Goal: Task Accomplishment & Management: Use online tool/utility

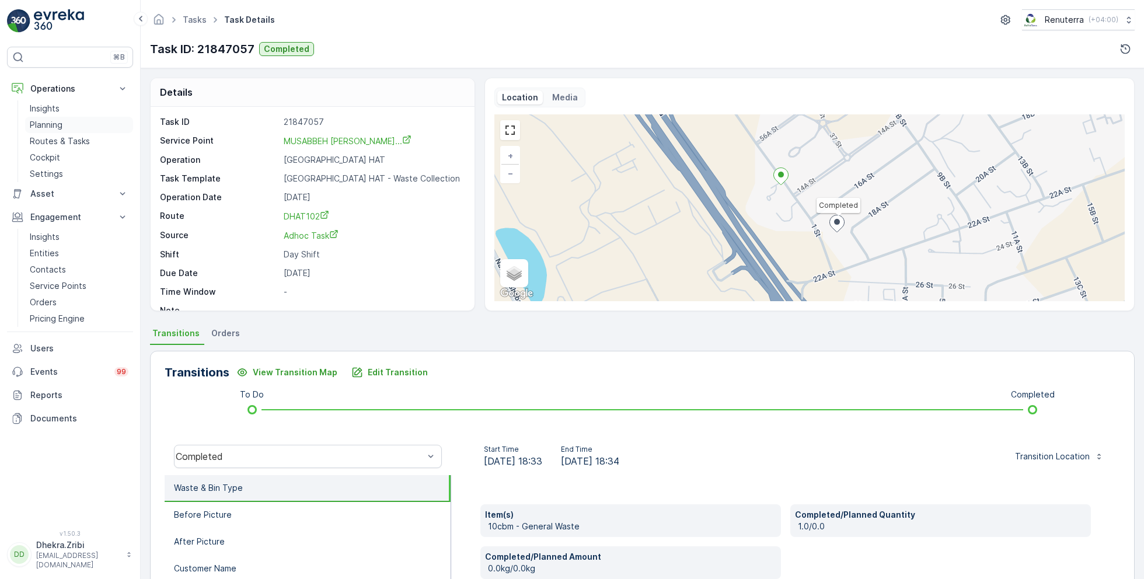
click at [65, 122] on link "Planning" at bounding box center [79, 125] width 108 height 16
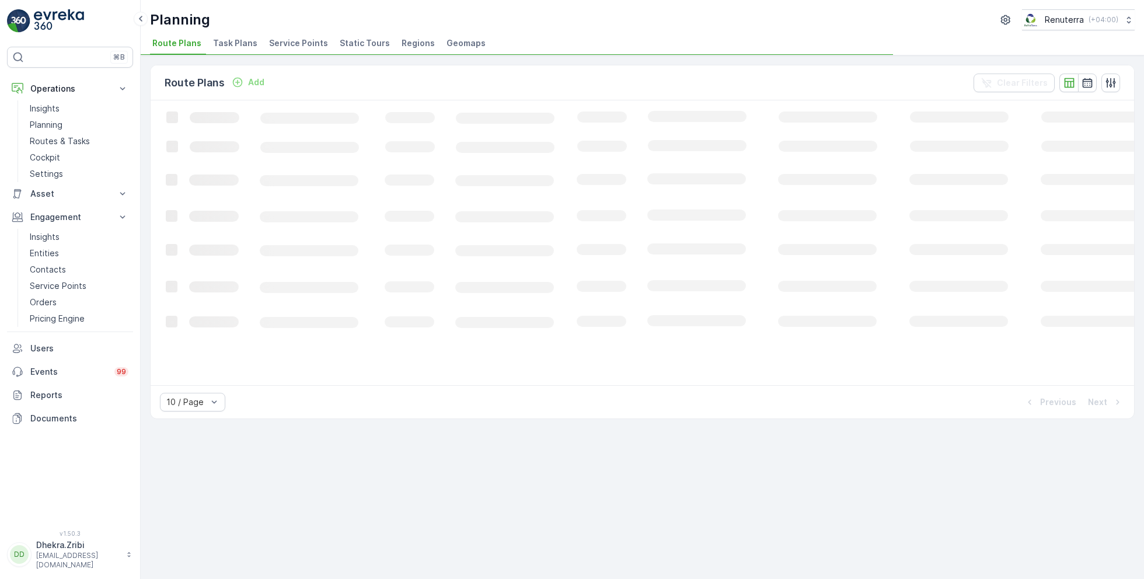
click at [292, 44] on span "Service Points" at bounding box center [298, 43] width 59 height 12
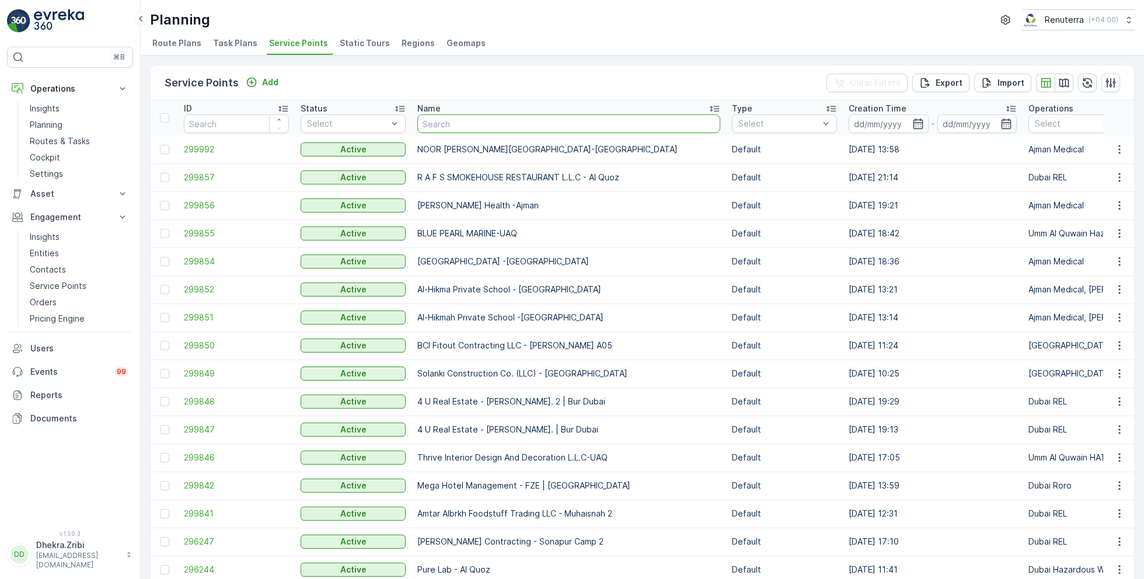
click at [446, 129] on input "text" at bounding box center [568, 123] width 303 height 19
type input "a r j"
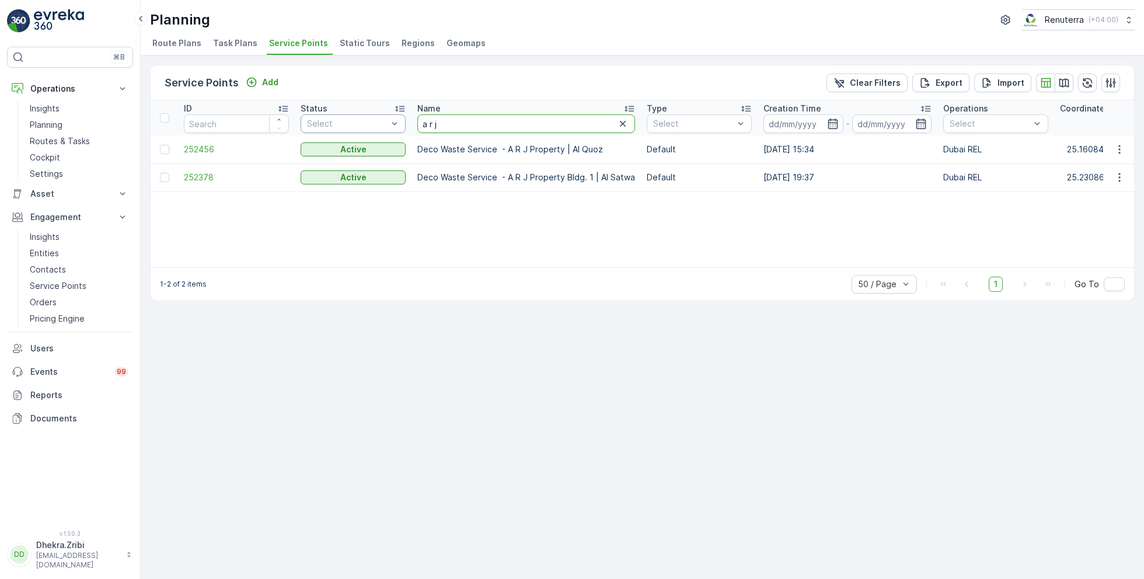
drag, startPoint x: 455, startPoint y: 125, endPoint x: 400, endPoint y: 124, distance: 54.3
type input "arj"
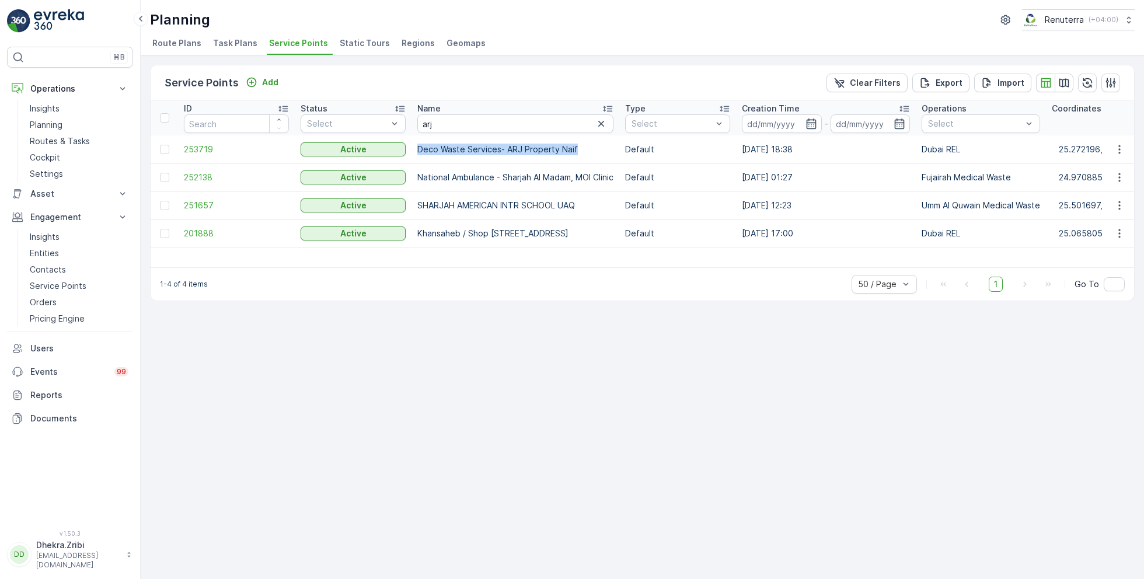
drag, startPoint x: 415, startPoint y: 145, endPoint x: 586, endPoint y: 148, distance: 171.6
click at [586, 149] on td "Deco Waste Services- ARJ Property Naif" at bounding box center [515, 149] width 208 height 28
copy p "Deco Waste Services- ARJ Property Naif"
drag, startPoint x: 470, startPoint y: 125, endPoint x: 377, endPoint y: 121, distance: 93.5
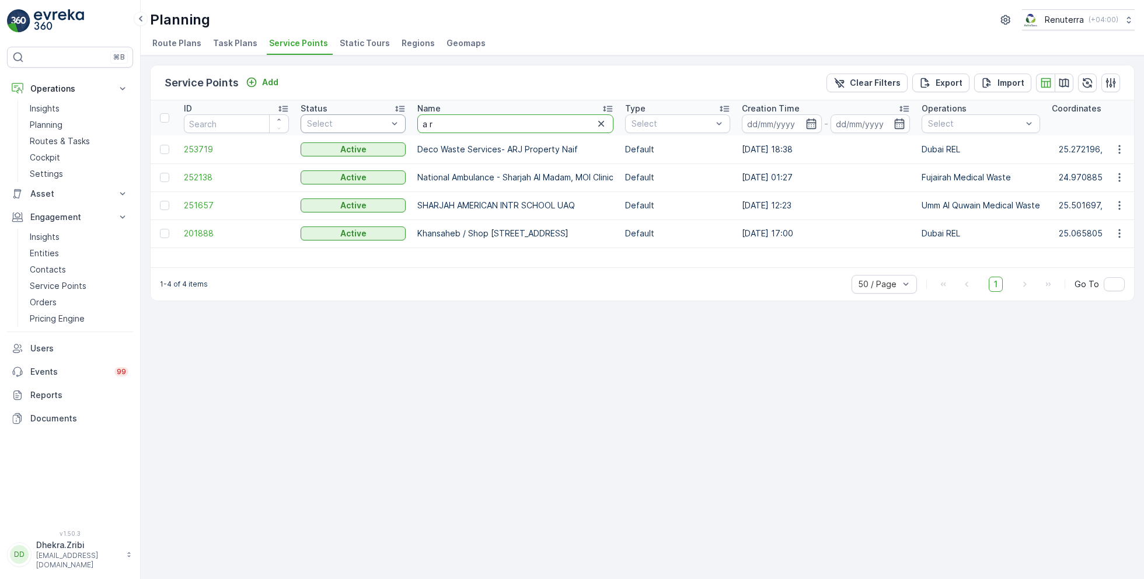
type input "a r j"
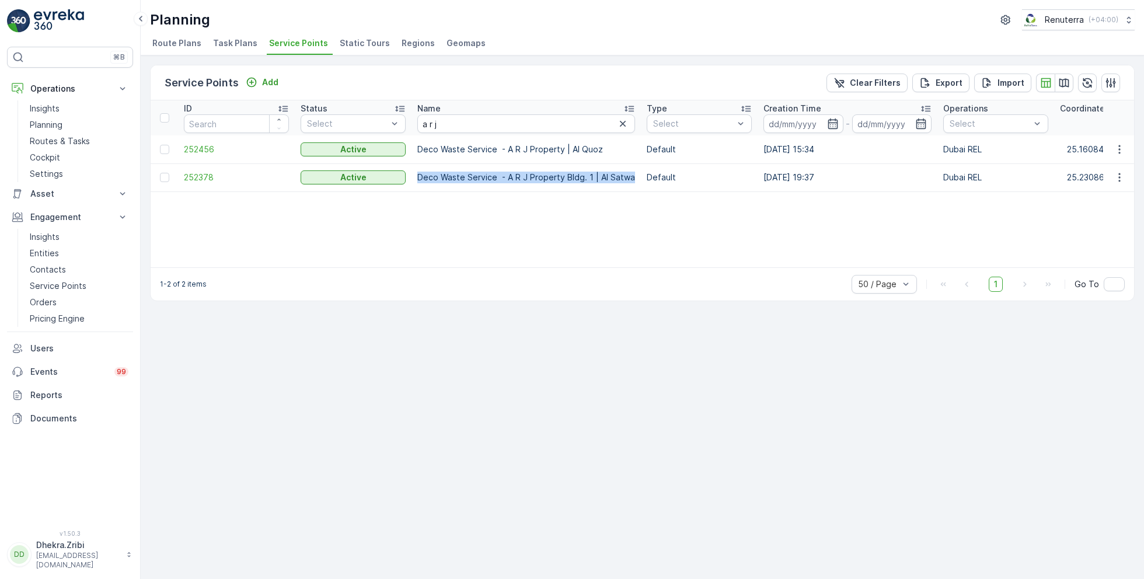
drag, startPoint x: 631, startPoint y: 176, endPoint x: 411, endPoint y: 174, distance: 220.6
click at [411, 174] on td "Deco Waste Service - A R J Property Bldg. 1 | Al Satwa" at bounding box center [525, 177] width 229 height 28
copy p "Deco Waste Service - A R J Property Bldg. 1 | Al Satwa"
click at [186, 176] on span "252378" at bounding box center [236, 178] width 105 height 12
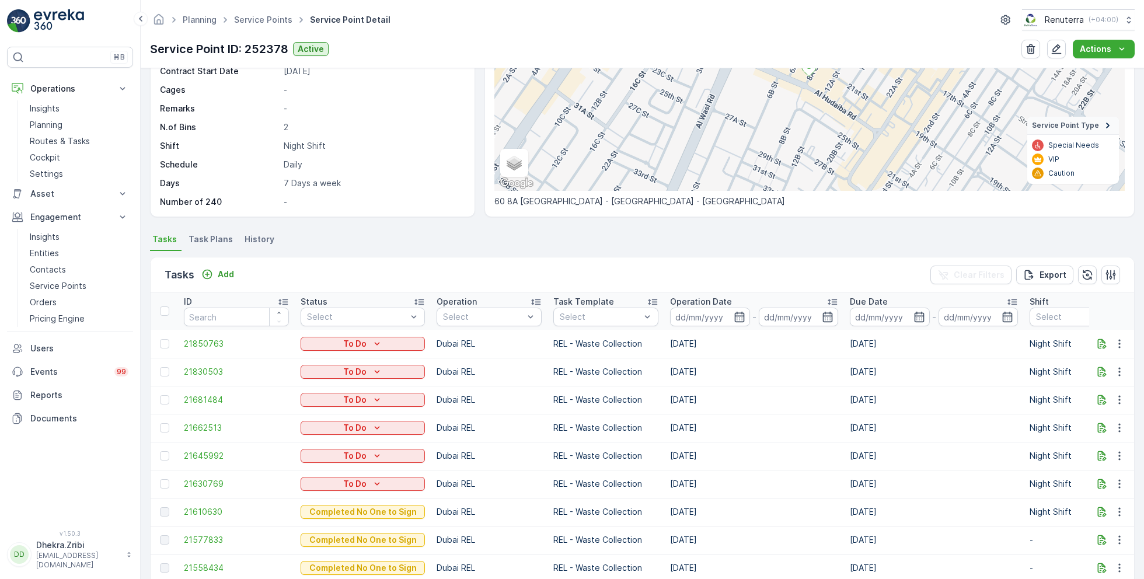
scroll to position [154, 0]
click at [1119, 480] on icon "button" at bounding box center [1119, 482] width 12 height 12
click at [1088, 435] on div "Remove from Route" at bounding box center [1100, 442] width 88 height 16
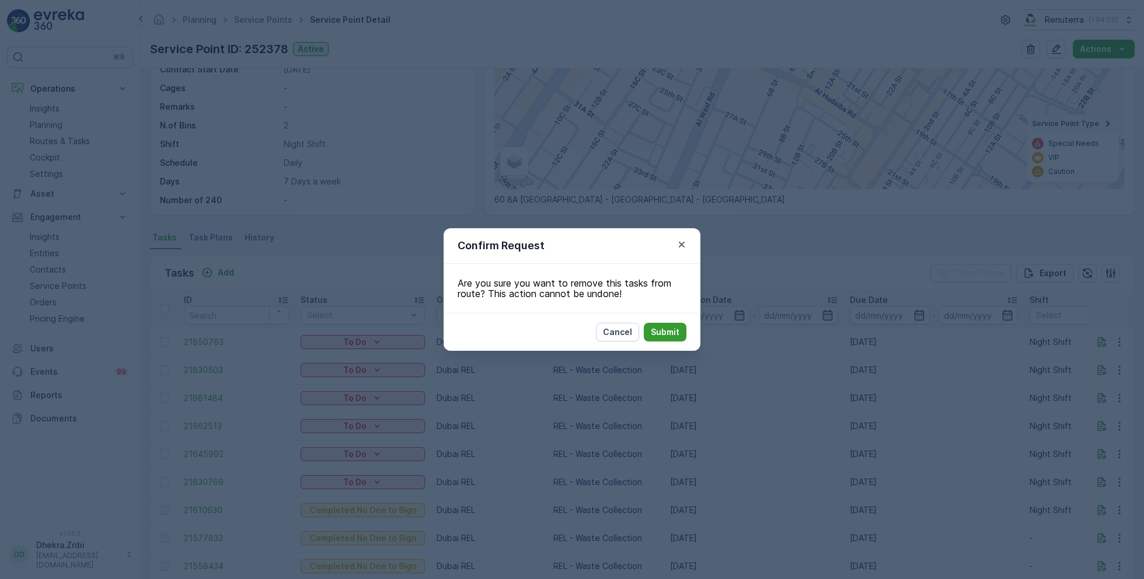
click at [676, 330] on p "Submit" at bounding box center [665, 332] width 29 height 12
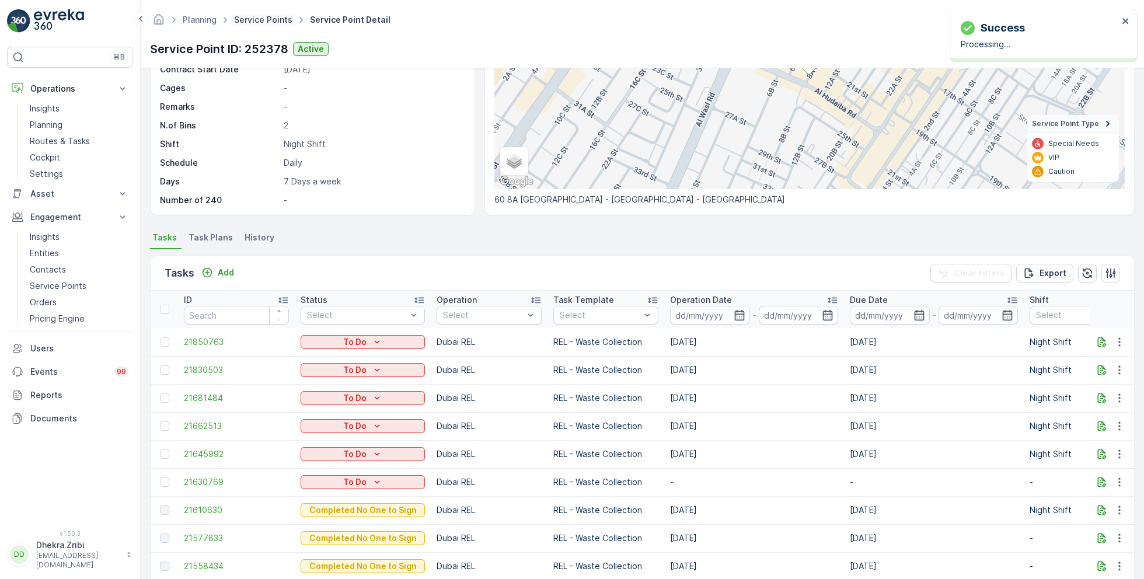
click at [254, 19] on link "Service Points" at bounding box center [263, 20] width 58 height 10
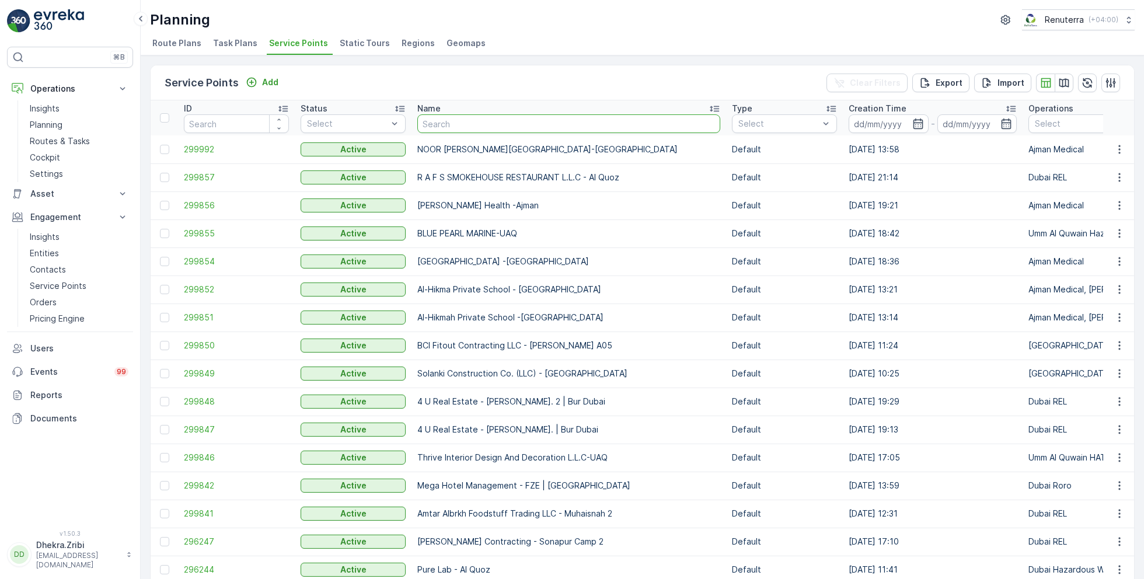
click at [489, 125] on input "text" at bounding box center [568, 123] width 303 height 19
type input "ARJ"
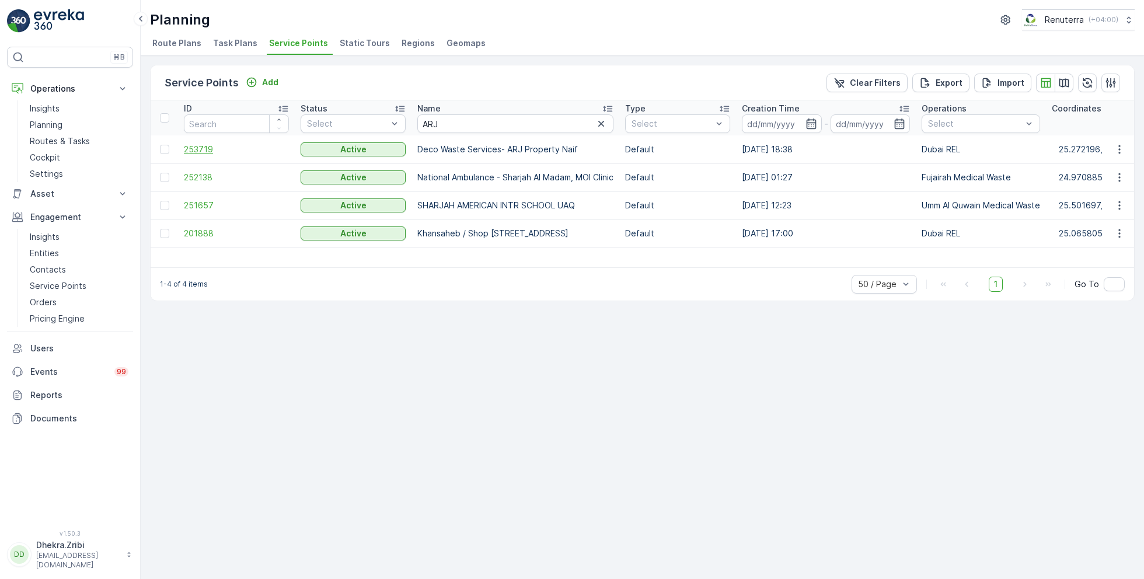
click at [208, 149] on span "253719" at bounding box center [236, 150] width 105 height 12
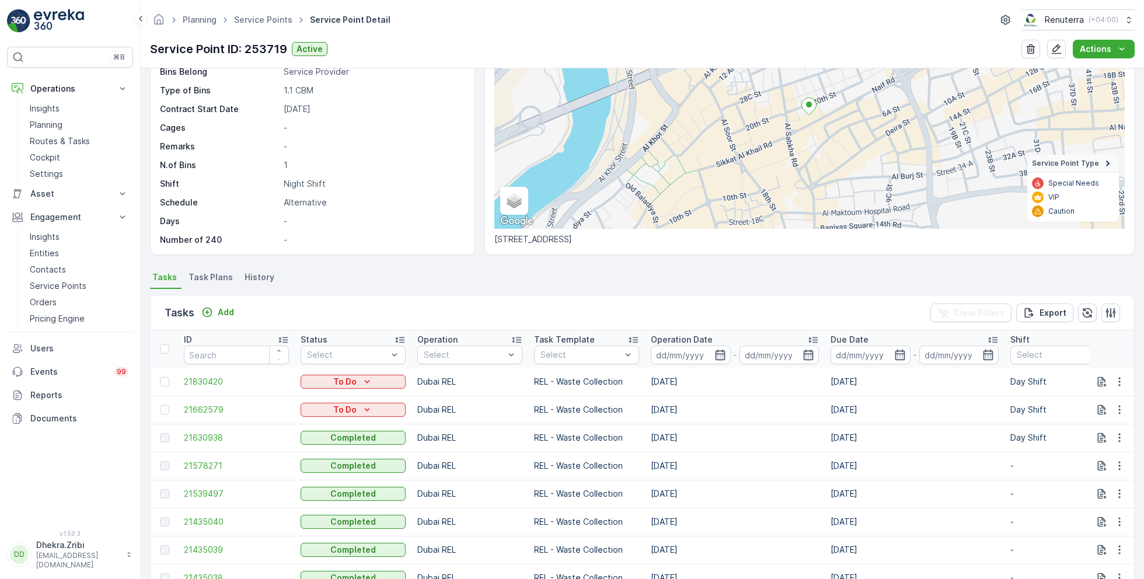
scroll to position [115, 0]
click at [214, 436] on span "21630938" at bounding box center [236, 437] width 105 height 12
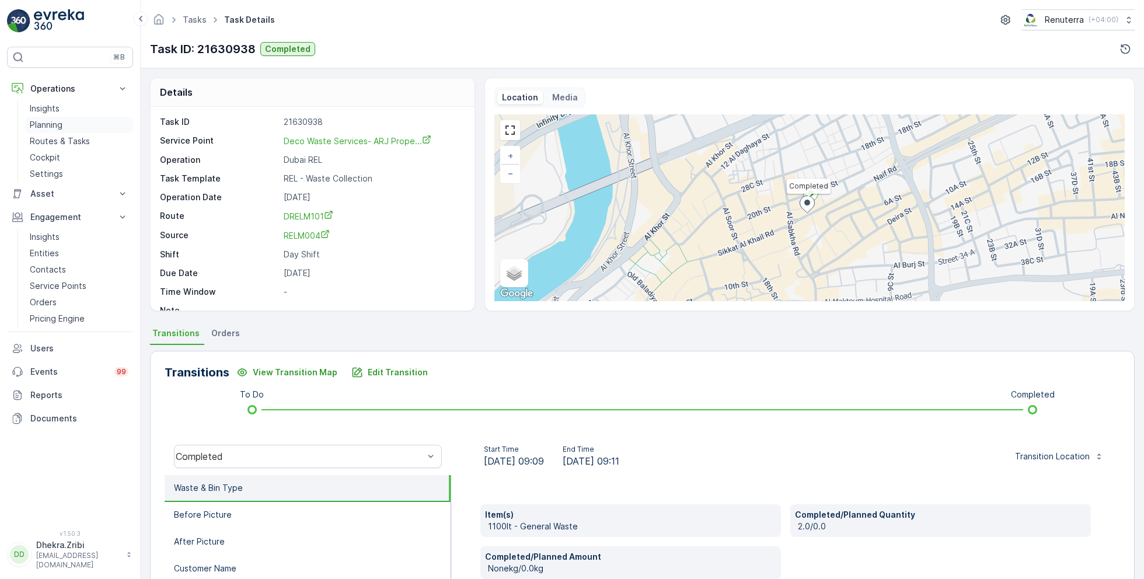
click at [59, 125] on p "Planning" at bounding box center [46, 125] width 33 height 12
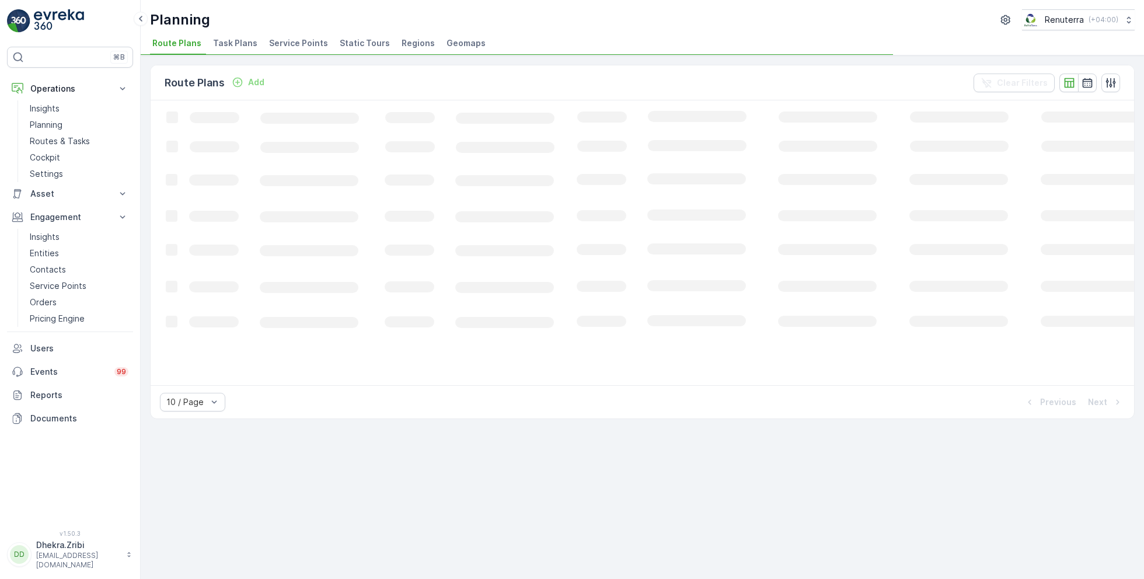
click at [273, 43] on span "Service Points" at bounding box center [298, 43] width 59 height 12
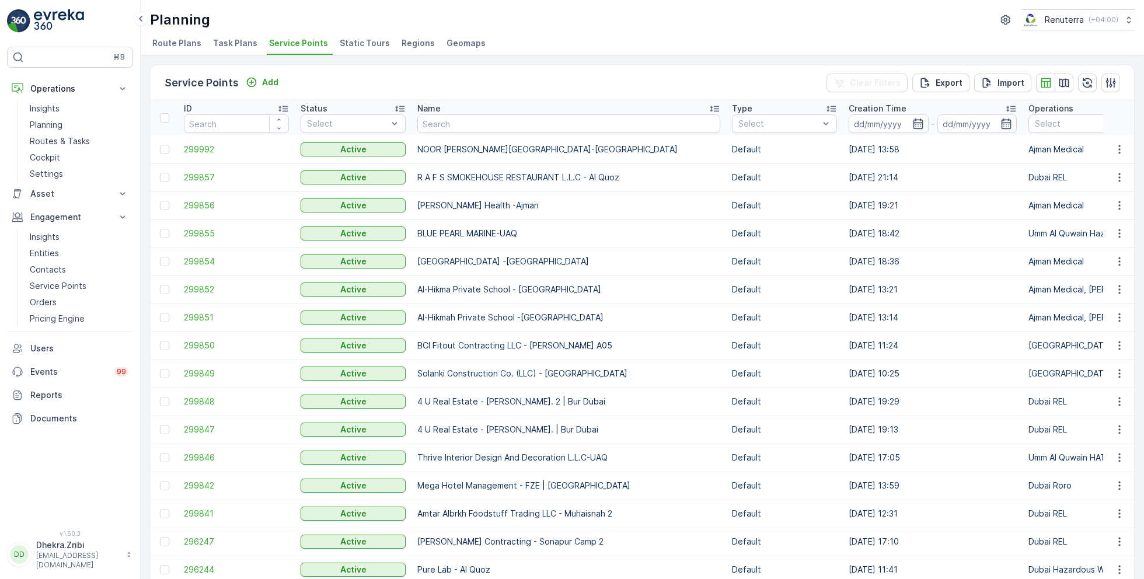
click at [447, 127] on input "text" at bounding box center [568, 123] width 303 height 19
type input "ches"
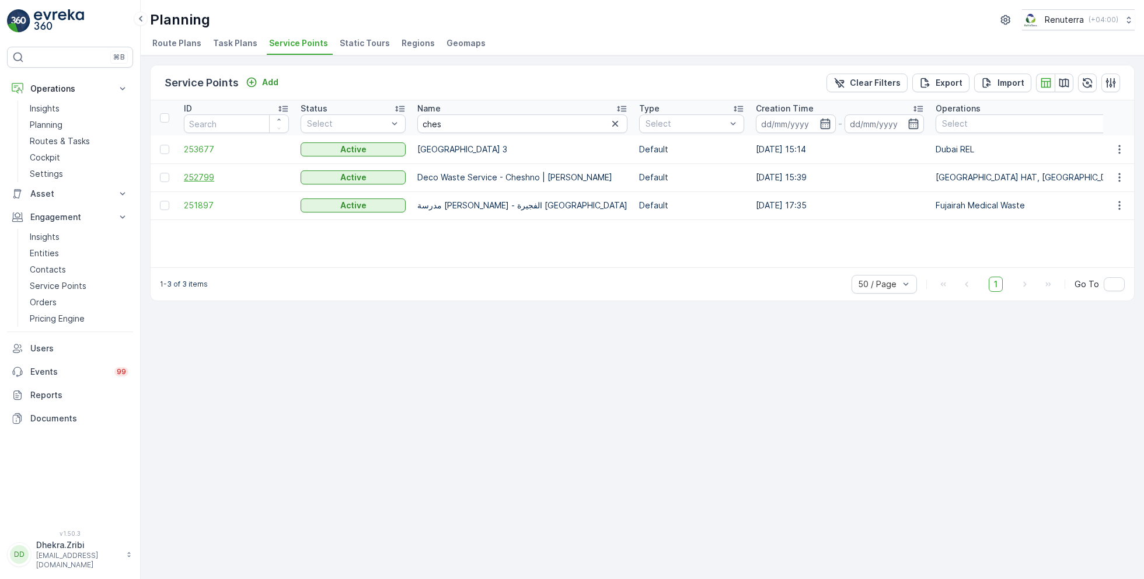
click at [195, 172] on span "252799" at bounding box center [236, 178] width 105 height 12
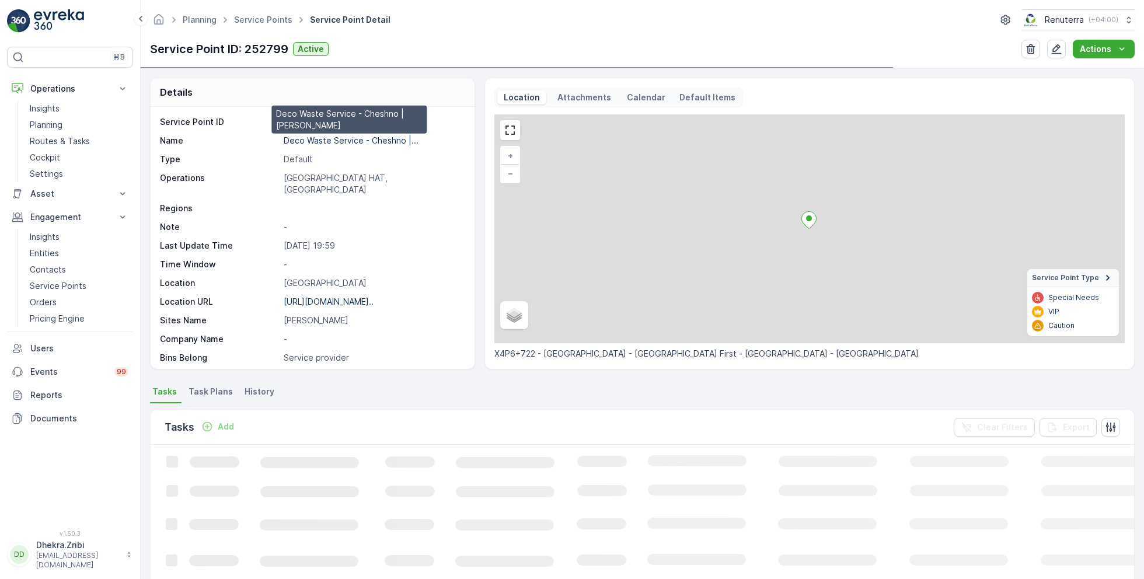
click at [313, 137] on p "Deco Waste Service - Cheshno |..." at bounding box center [351, 140] width 135 height 10
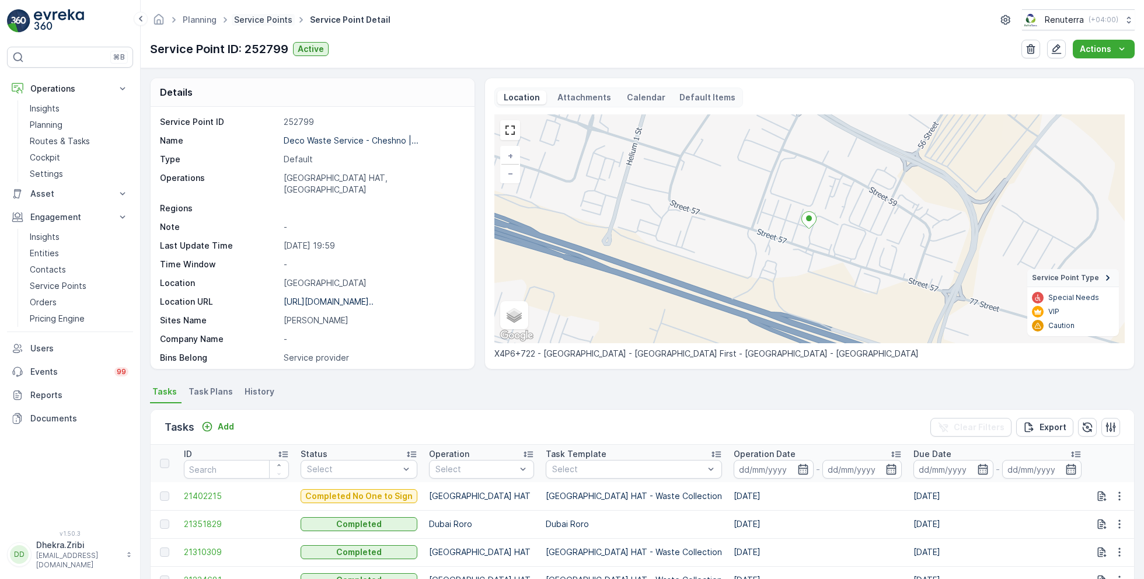
click at [275, 20] on link "Service Points" at bounding box center [263, 20] width 58 height 10
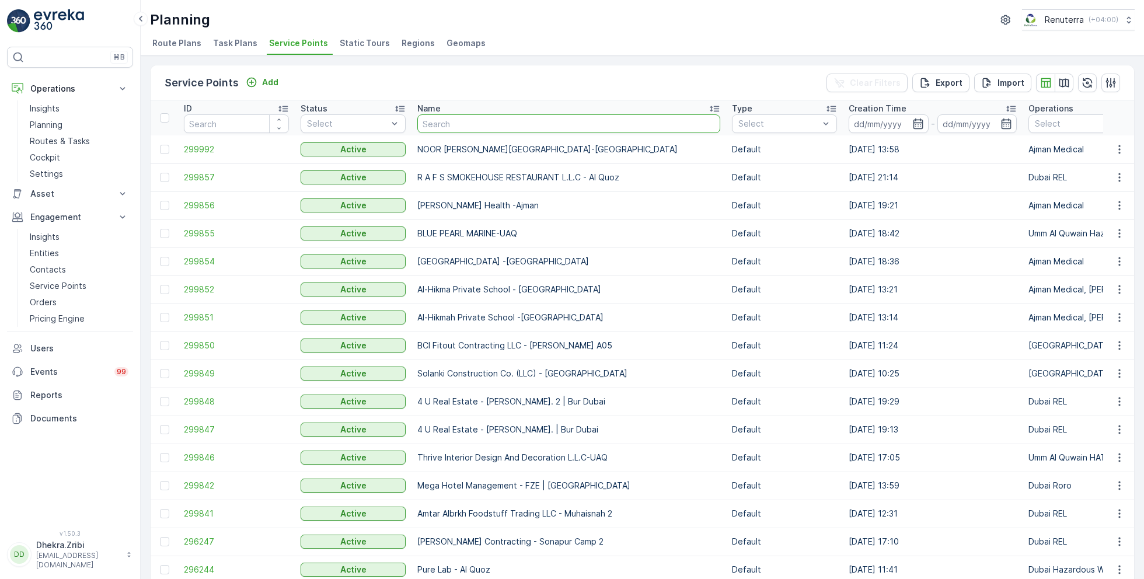
click at [439, 118] on input "text" at bounding box center [568, 123] width 303 height 19
type input "italian"
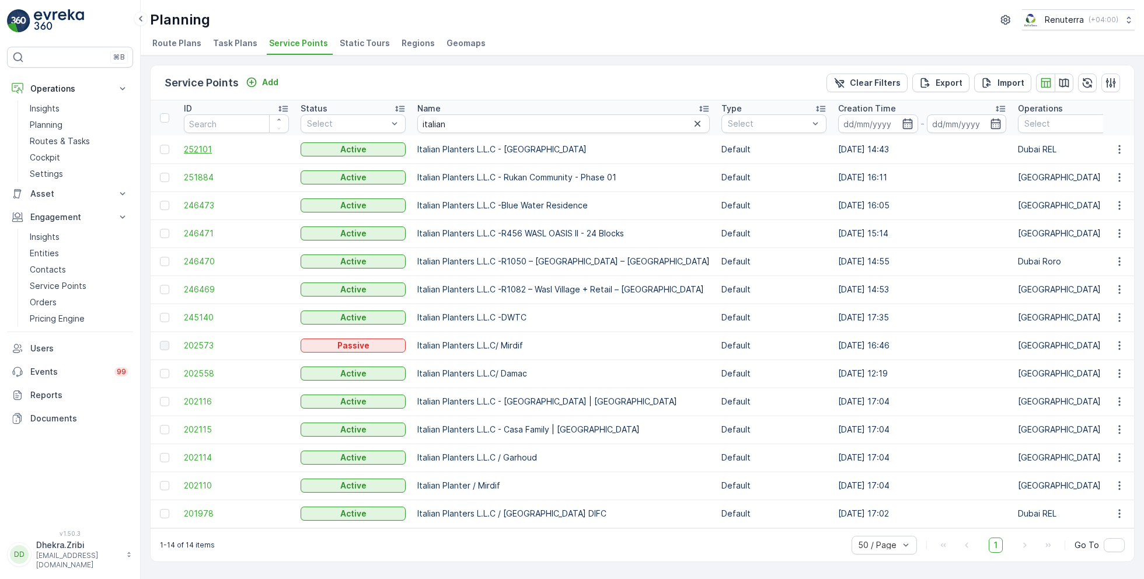
click at [205, 151] on span "252101" at bounding box center [236, 150] width 105 height 12
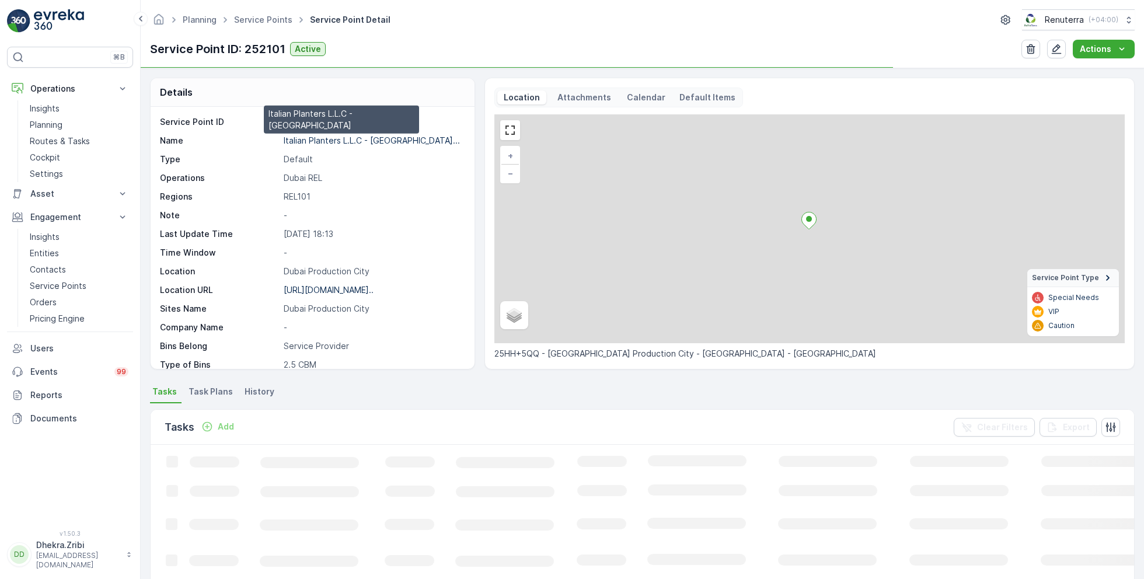
click at [315, 139] on p "Italian Planters L.L.C - Dubai..." at bounding box center [372, 140] width 176 height 10
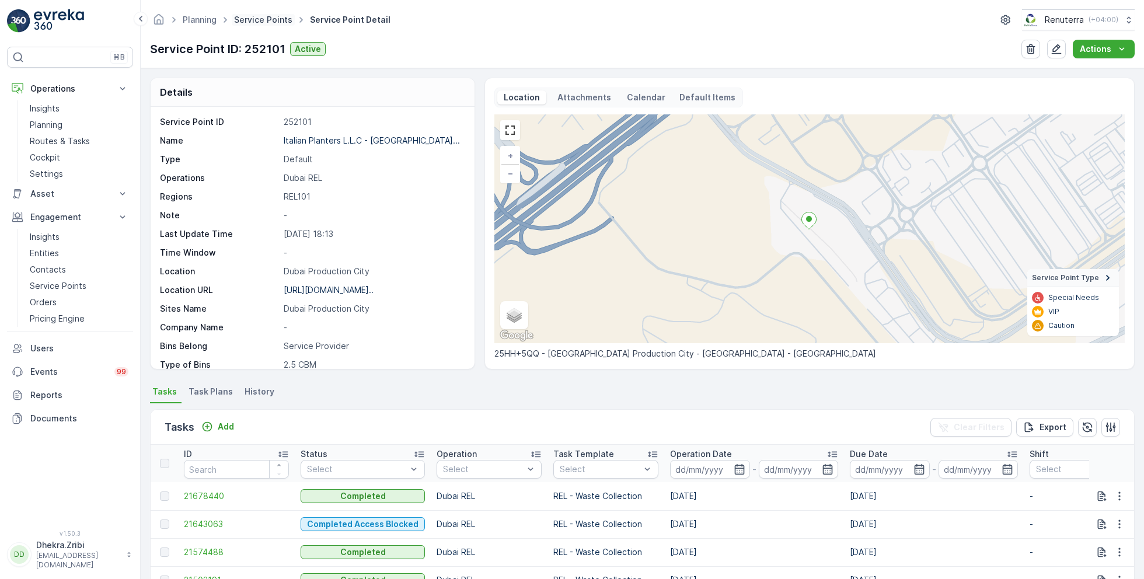
click at [273, 24] on link "Service Points" at bounding box center [263, 20] width 58 height 10
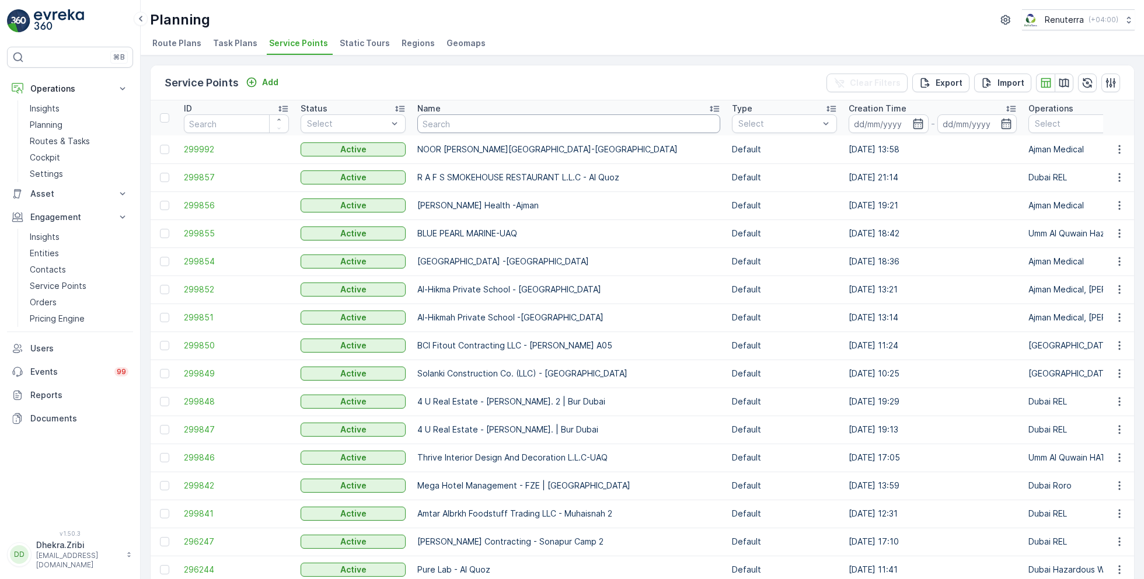
click at [440, 120] on input "text" at bounding box center [568, 123] width 303 height 19
type input "saudi"
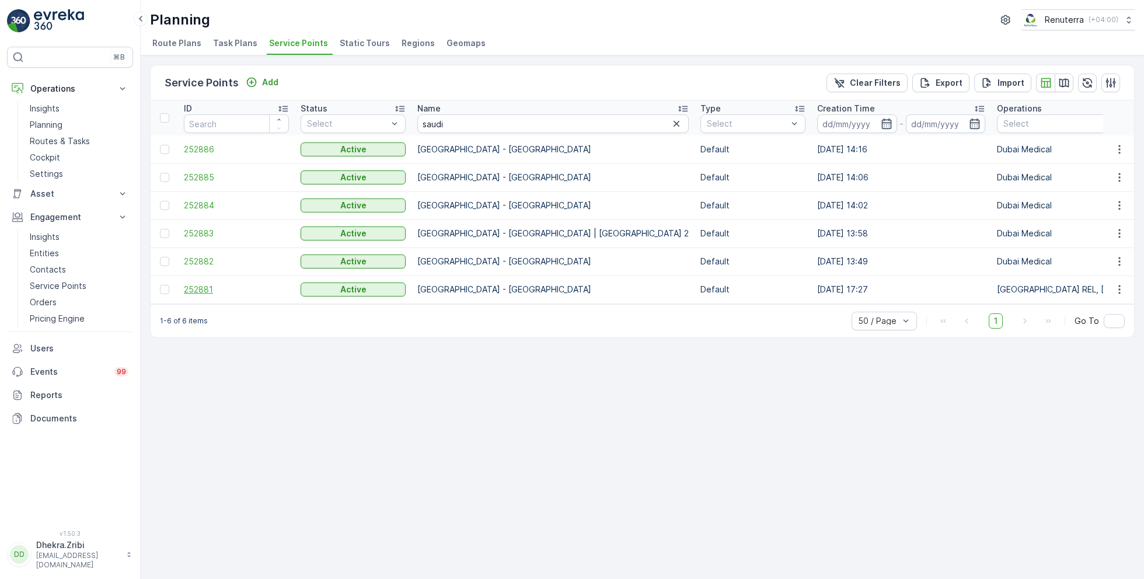
click at [193, 289] on span "252881" at bounding box center [236, 290] width 105 height 12
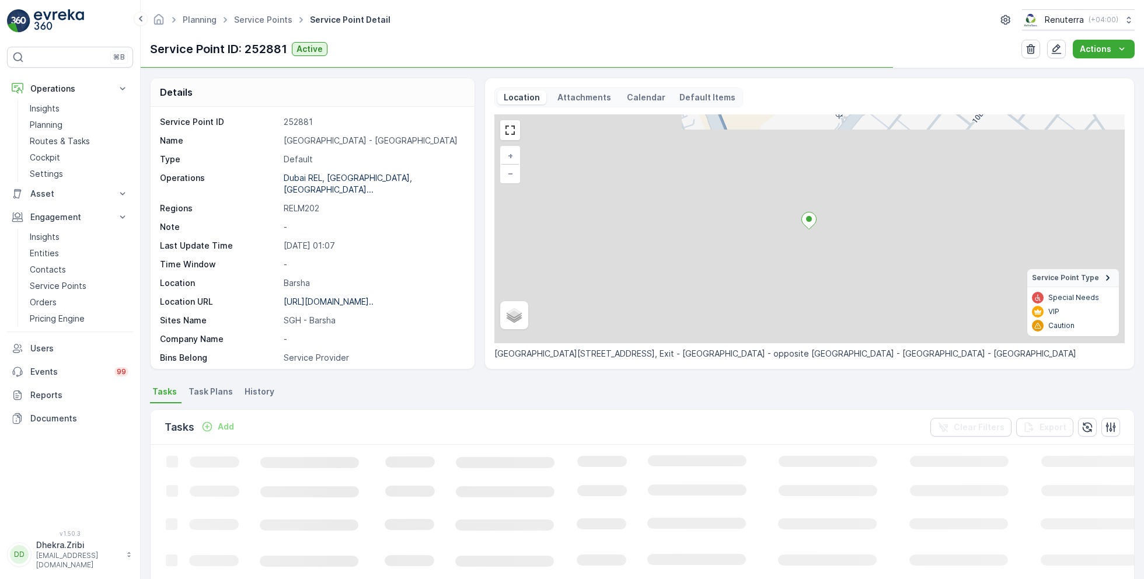
click at [335, 140] on p "Saudi German Hospital - Barsha" at bounding box center [373, 141] width 179 height 12
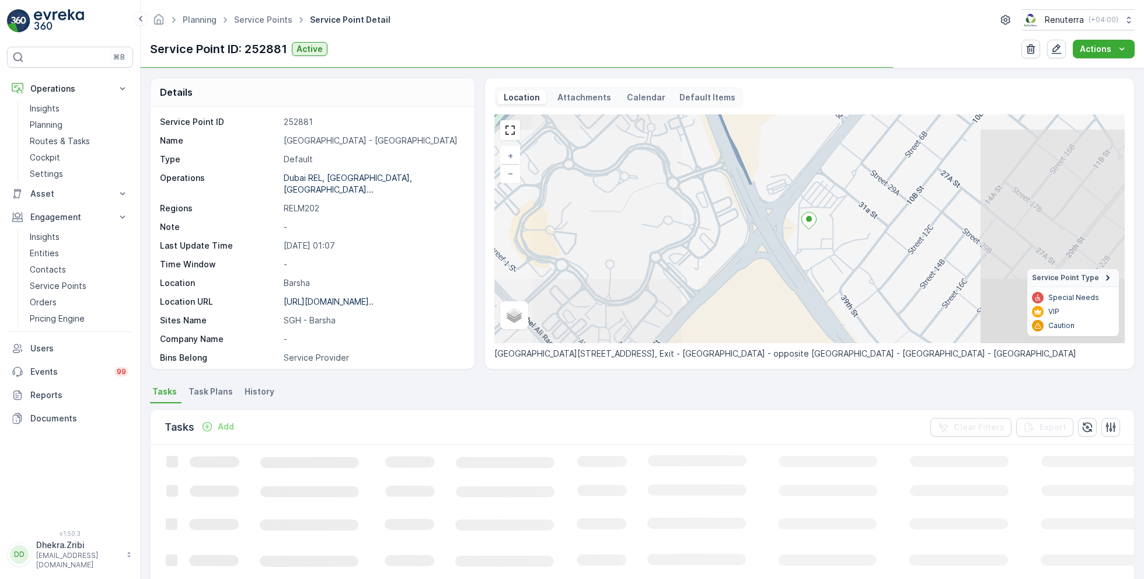
click at [335, 140] on p "Saudi German Hospital - Barsha" at bounding box center [373, 141] width 179 height 12
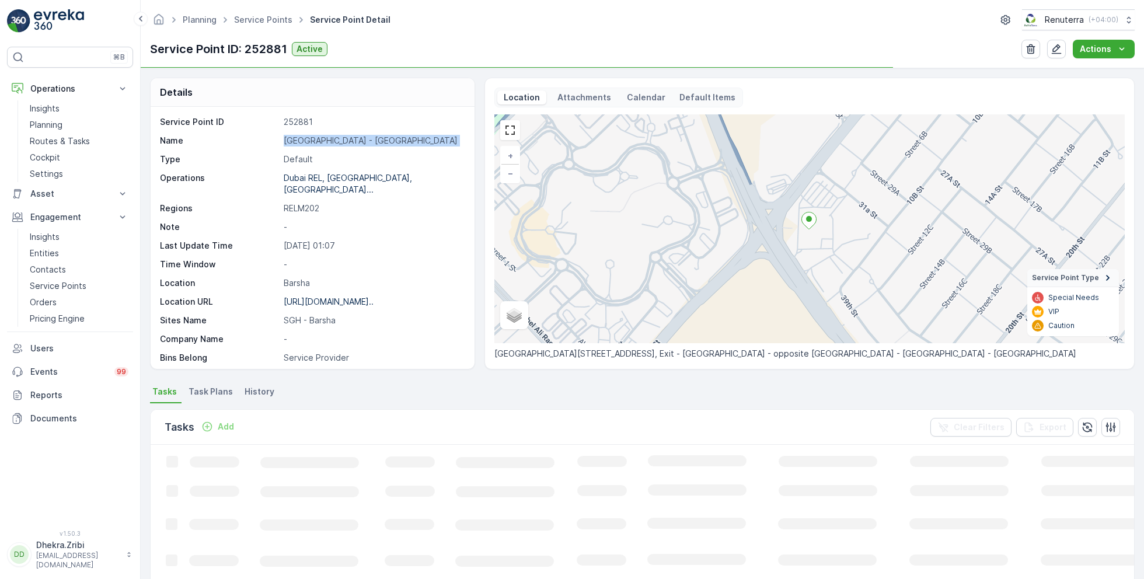
click at [335, 140] on p "Saudi German Hospital - Barsha" at bounding box center [373, 141] width 179 height 12
copy p "Saudi German Hospital - Barsha"
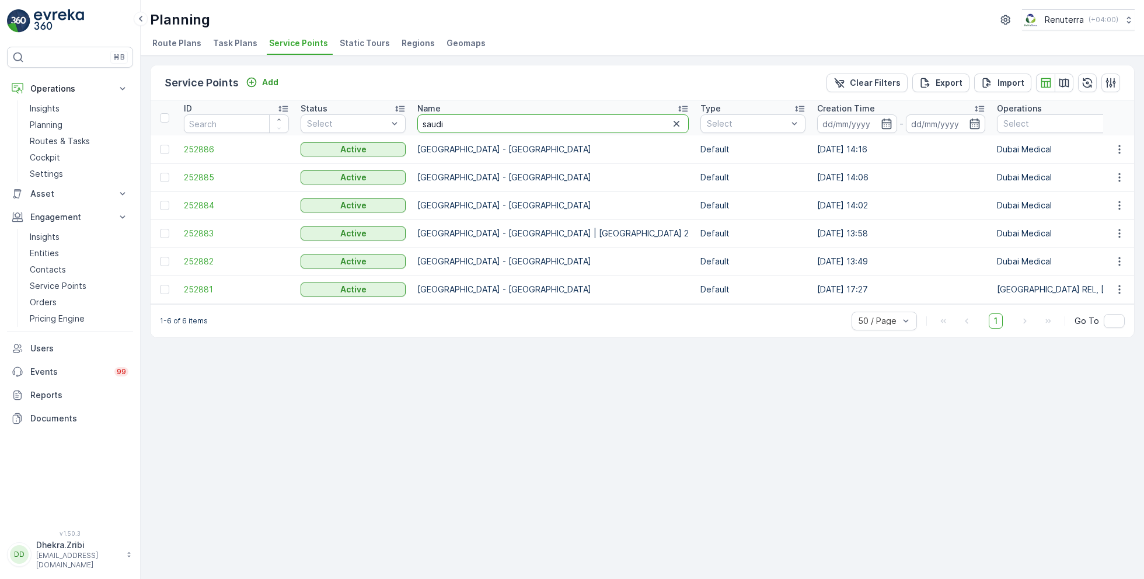
drag, startPoint x: 452, startPoint y: 121, endPoint x: 380, endPoint y: 111, distance: 72.4
type input "italian"
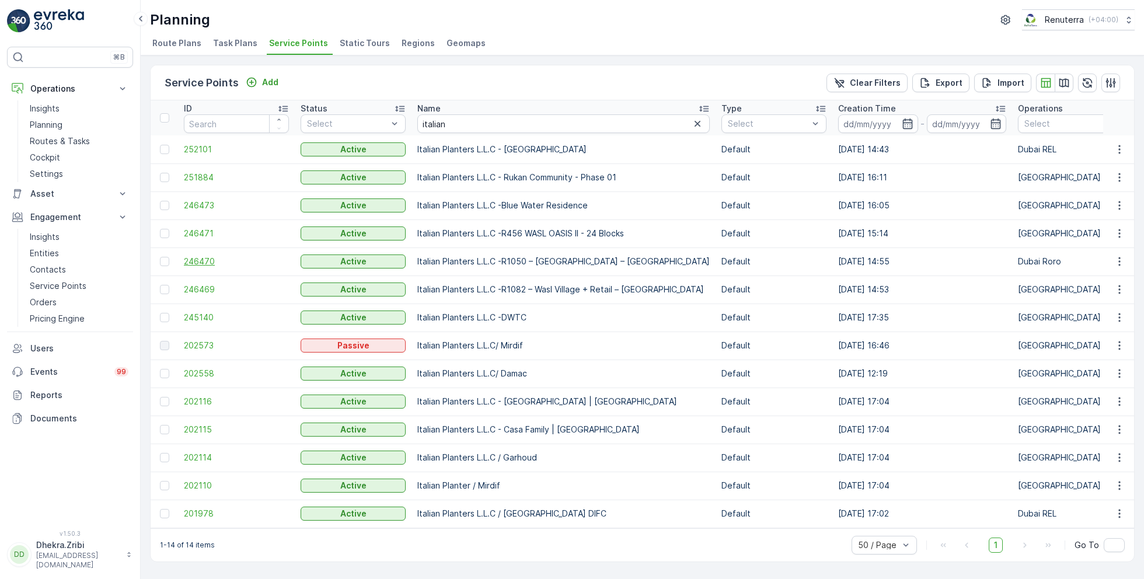
click at [200, 256] on span "246470" at bounding box center [236, 262] width 105 height 12
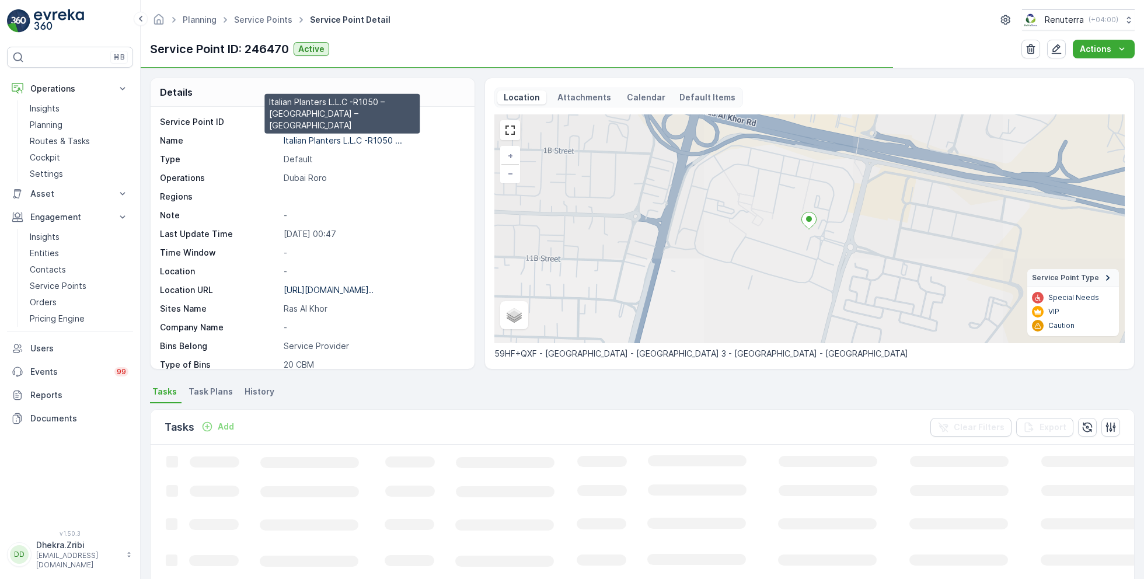
click at [313, 139] on p "Italian Planters L.L.C -R1050 ..." at bounding box center [343, 140] width 118 height 10
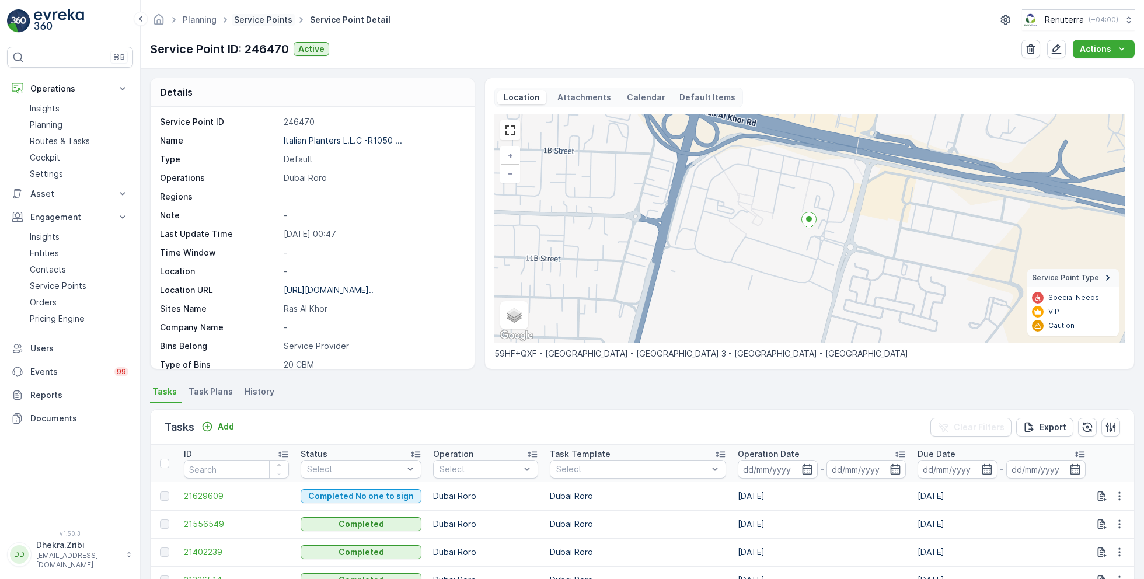
click at [271, 19] on link "Service Points" at bounding box center [263, 20] width 58 height 10
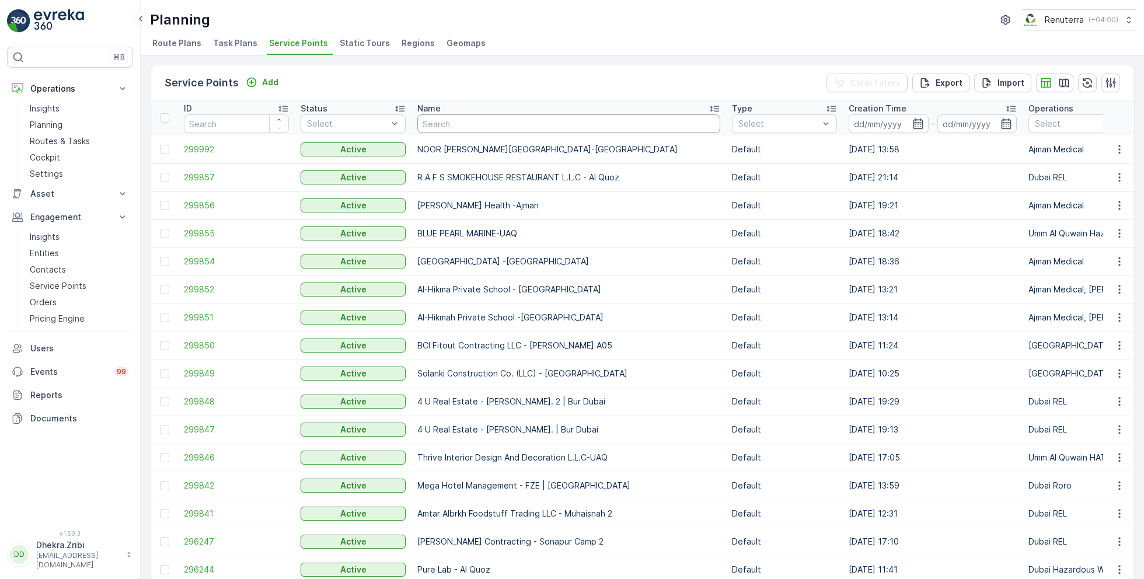
click at [439, 118] on input "text" at bounding box center [568, 123] width 303 height 19
type input "royal"
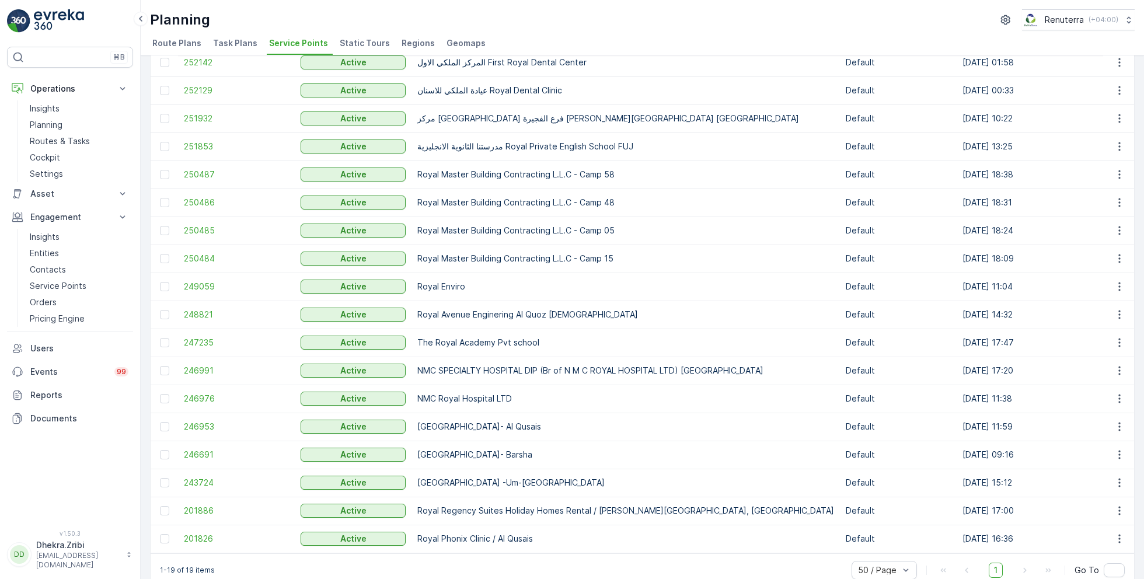
scroll to position [117, 0]
click at [195, 478] on span "243724" at bounding box center [236, 481] width 105 height 12
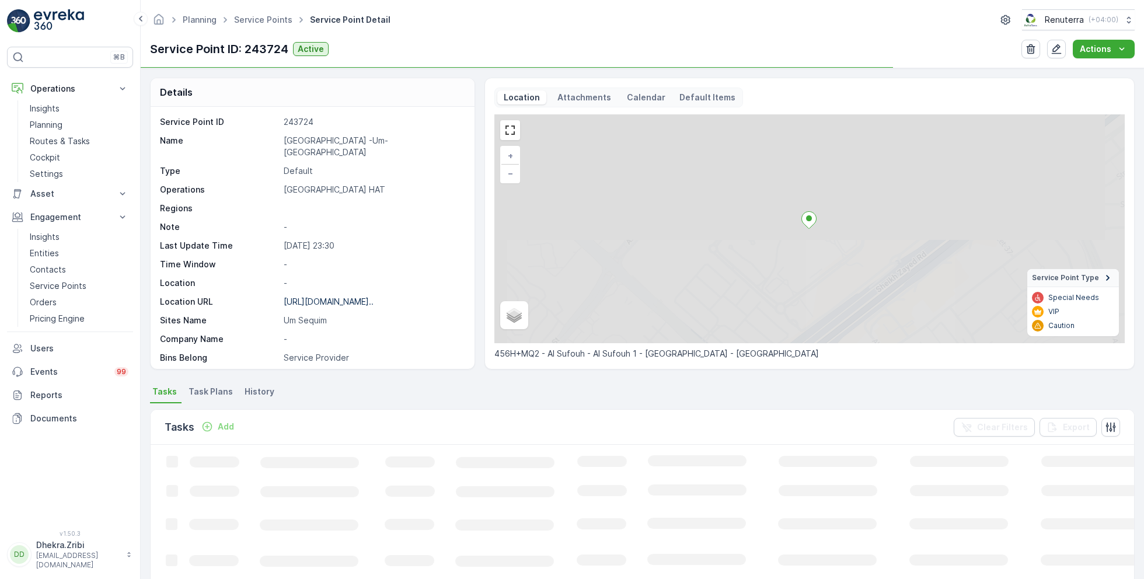
click at [348, 135] on p "Royal Avenue -Um-Sequim" at bounding box center [373, 146] width 179 height 23
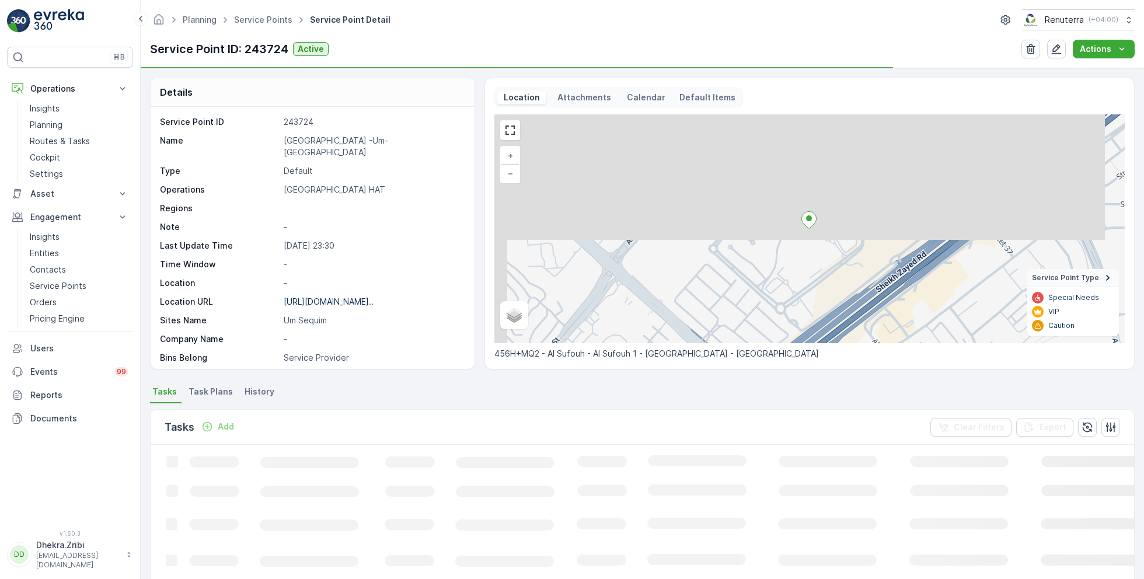
click at [348, 135] on p "Royal Avenue -Um-Sequim" at bounding box center [373, 146] width 179 height 23
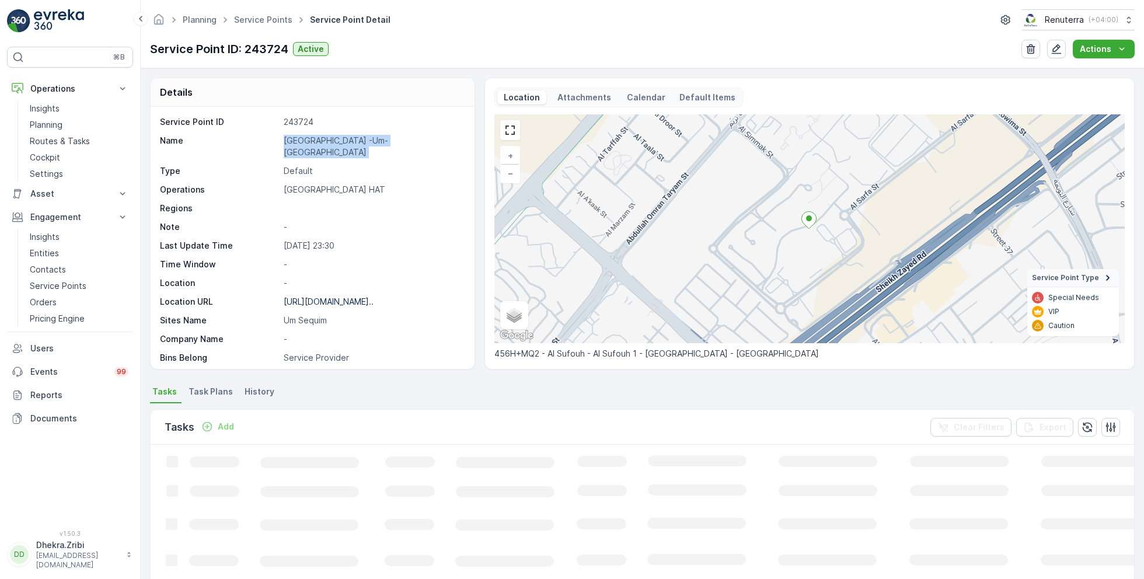
copy p "Royal Avenue -Um-Sequim"
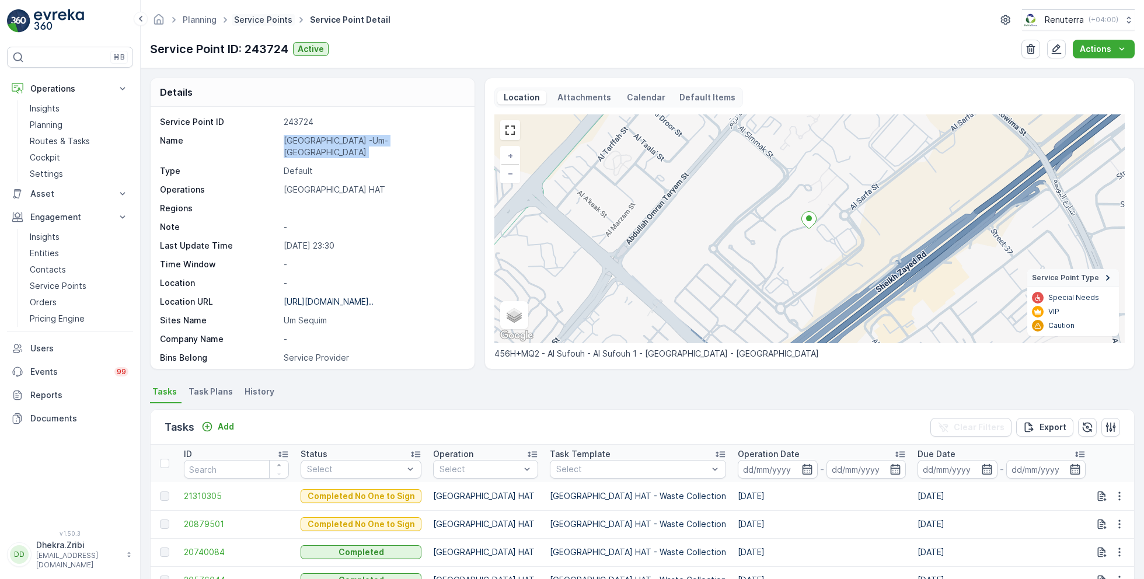
click at [273, 20] on link "Service Points" at bounding box center [263, 20] width 58 height 10
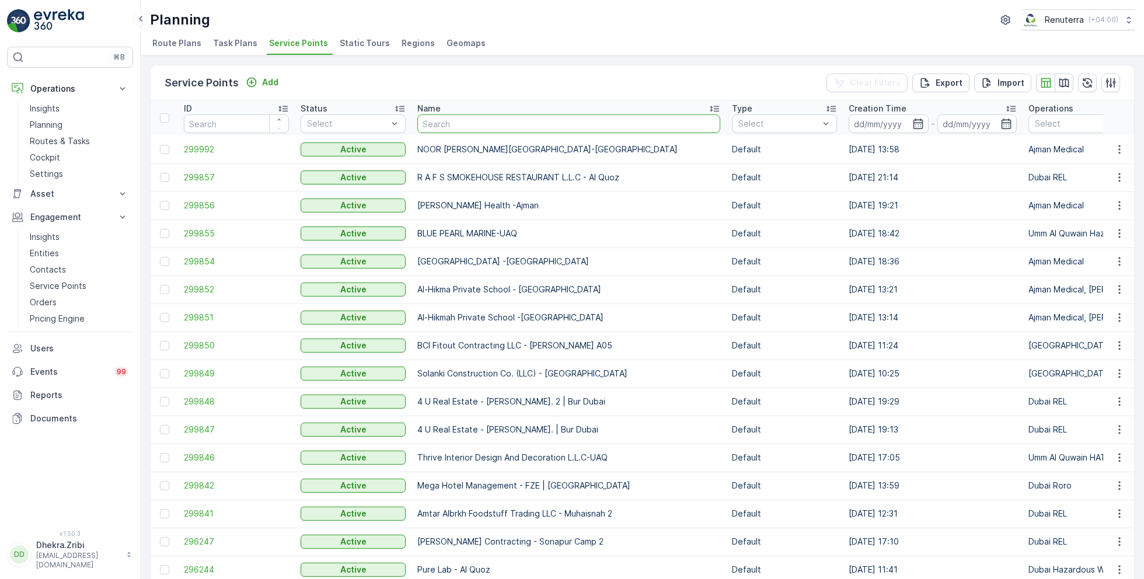
click at [443, 117] on input "text" at bounding box center [568, 123] width 303 height 19
type input "hms"
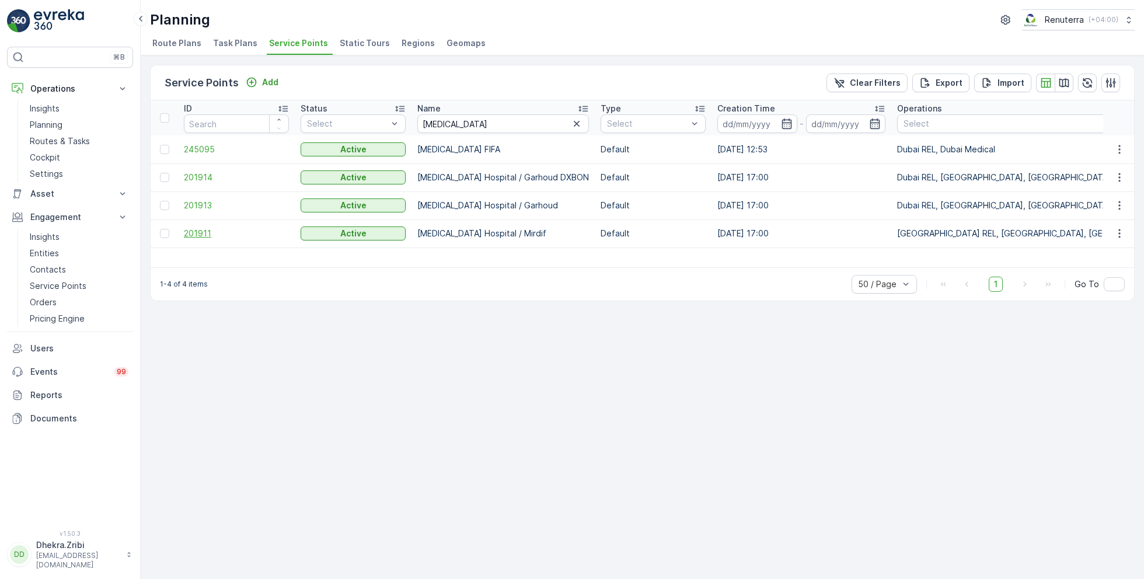
click at [202, 231] on span "201911" at bounding box center [236, 234] width 105 height 12
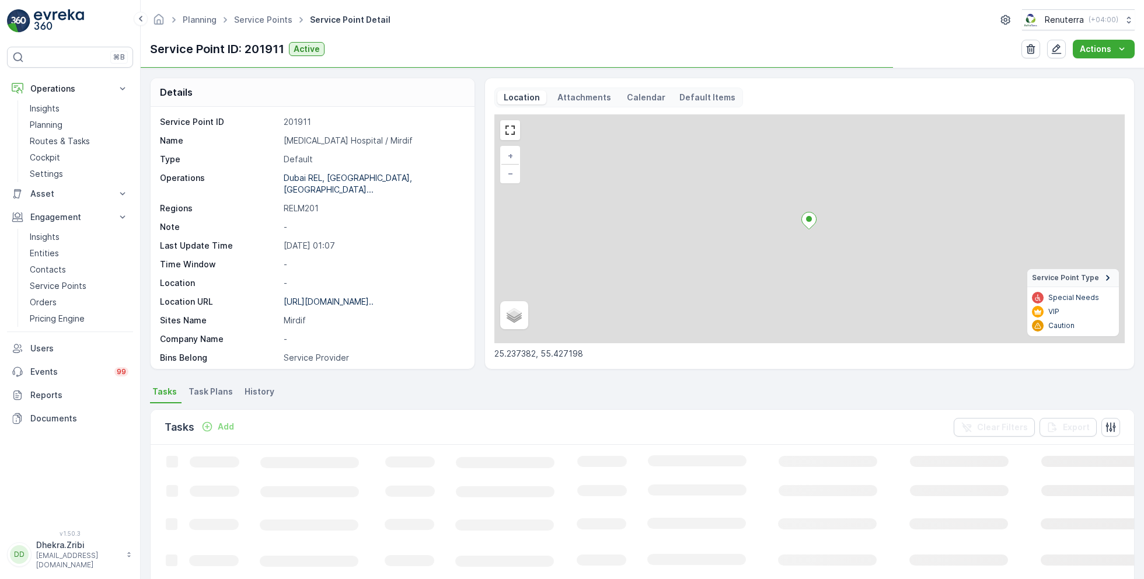
click at [333, 141] on p "HMS Hospital / Mirdif" at bounding box center [373, 141] width 179 height 12
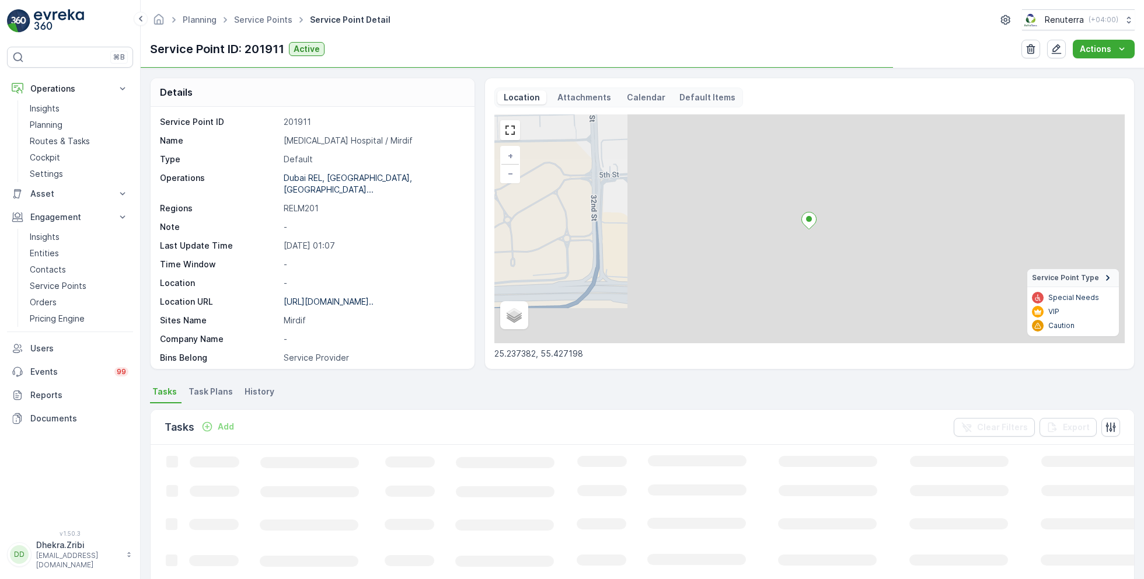
click at [333, 141] on p "HMS Hospital / Mirdif" at bounding box center [373, 141] width 179 height 12
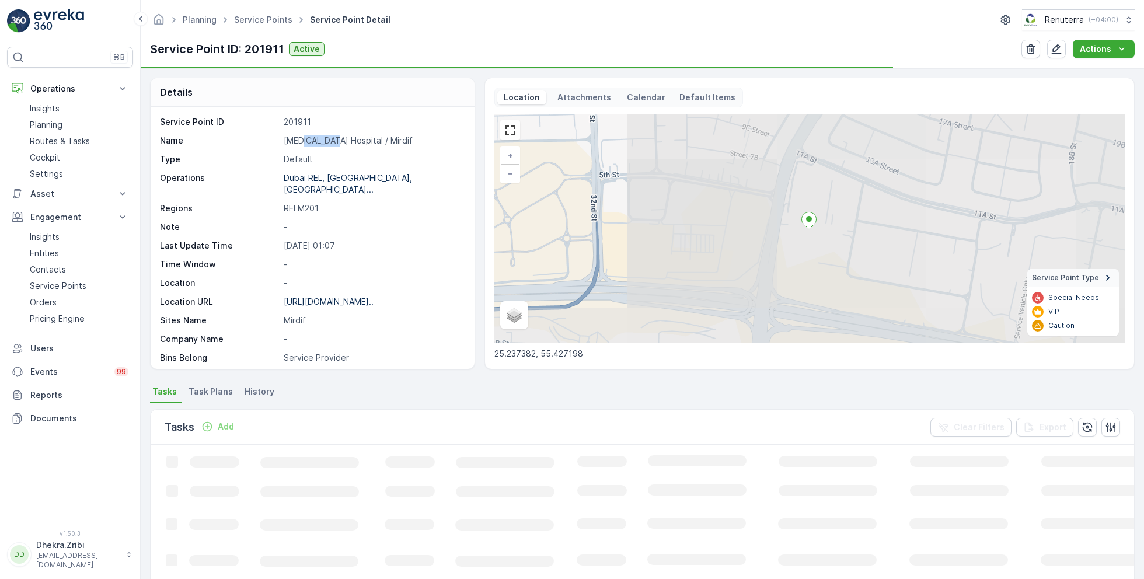
click at [333, 141] on p "HMS Hospital / Mirdif" at bounding box center [373, 141] width 179 height 12
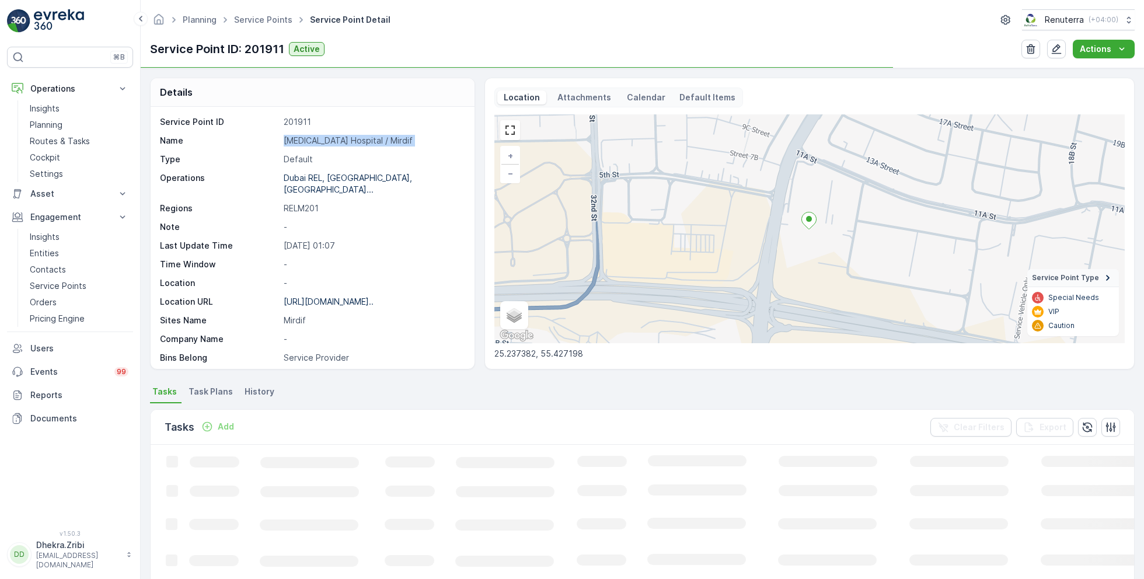
copy p "HMS Hospital / Mirdif"
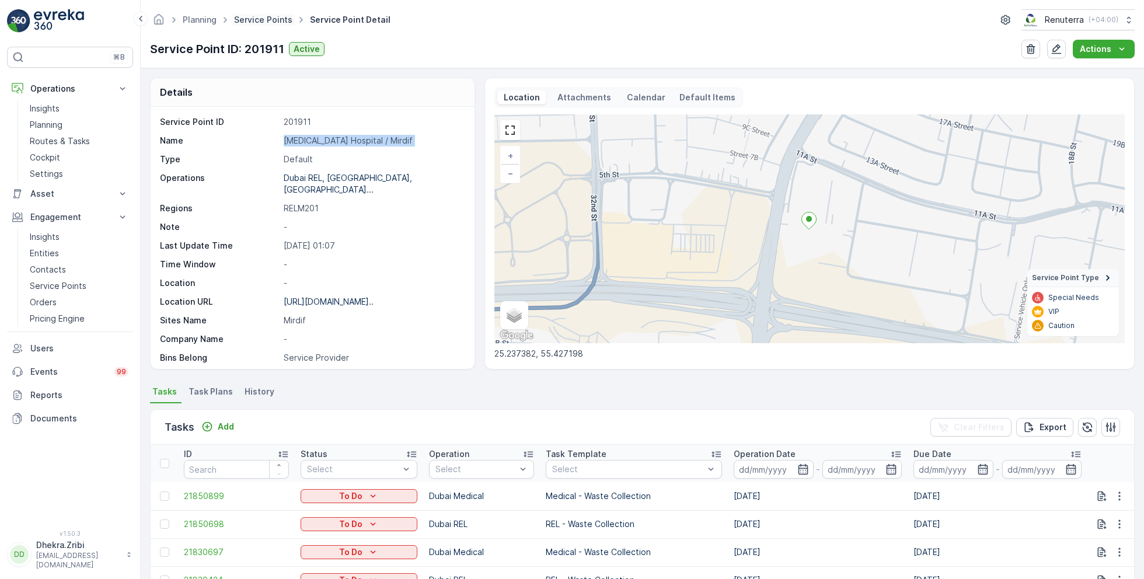
click at [264, 22] on link "Service Points" at bounding box center [263, 20] width 58 height 10
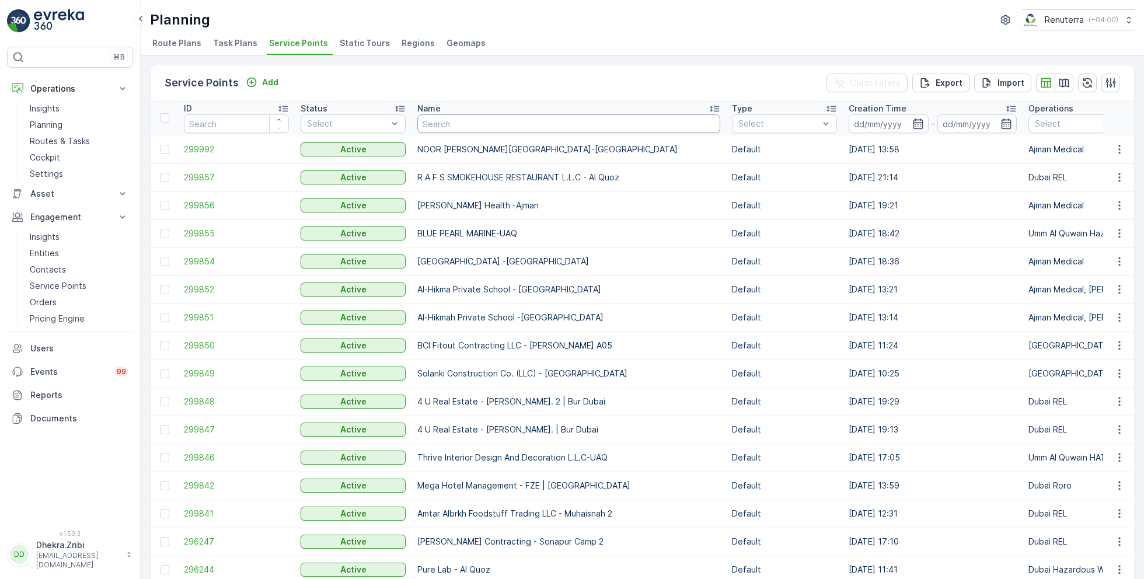
click at [462, 125] on input "text" at bounding box center [568, 123] width 303 height 19
type input "dolph"
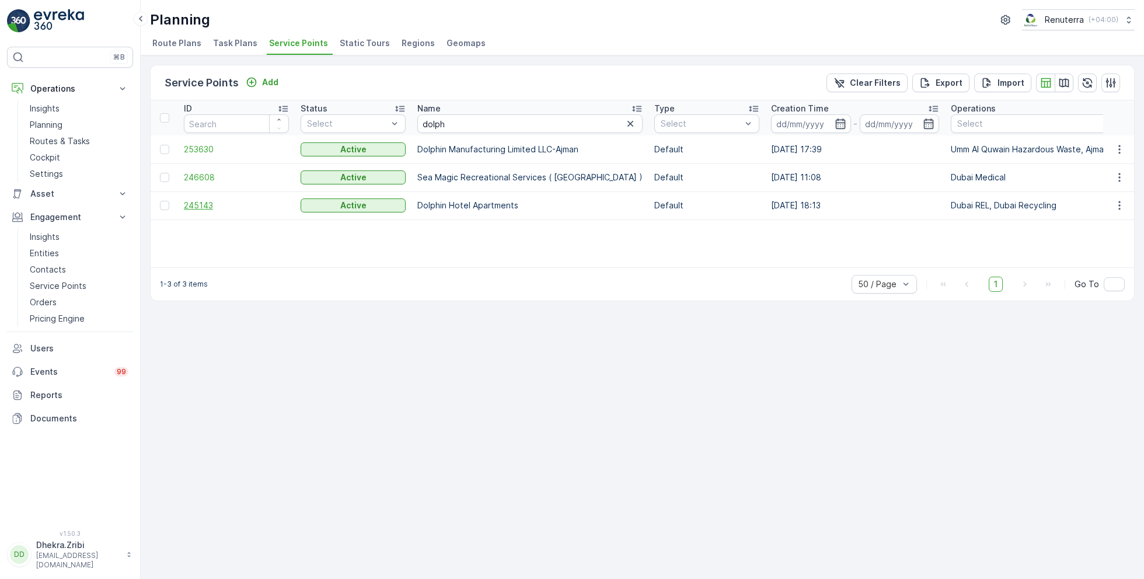
click at [204, 205] on span "245143" at bounding box center [236, 206] width 105 height 12
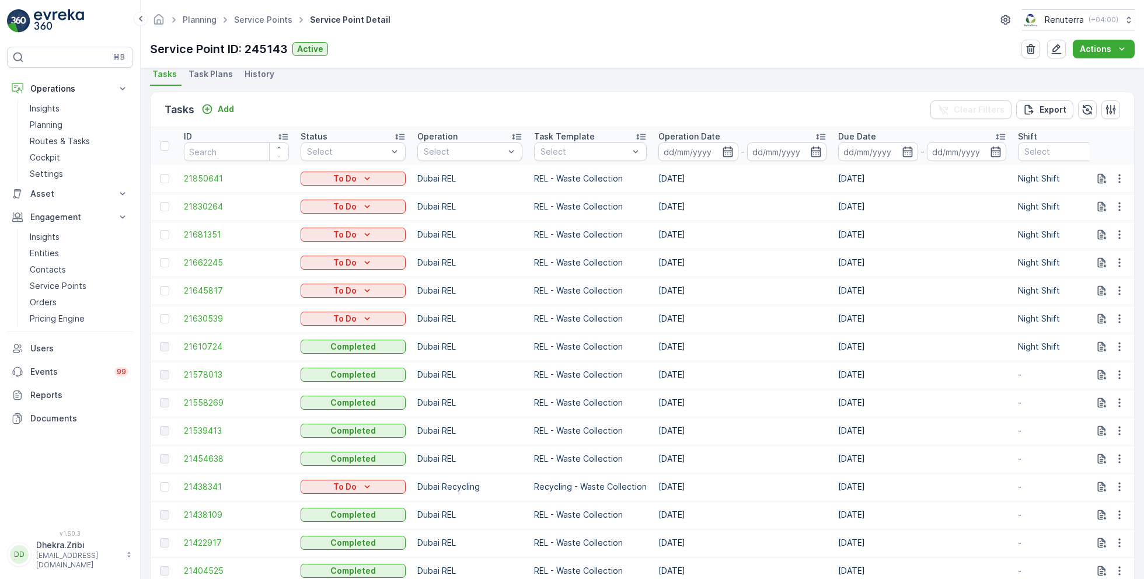
scroll to position [320, 0]
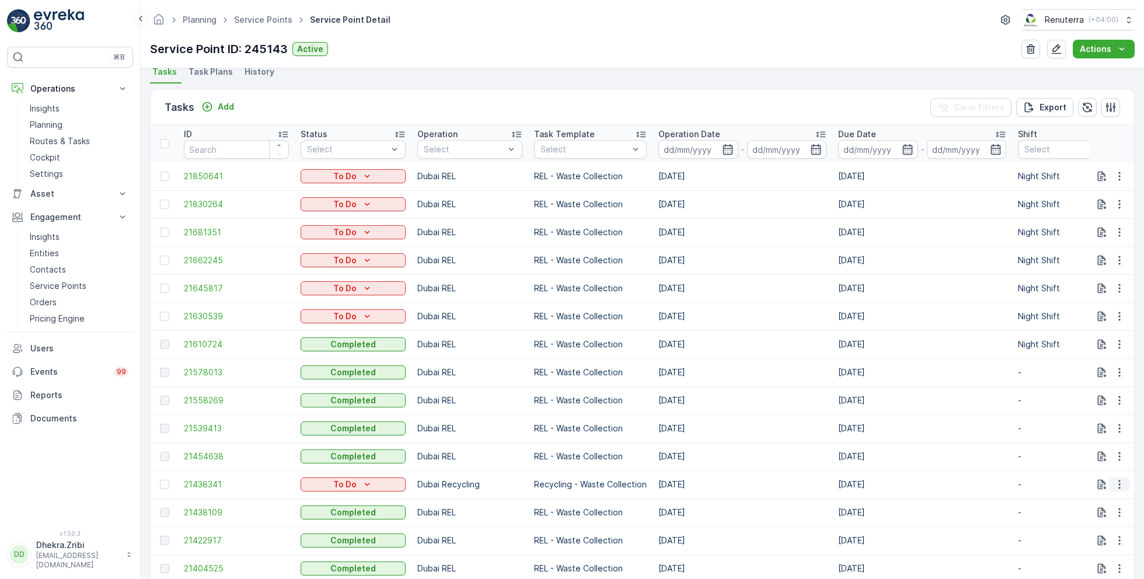
click at [1116, 481] on icon "button" at bounding box center [1119, 484] width 12 height 12
click at [1085, 427] on span "Change Route" at bounding box center [1089, 428] width 57 height 12
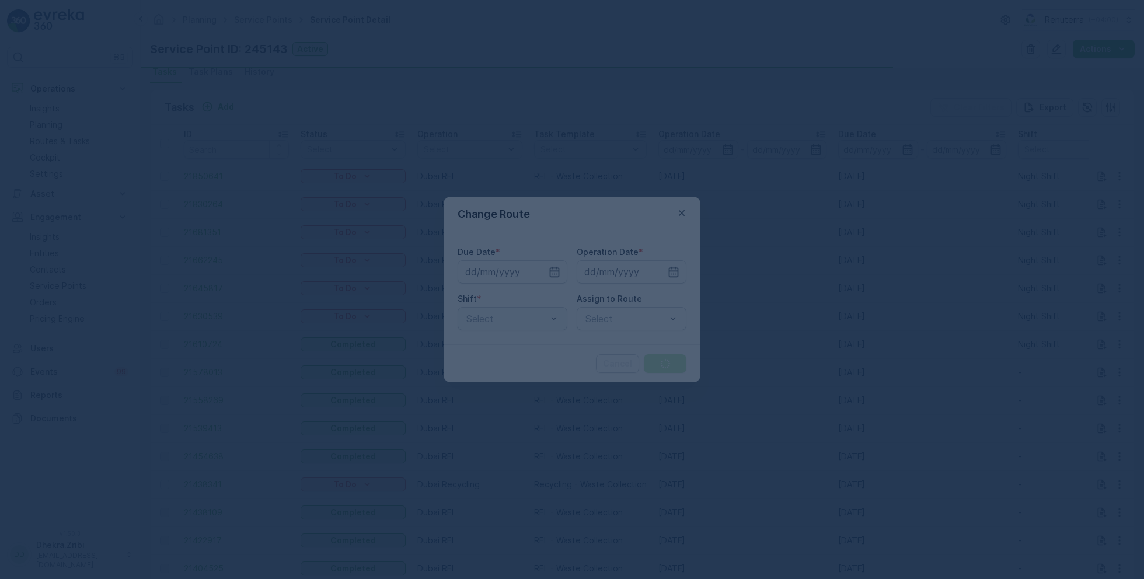
type input "12.09.2025"
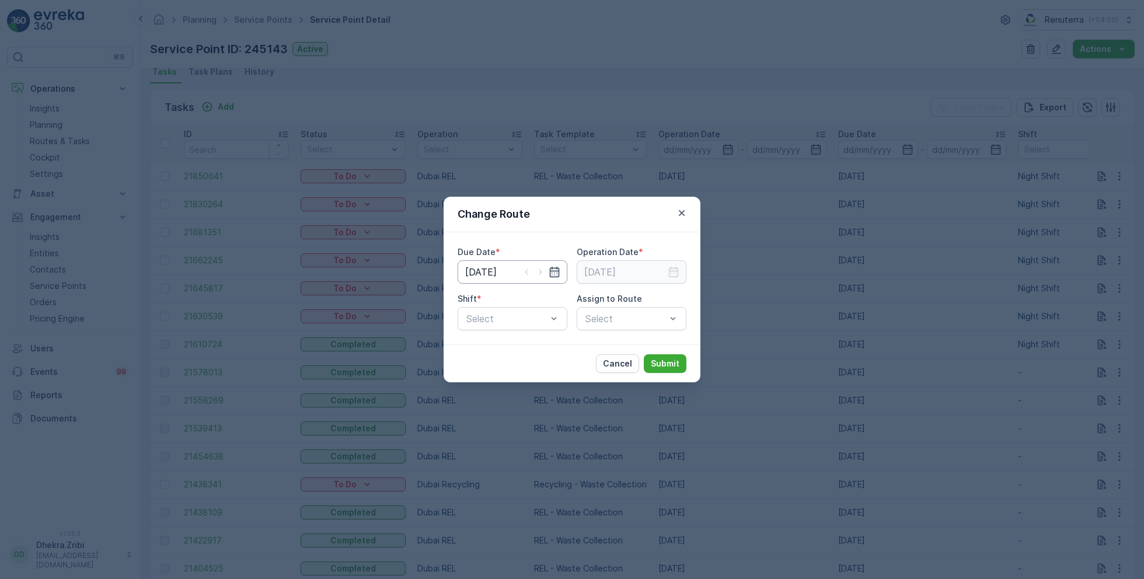
click at [504, 271] on input "12.09.2025" at bounding box center [512, 271] width 110 height 23
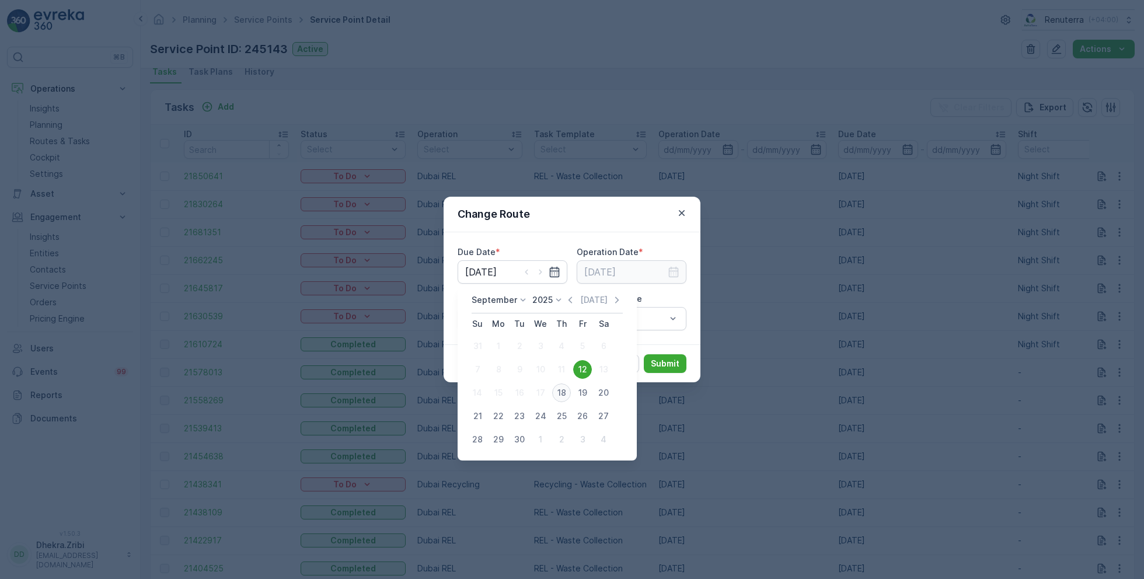
click at [562, 393] on div "18" at bounding box center [561, 392] width 19 height 19
type input "[DATE]"
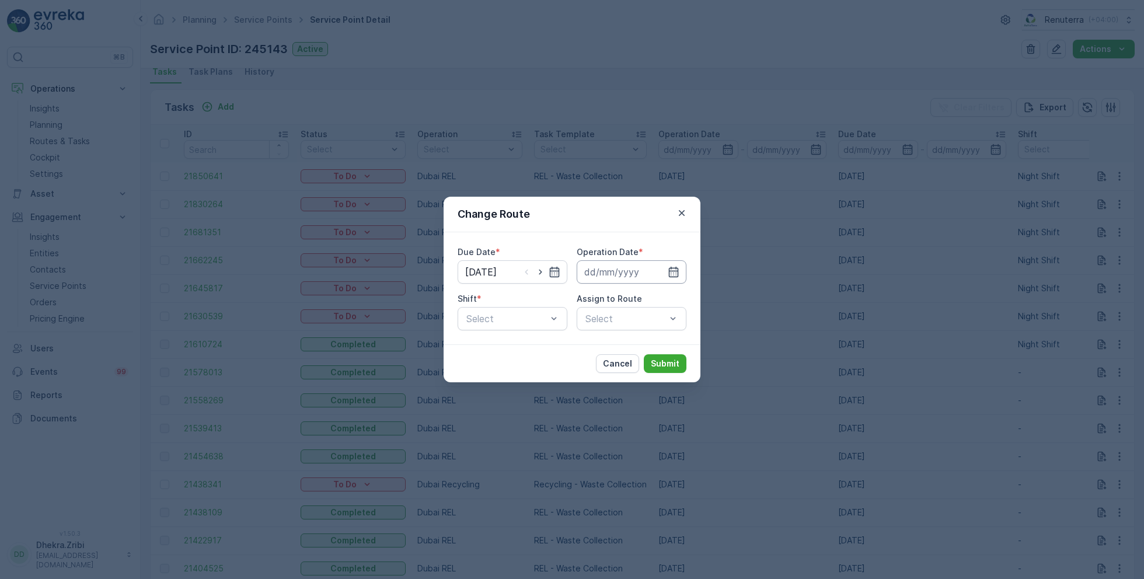
click at [637, 273] on input at bounding box center [632, 271] width 110 height 23
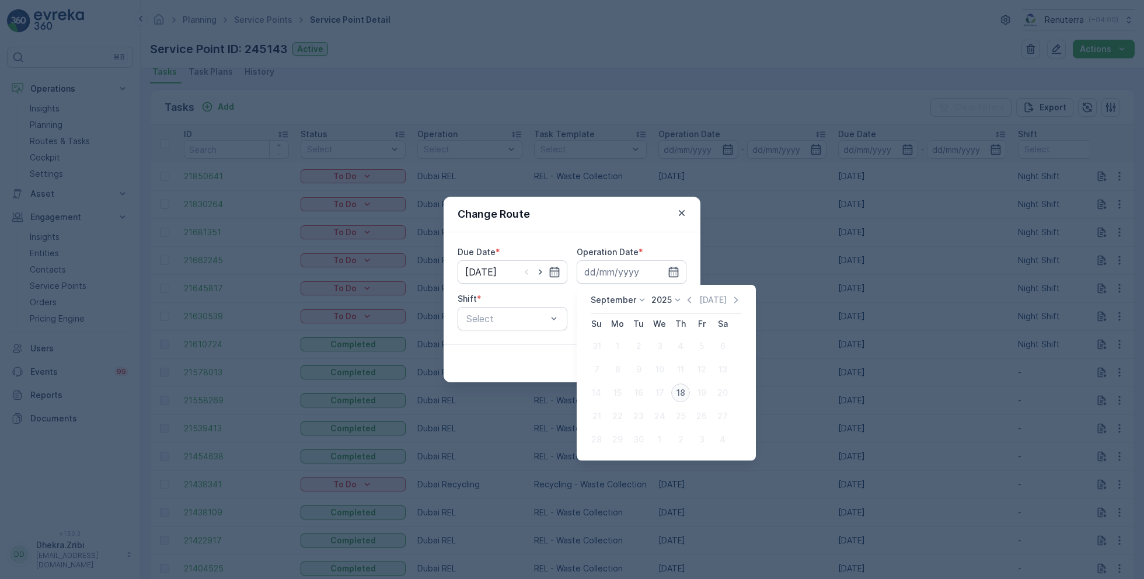
click at [682, 396] on div "18" at bounding box center [680, 392] width 19 height 19
type input "[DATE]"
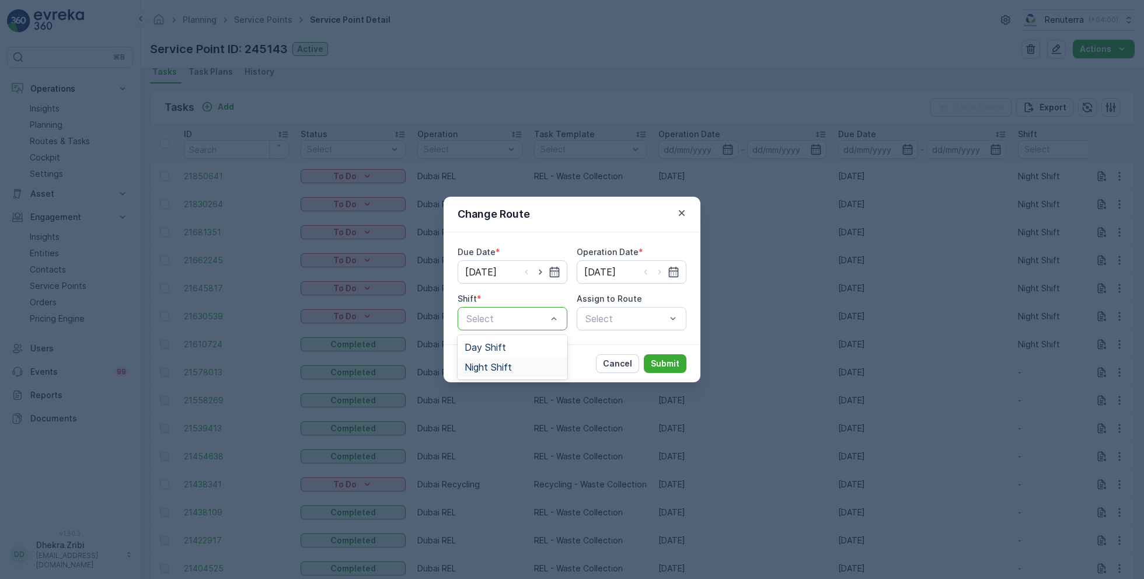
click at [492, 369] on span "Night Shift" at bounding box center [487, 367] width 47 height 11
click at [610, 322] on div "Select" at bounding box center [632, 318] width 110 height 23
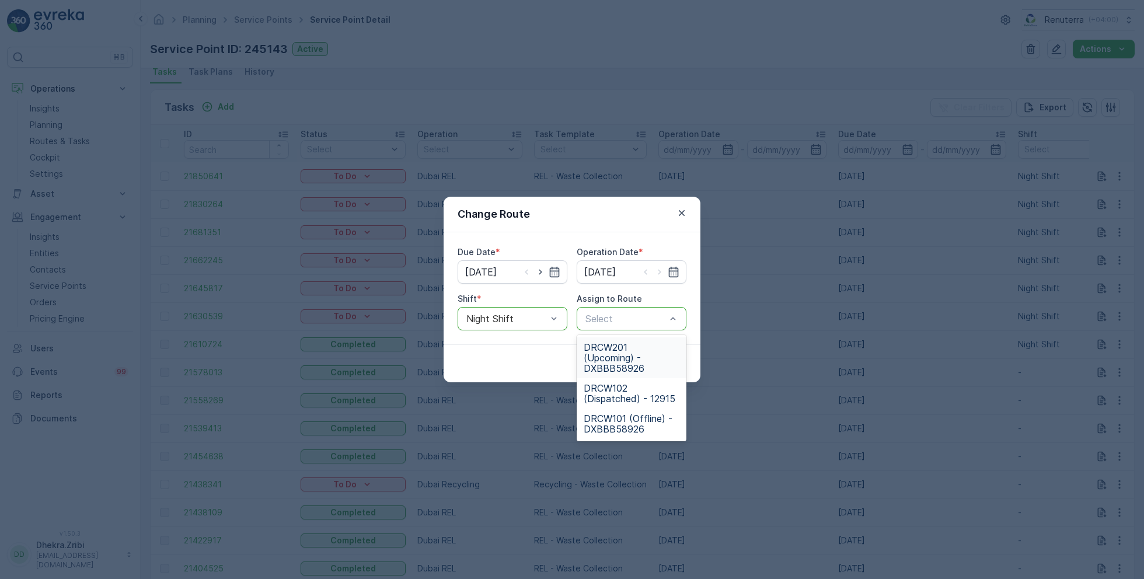
click at [623, 359] on span "DRCW201 (Upcoming) - DXBBB58926" at bounding box center [632, 358] width 96 height 32
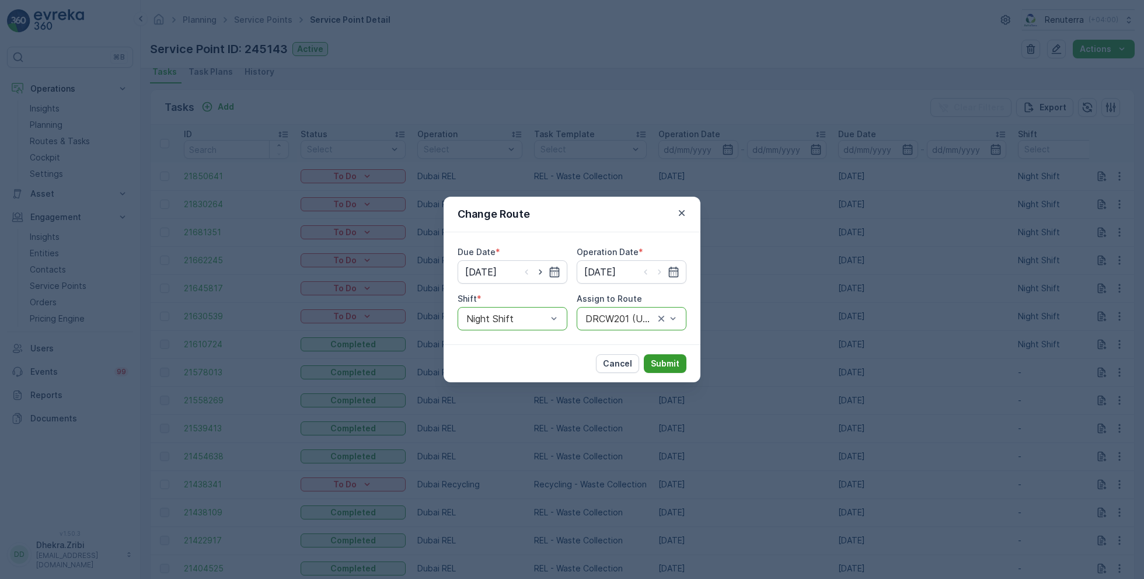
click at [667, 364] on p "Submit" at bounding box center [665, 364] width 29 height 12
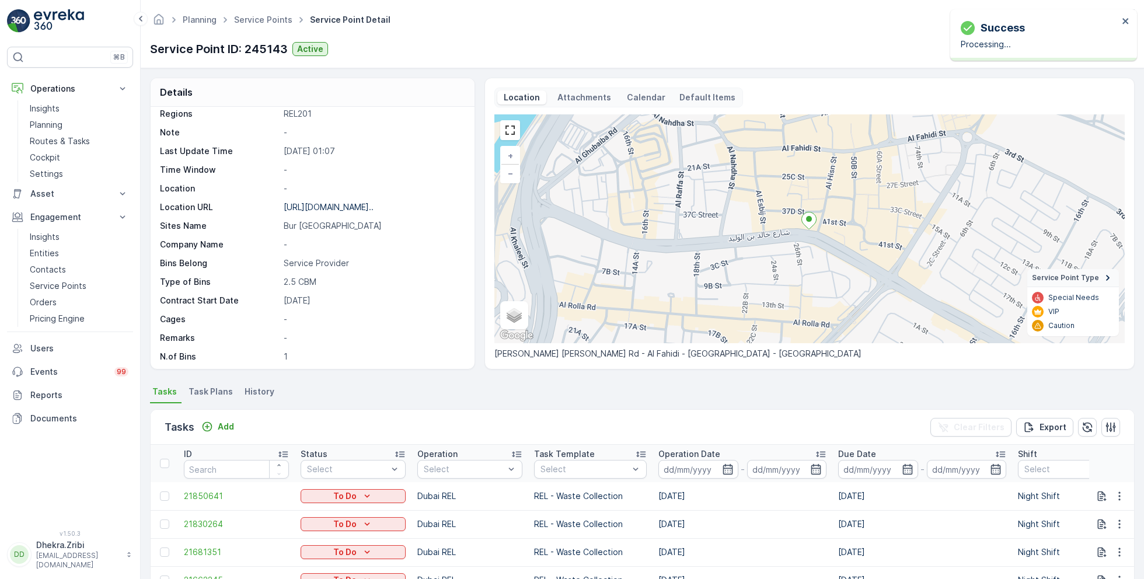
scroll to position [0, 0]
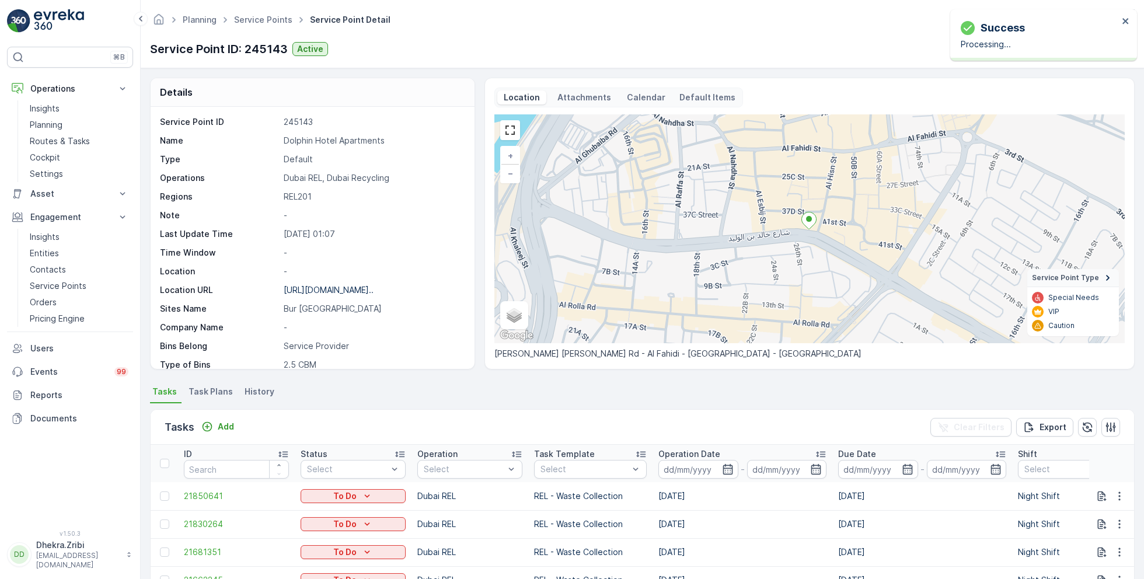
click at [322, 137] on p "Dolphin Hotel Apartments" at bounding box center [373, 141] width 179 height 12
copy p "Dolphin Hotel Apartments"
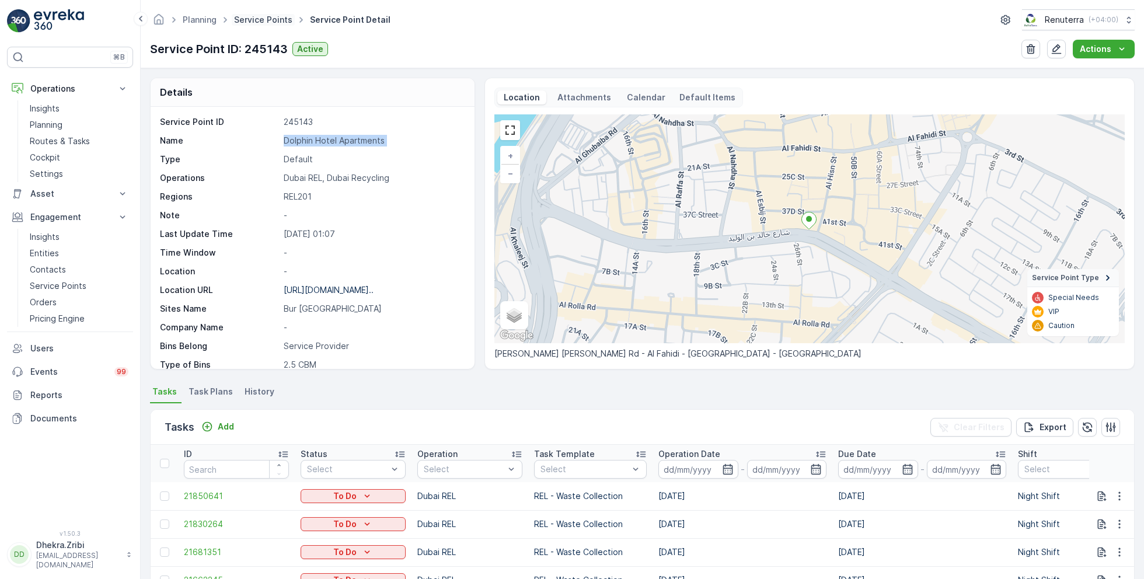
click at [266, 20] on link "Service Points" at bounding box center [263, 20] width 58 height 10
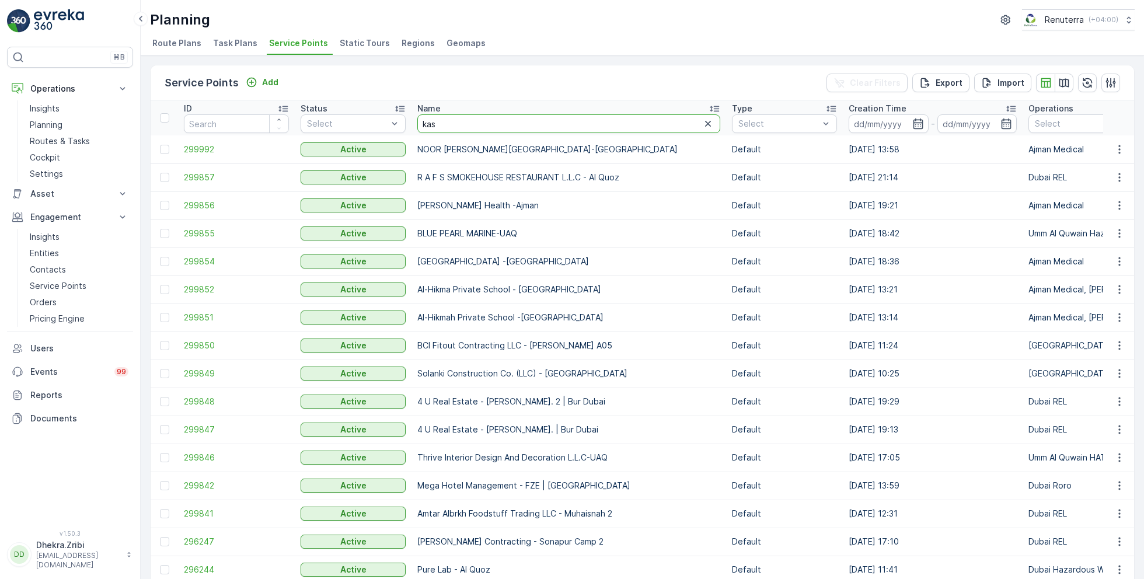
type input "kasa"
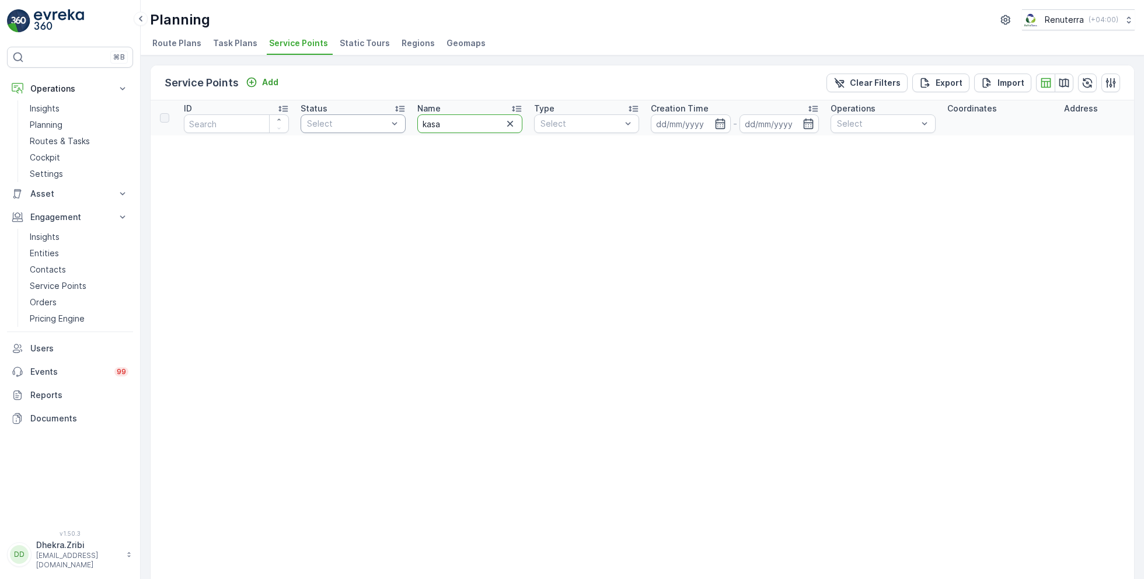
drag, startPoint x: 450, startPoint y: 126, endPoint x: 393, endPoint y: 120, distance: 57.5
type input "casa"
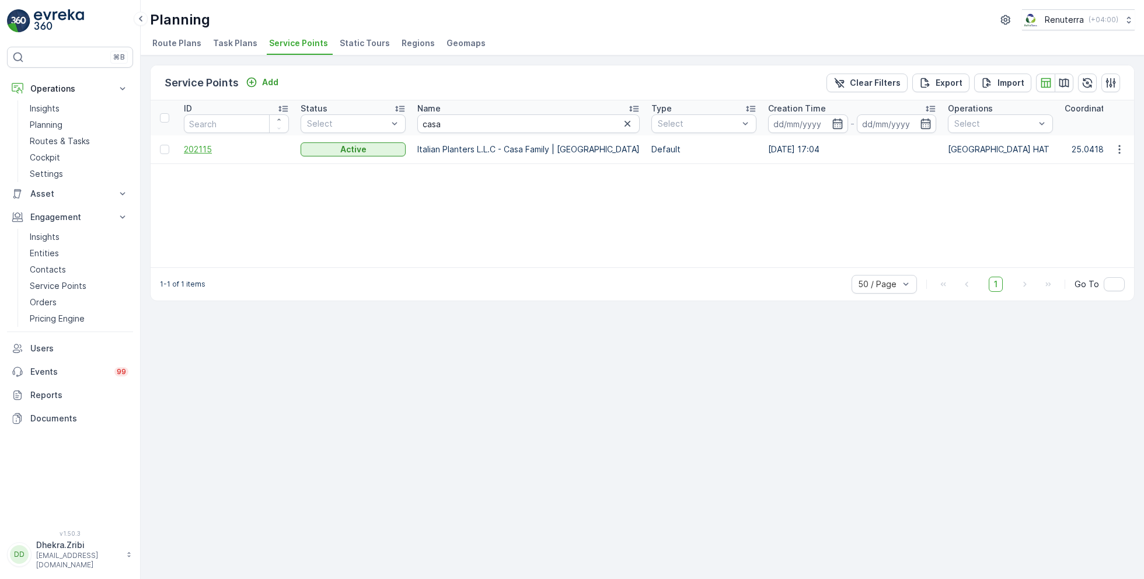
click at [200, 149] on span "202115" at bounding box center [236, 150] width 105 height 12
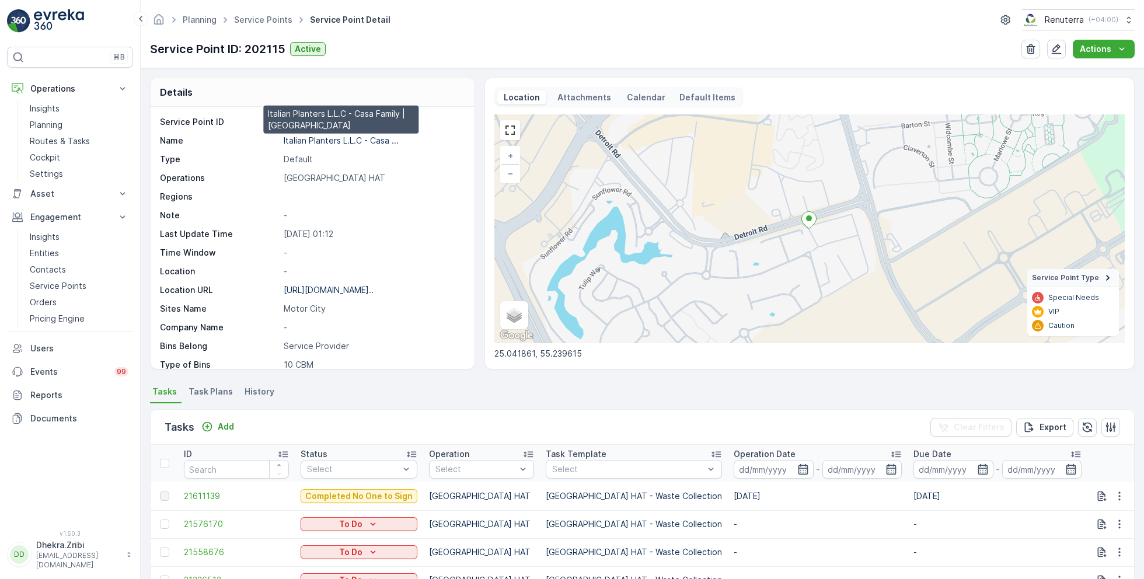
click at [358, 139] on p "Italian Planters L.L.C - Casa ..." at bounding box center [341, 140] width 115 height 10
click at [270, 29] on div "Planning Service Points Service Point Detail Renuterra ( +04:00 )" at bounding box center [642, 19] width 984 height 21
click at [266, 24] on link "Service Points" at bounding box center [263, 20] width 58 height 10
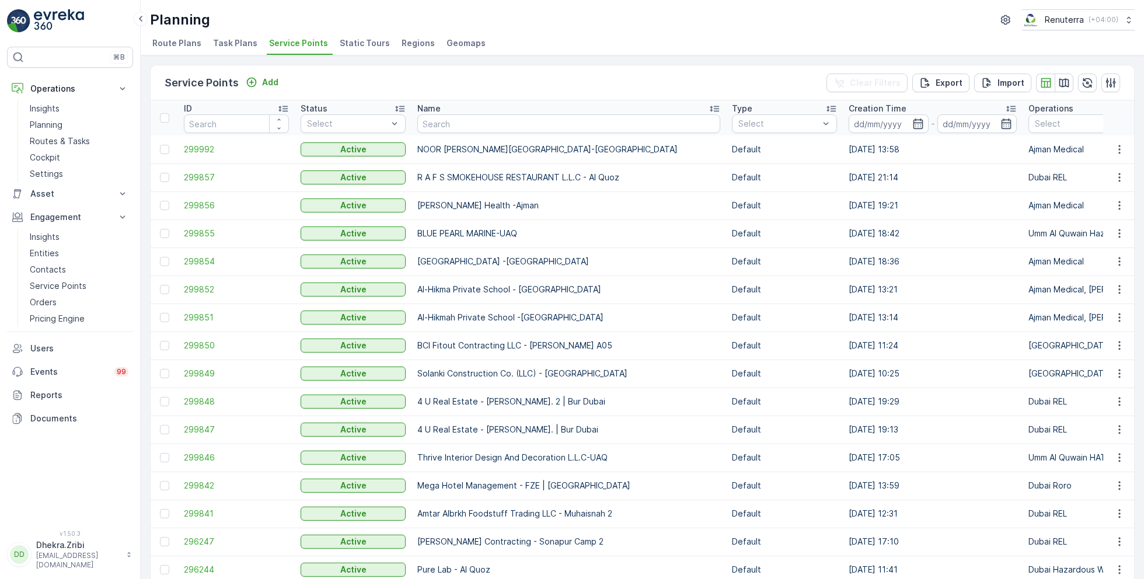
click at [458, 127] on input "text" at bounding box center [568, 123] width 303 height 19
type input "dulsco"
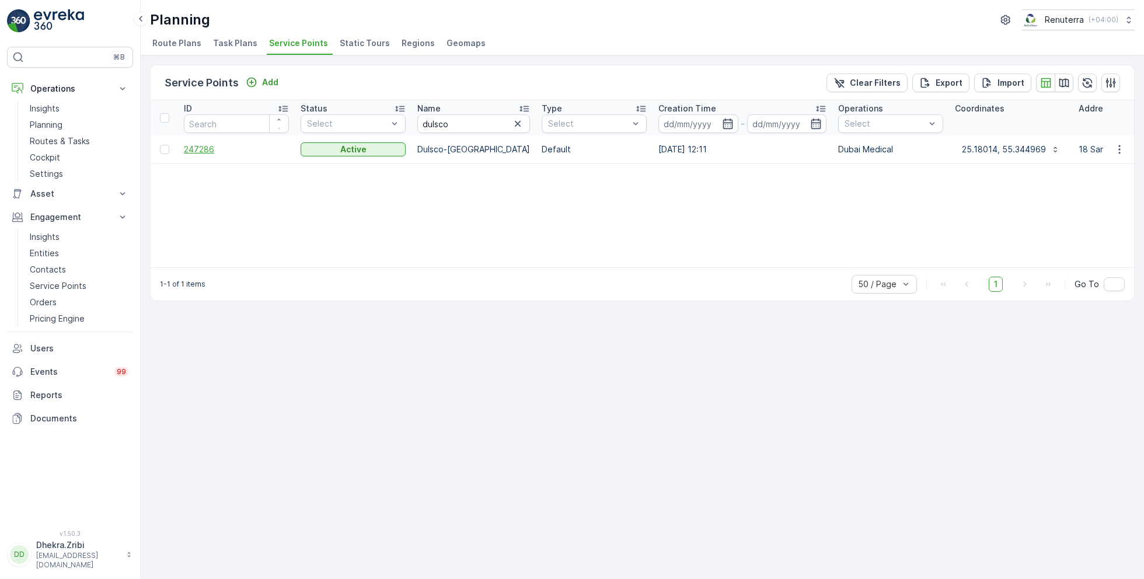
click at [201, 149] on span "247286" at bounding box center [236, 150] width 105 height 12
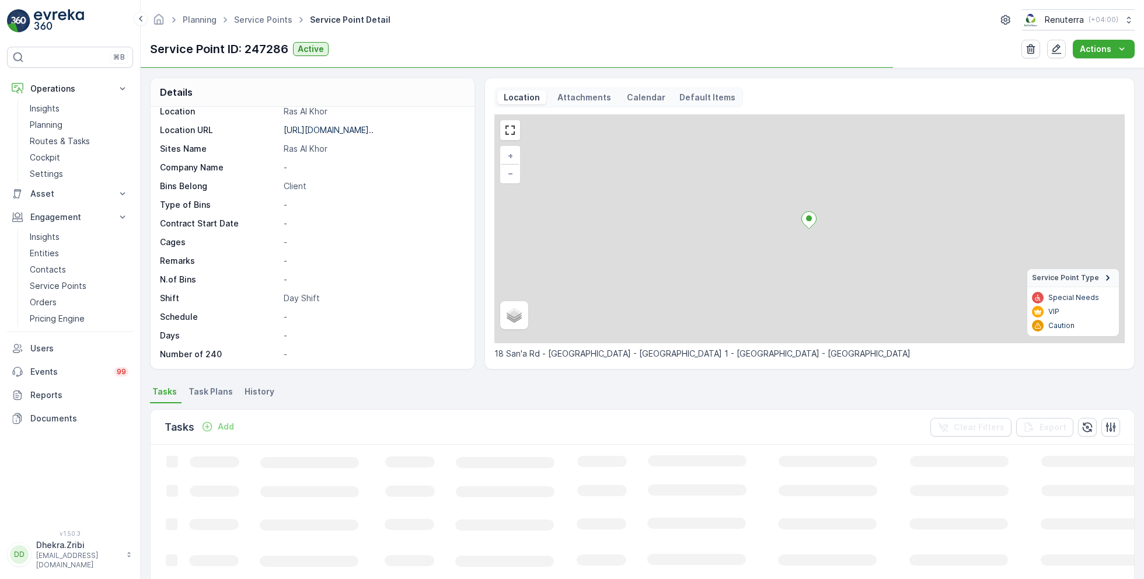
scroll to position [124, 0]
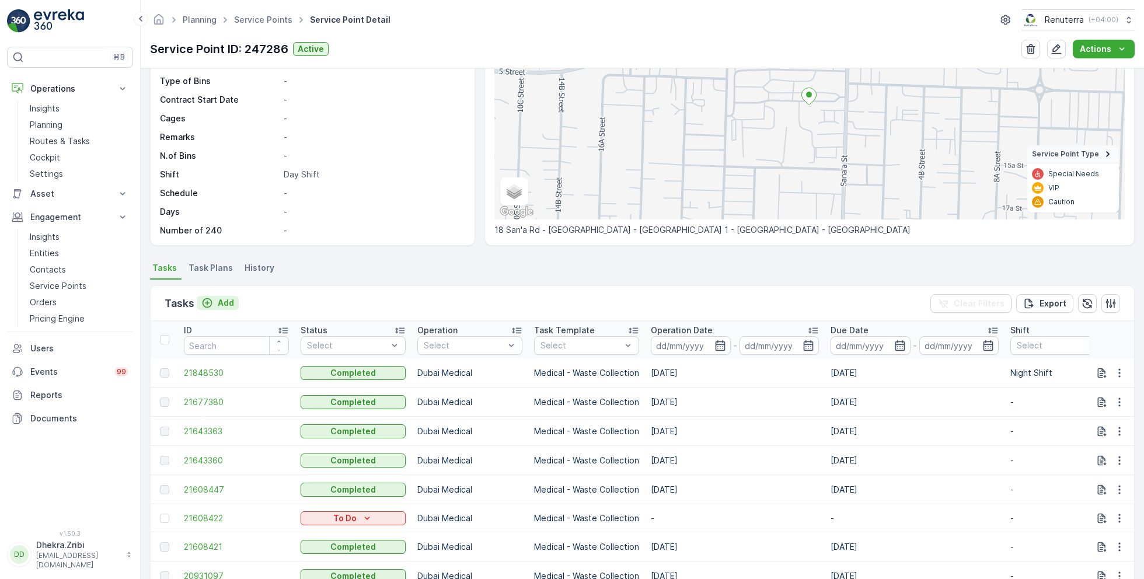
click at [222, 299] on p "Add" at bounding box center [226, 303] width 16 height 12
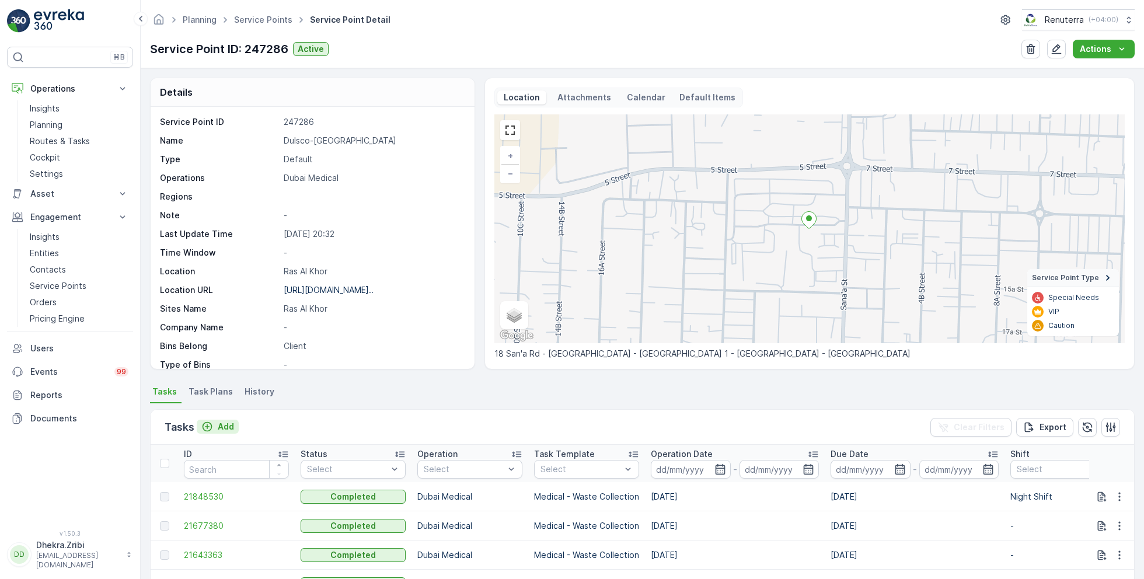
click at [222, 424] on p "Add" at bounding box center [226, 427] width 16 height 12
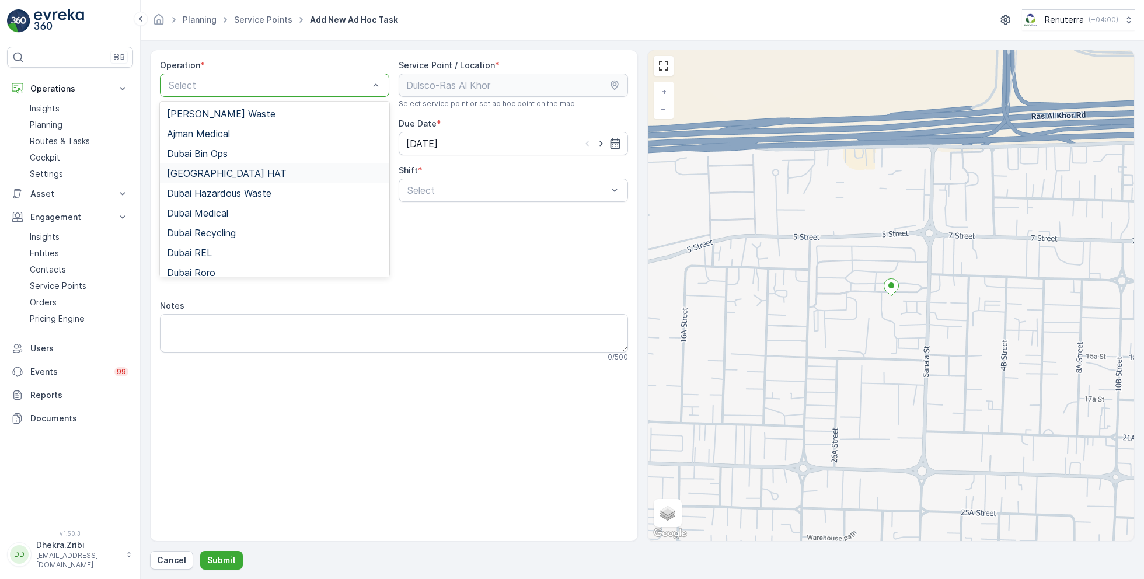
click at [209, 179] on div "[GEOGRAPHIC_DATA] HAT" at bounding box center [274, 173] width 229 height 20
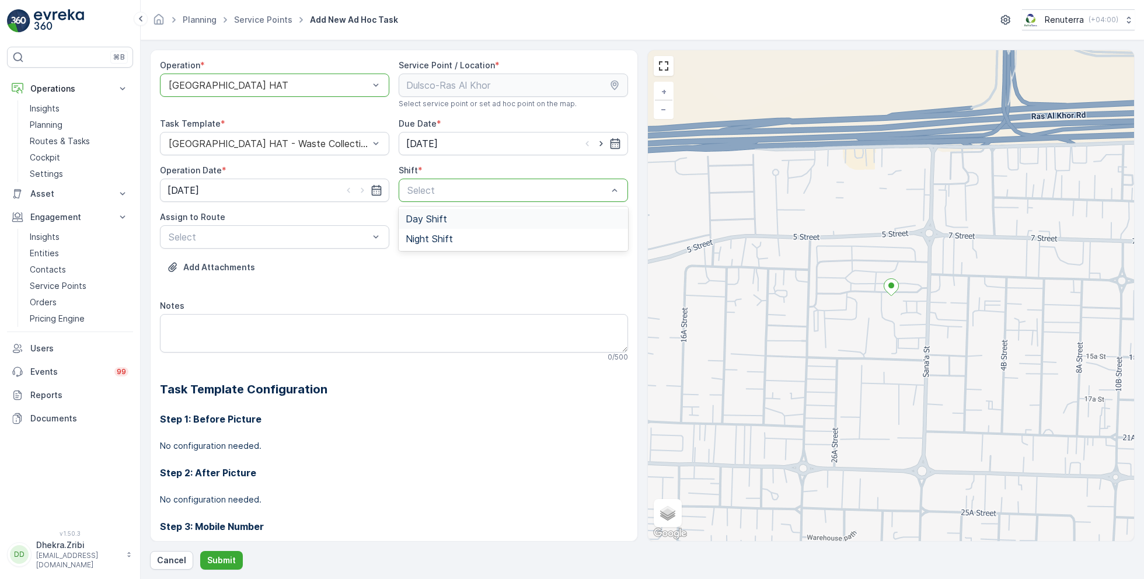
click at [436, 219] on span "Day Shift" at bounding box center [426, 219] width 41 height 11
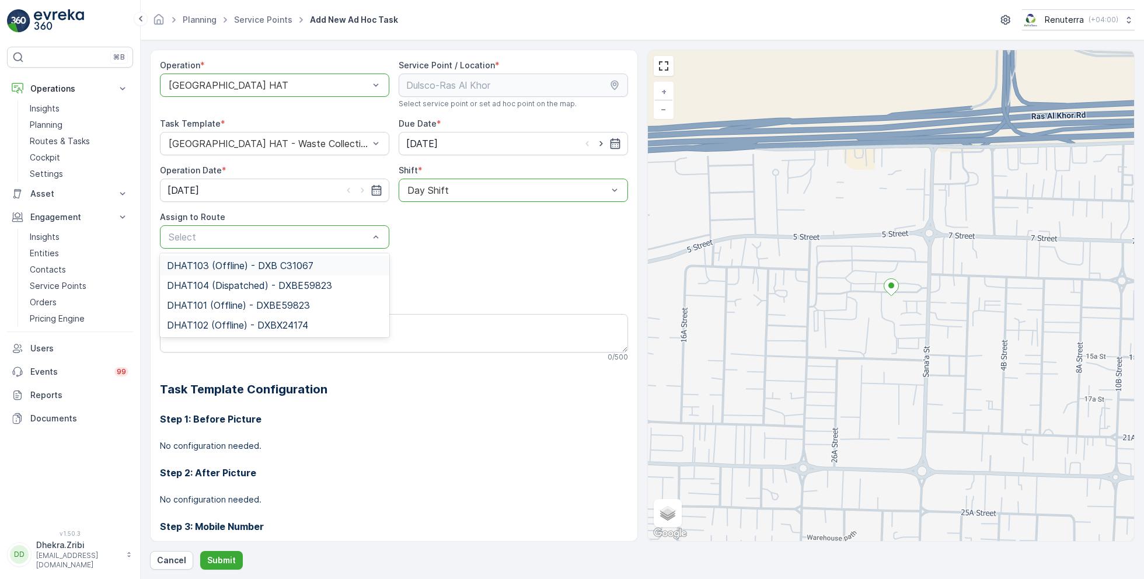
click at [281, 90] on div "[GEOGRAPHIC_DATA] HAT" at bounding box center [274, 85] width 229 height 23
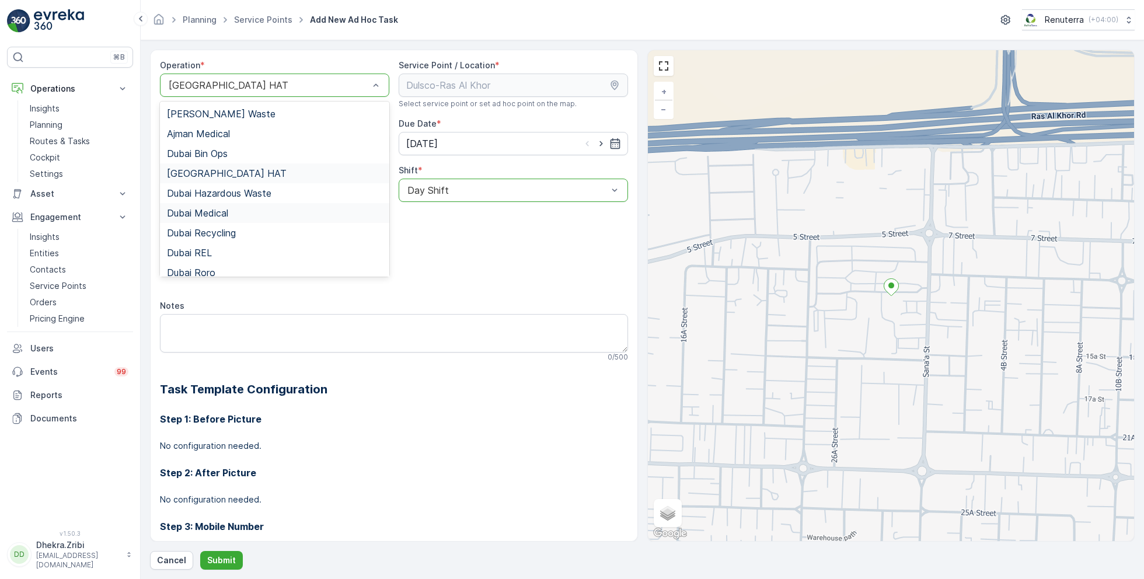
click at [216, 210] on span "Dubai Medical" at bounding box center [197, 213] width 61 height 11
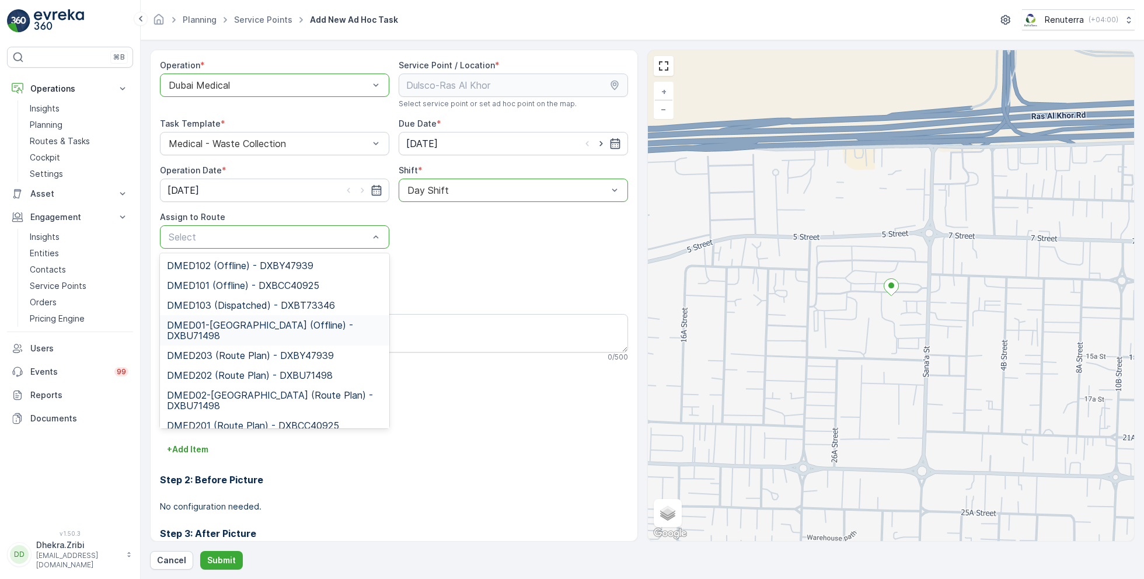
click at [254, 324] on span "DMED01-Khawaneej Yard (Offline) - DXBU71498" at bounding box center [274, 330] width 215 height 21
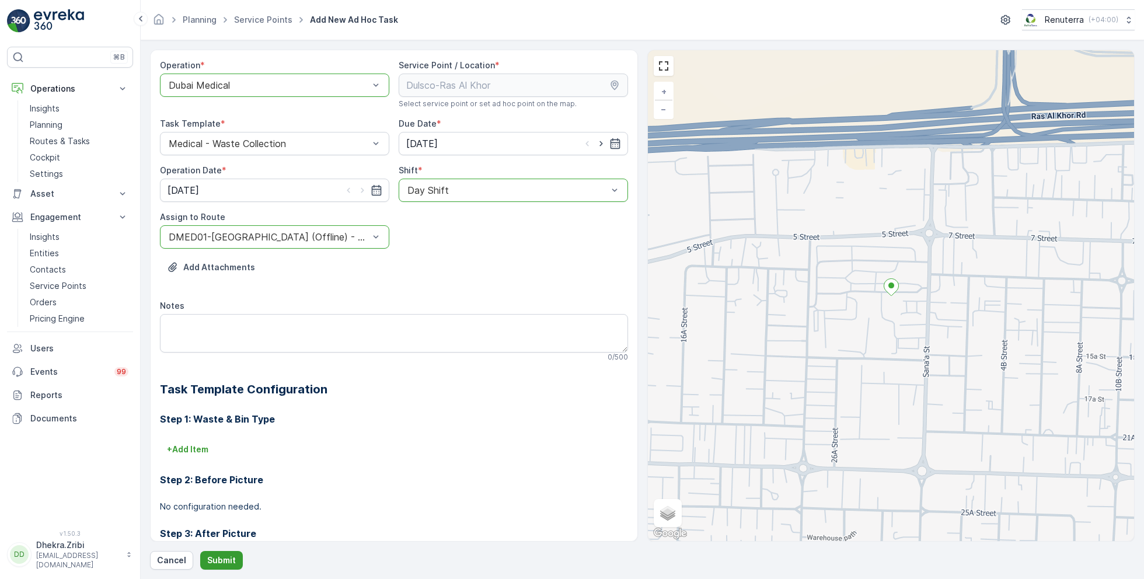
click at [219, 563] on p "Submit" at bounding box center [221, 560] width 29 height 12
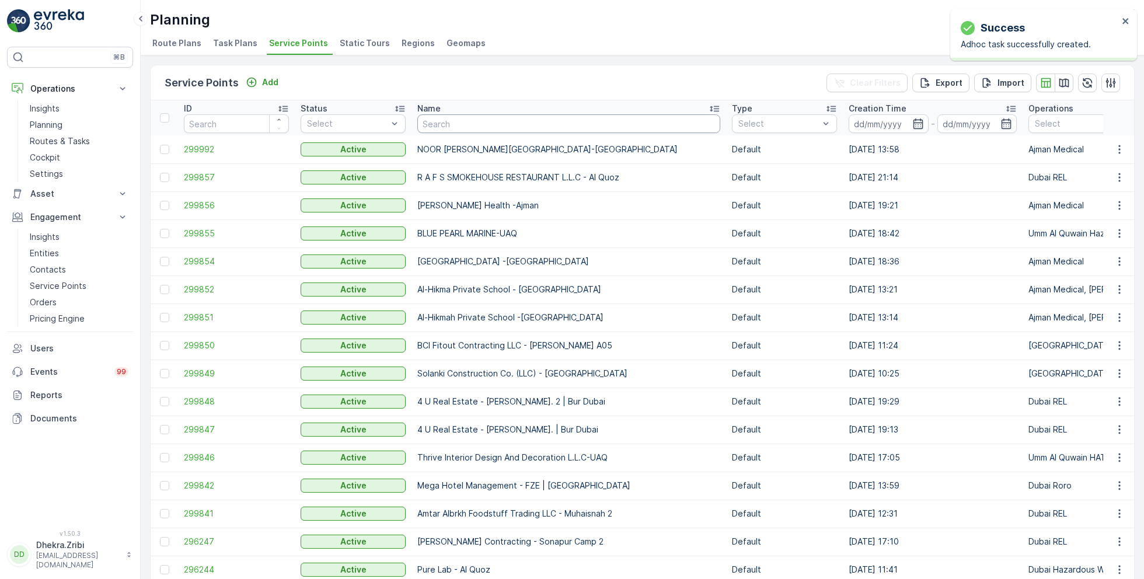
click at [441, 123] on input "text" at bounding box center [568, 123] width 303 height 19
type input "duls"
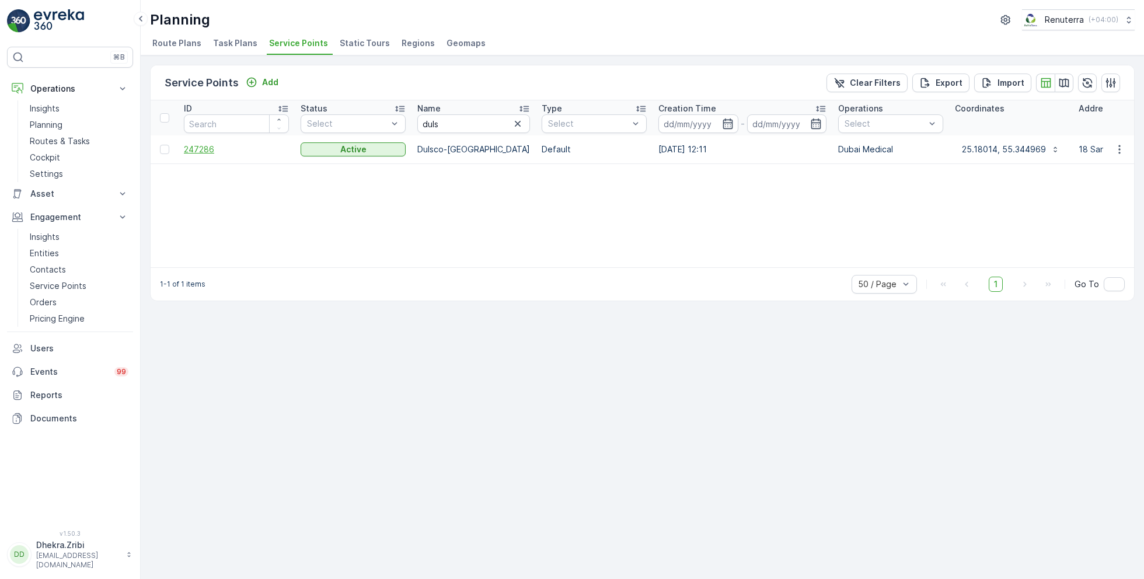
click at [211, 144] on span "247286" at bounding box center [236, 150] width 105 height 12
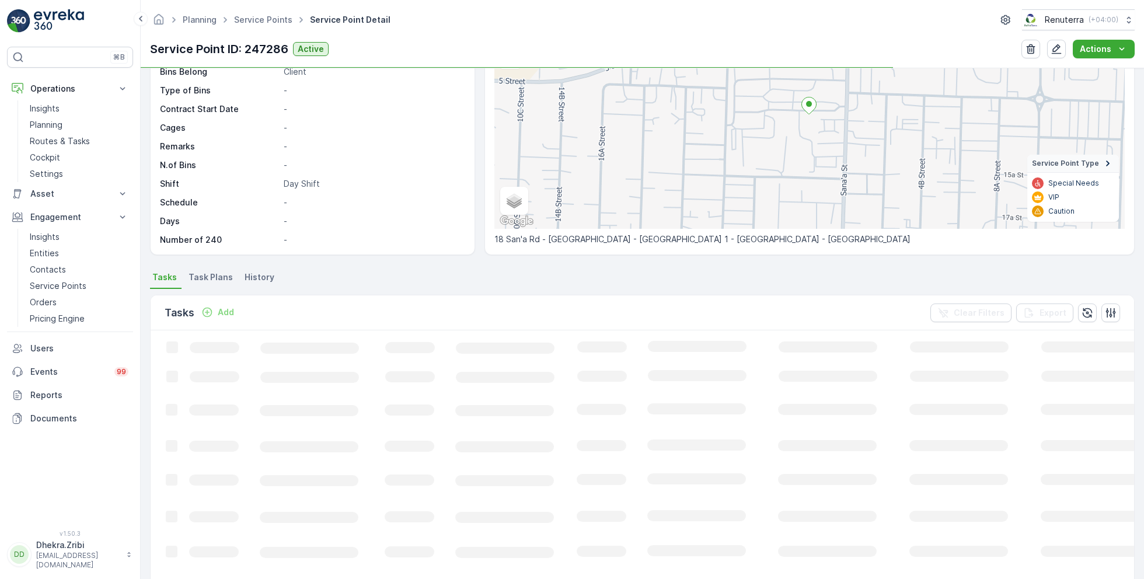
scroll to position [116, 0]
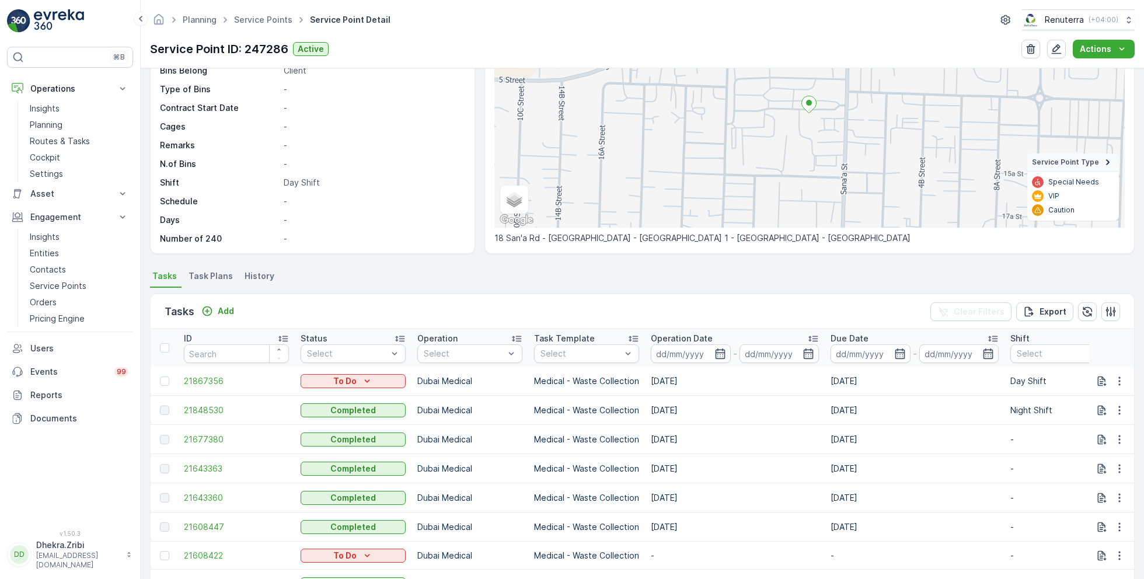
click at [201, 278] on span "Task Plans" at bounding box center [210, 276] width 44 height 12
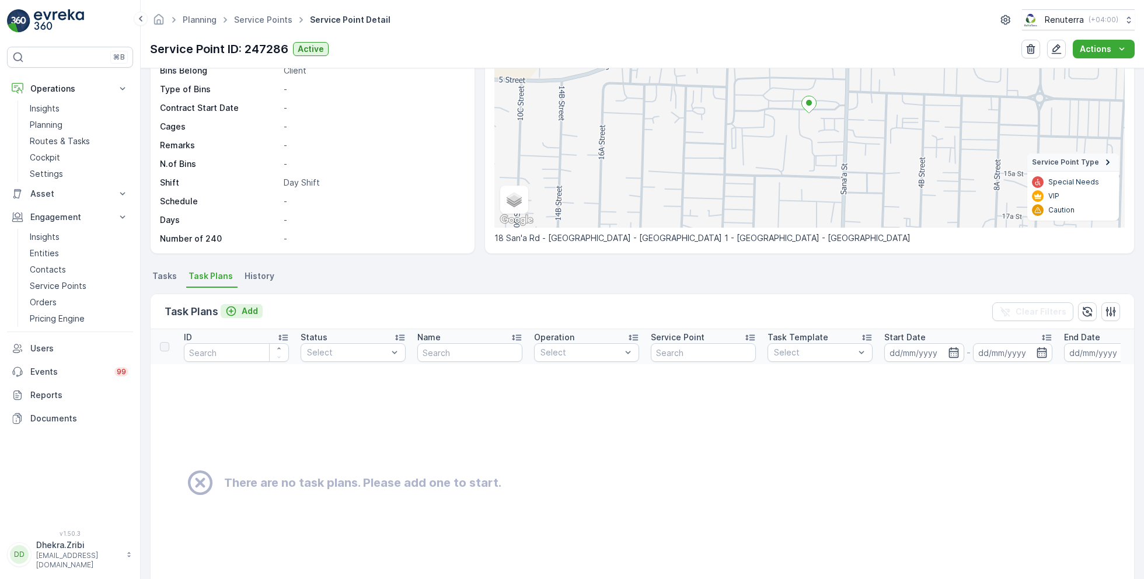
click at [239, 309] on div "Add" at bounding box center [241, 311] width 33 height 12
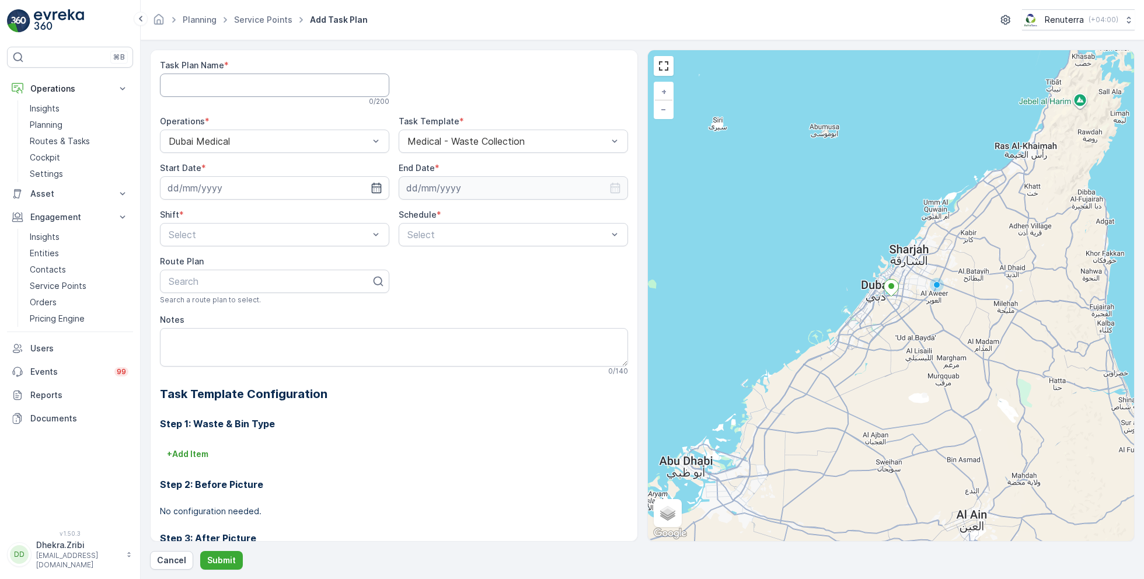
click at [284, 86] on Name "Task Plan Name" at bounding box center [274, 85] width 229 height 23
type Name "MED001"
click at [371, 189] on icon "button" at bounding box center [376, 188] width 10 height 11
click at [280, 305] on div "19" at bounding box center [284, 308] width 19 height 19
type input "19.09.2025"
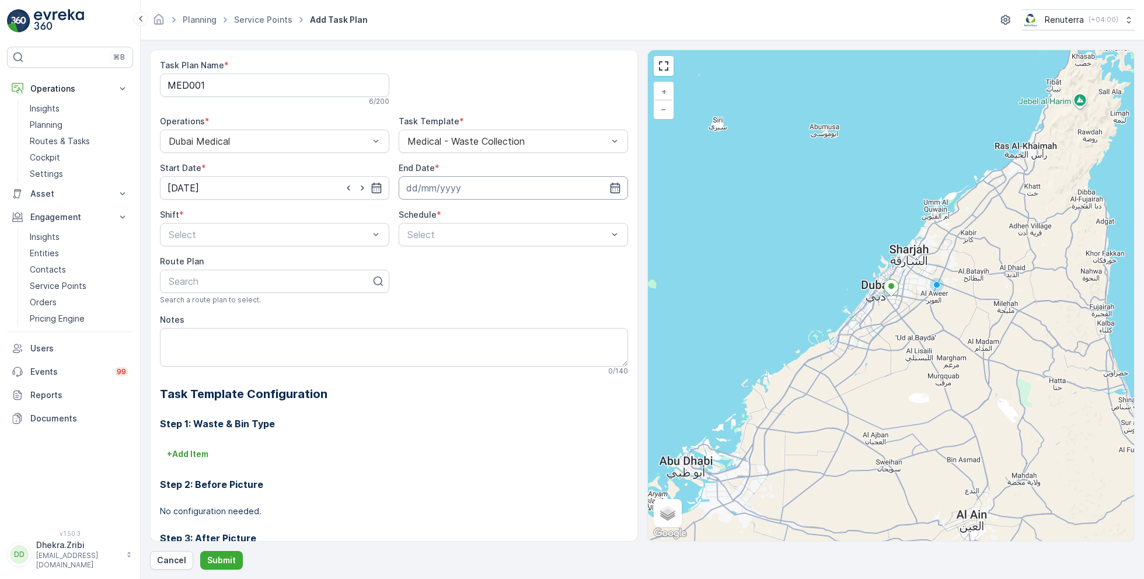
click at [490, 183] on input at bounding box center [513, 187] width 229 height 23
click at [439, 222] on div "September 2025 Today" at bounding box center [486, 218] width 151 height 19
click at [439, 219] on p "September" at bounding box center [434, 215] width 46 height 12
click at [444, 323] on span "December" at bounding box center [438, 323] width 41 height 12
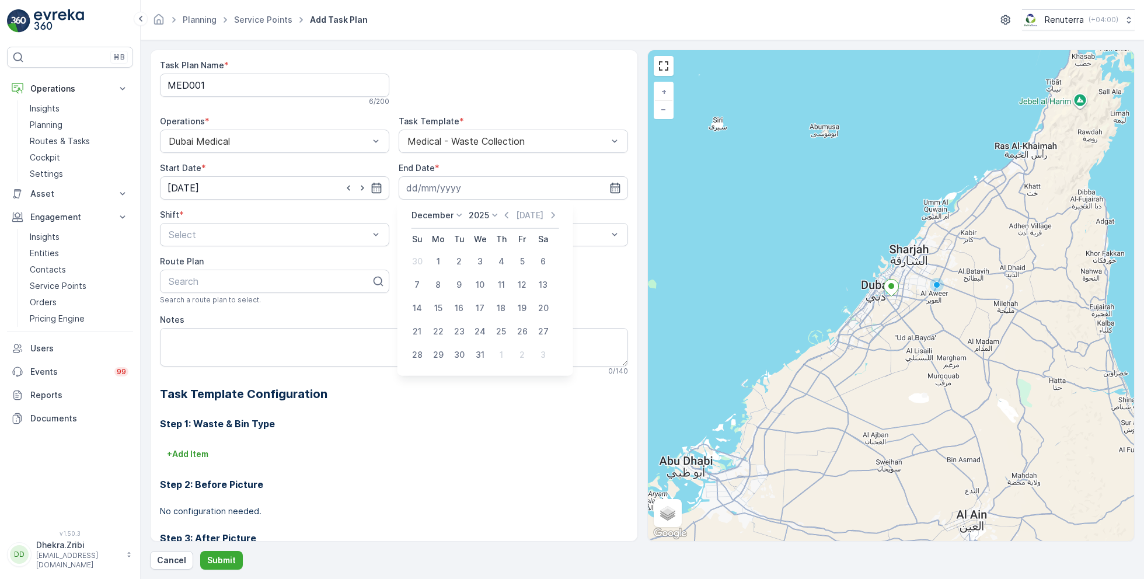
click at [485, 214] on p "2025" at bounding box center [479, 215] width 20 height 12
click at [486, 254] on span "2026" at bounding box center [486, 258] width 20 height 12
click at [493, 356] on div "31" at bounding box center [501, 354] width 19 height 19
type input "31.12.2026"
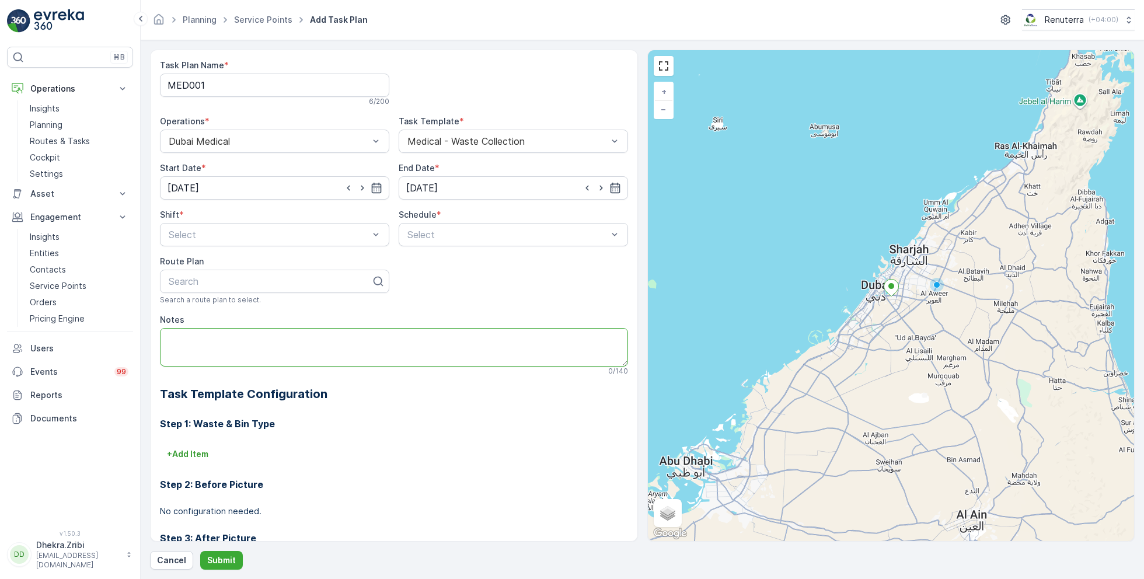
click at [493, 356] on textarea "Notes" at bounding box center [394, 347] width 468 height 39
click at [298, 242] on div "Select" at bounding box center [274, 234] width 229 height 23
click at [214, 260] on div "Day Shift" at bounding box center [274, 263] width 215 height 11
click at [424, 260] on span "Daily" at bounding box center [416, 263] width 21 height 11
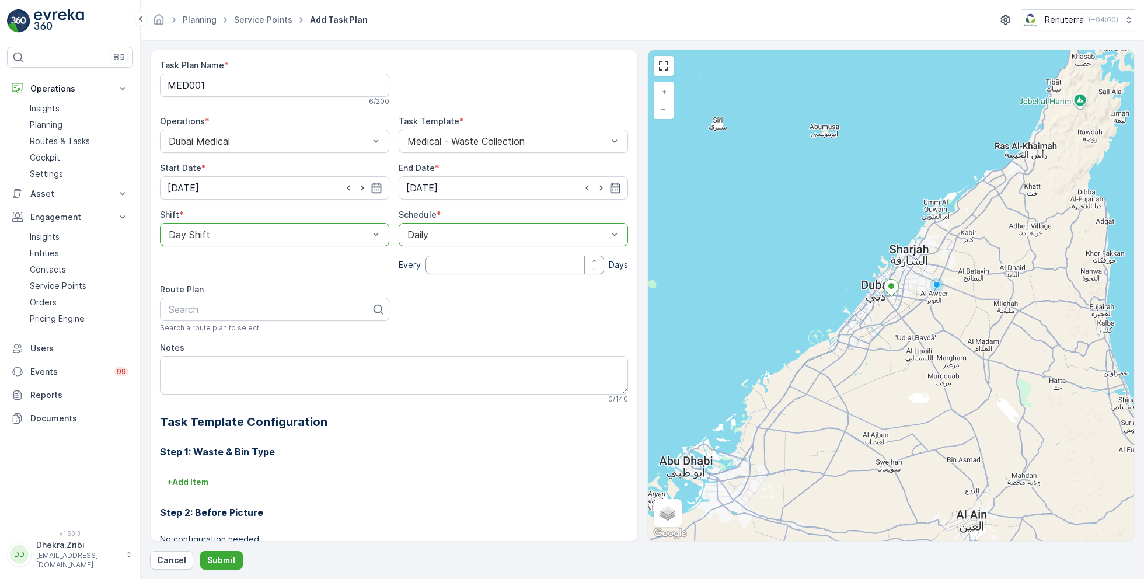
click at [439, 262] on input "number" at bounding box center [514, 265] width 179 height 19
type input "1"
click at [268, 305] on div at bounding box center [269, 309] width 205 height 11
type input "med"
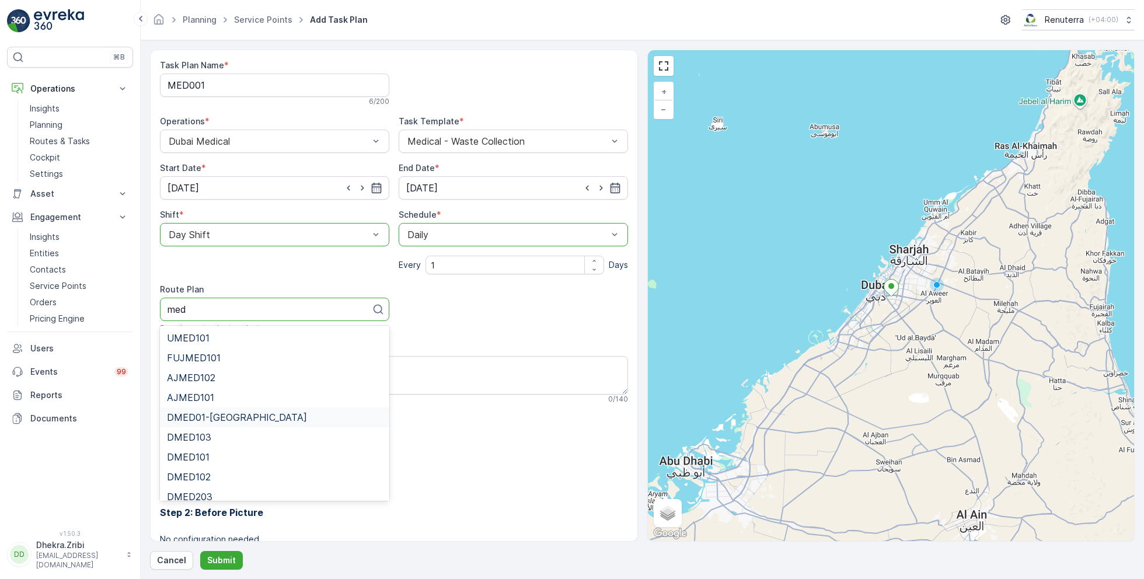
click at [214, 412] on span "DMED01-Khawaneej Yard" at bounding box center [237, 417] width 140 height 11
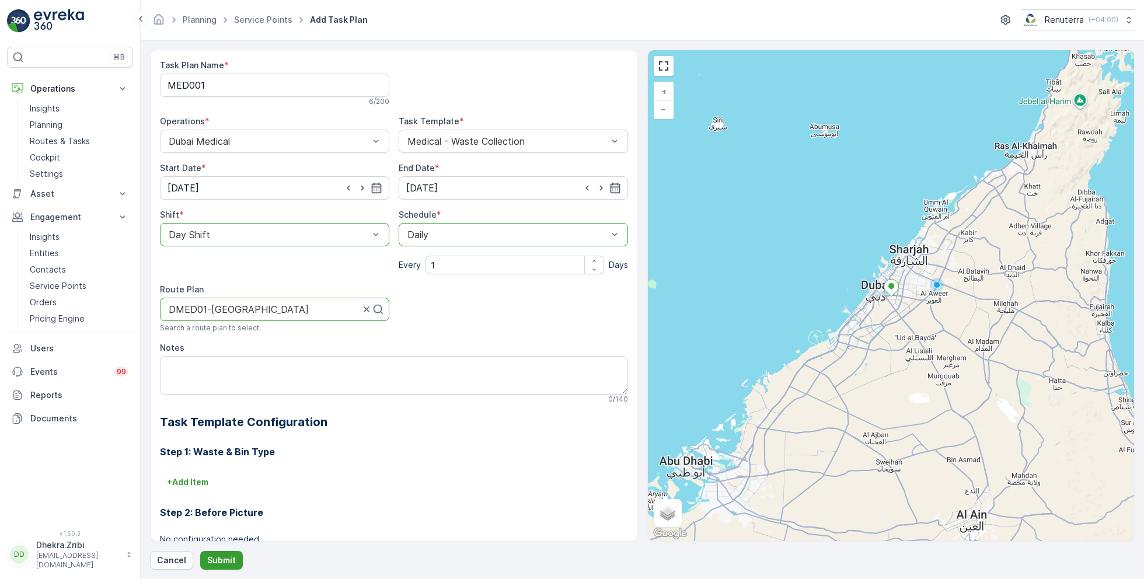
click at [216, 559] on p "Submit" at bounding box center [221, 560] width 29 height 12
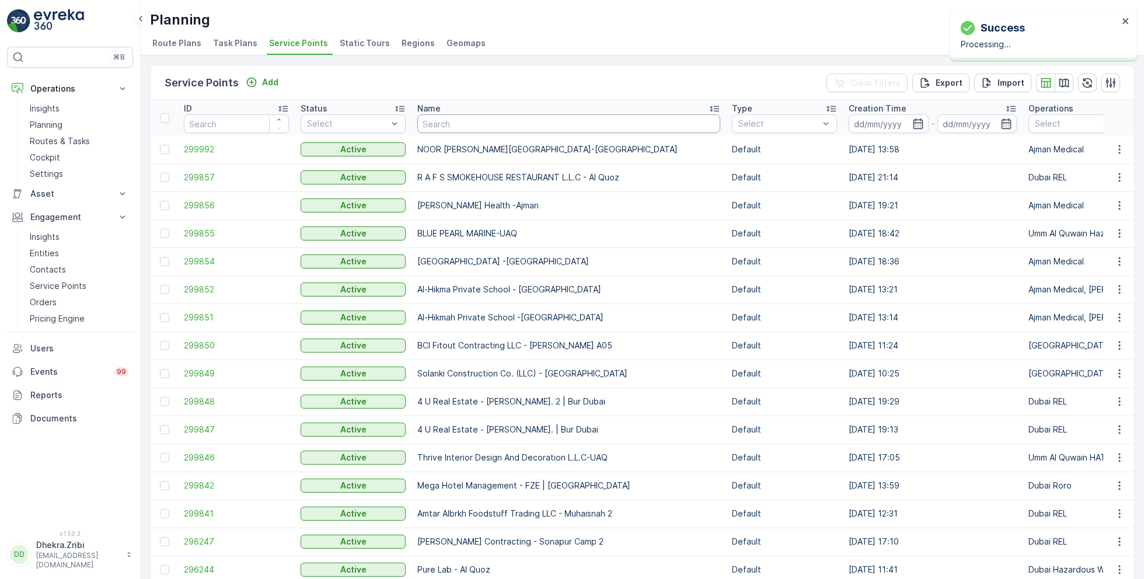
click at [459, 125] on input "text" at bounding box center [568, 123] width 303 height 19
type input "duls"
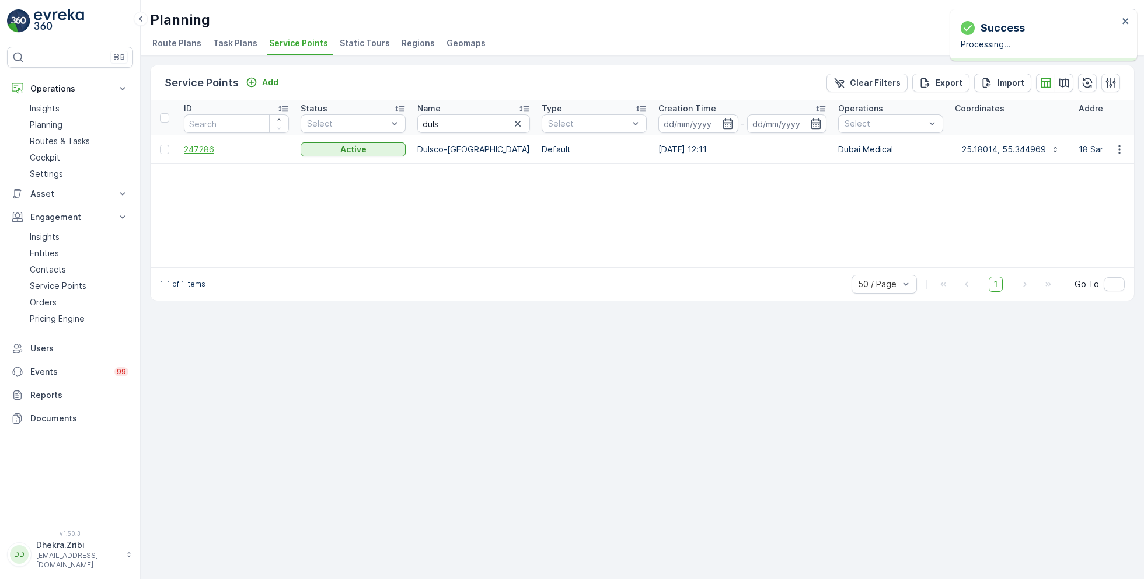
click at [210, 148] on span "247286" at bounding box center [236, 150] width 105 height 12
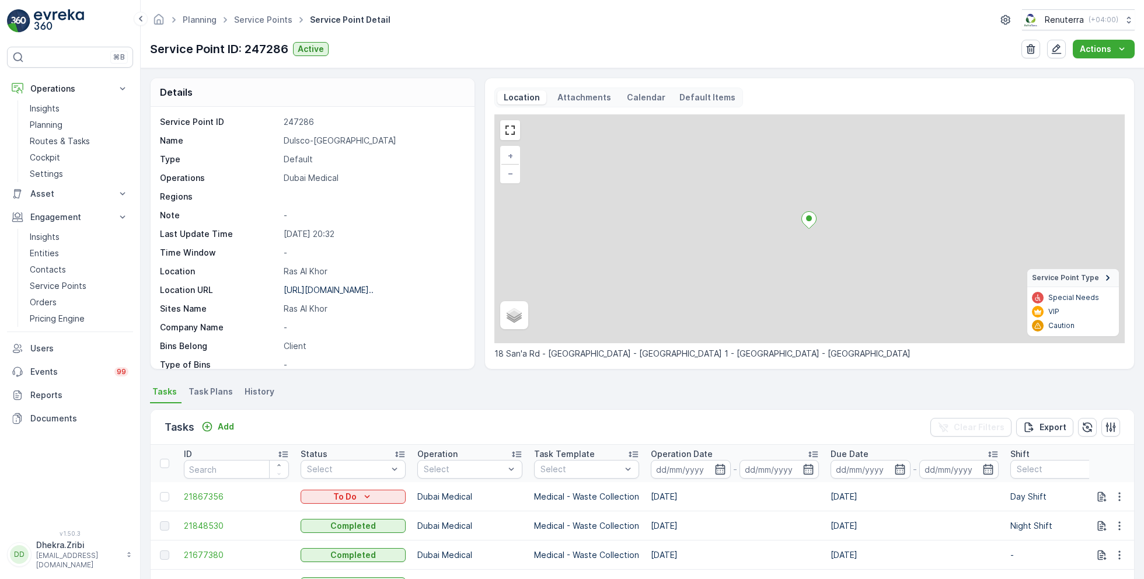
scroll to position [160, 0]
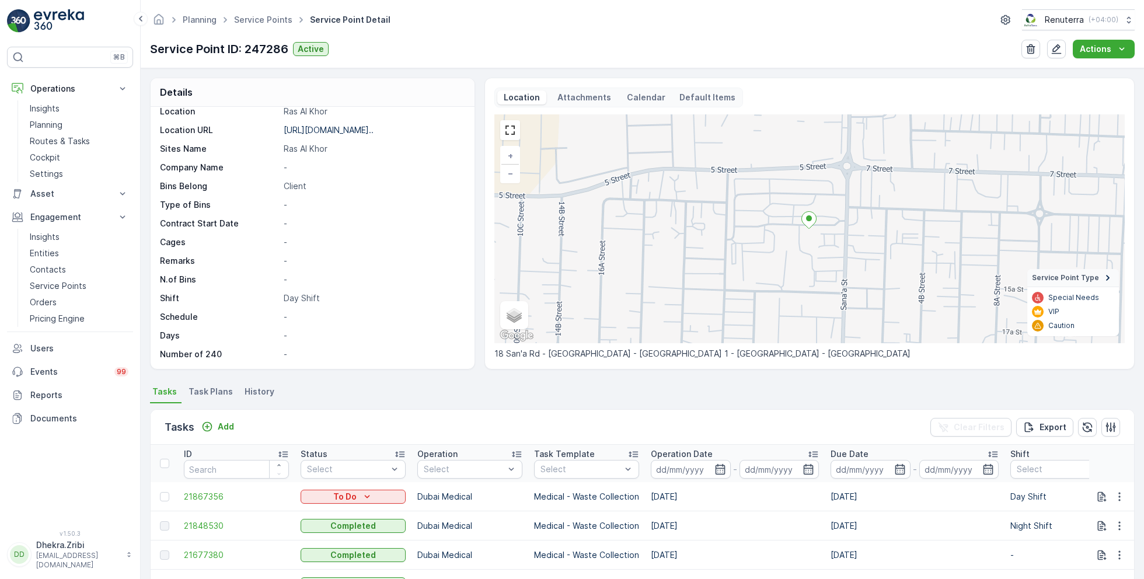
click at [216, 392] on span "Task Plans" at bounding box center [210, 392] width 44 height 12
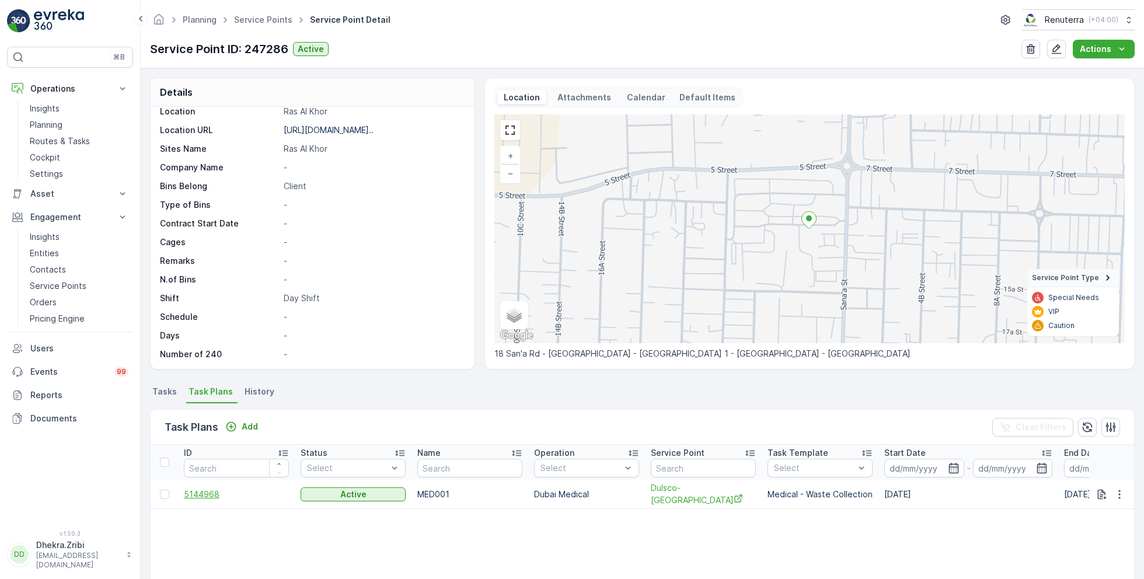
click at [207, 497] on span "5144968" at bounding box center [236, 494] width 105 height 12
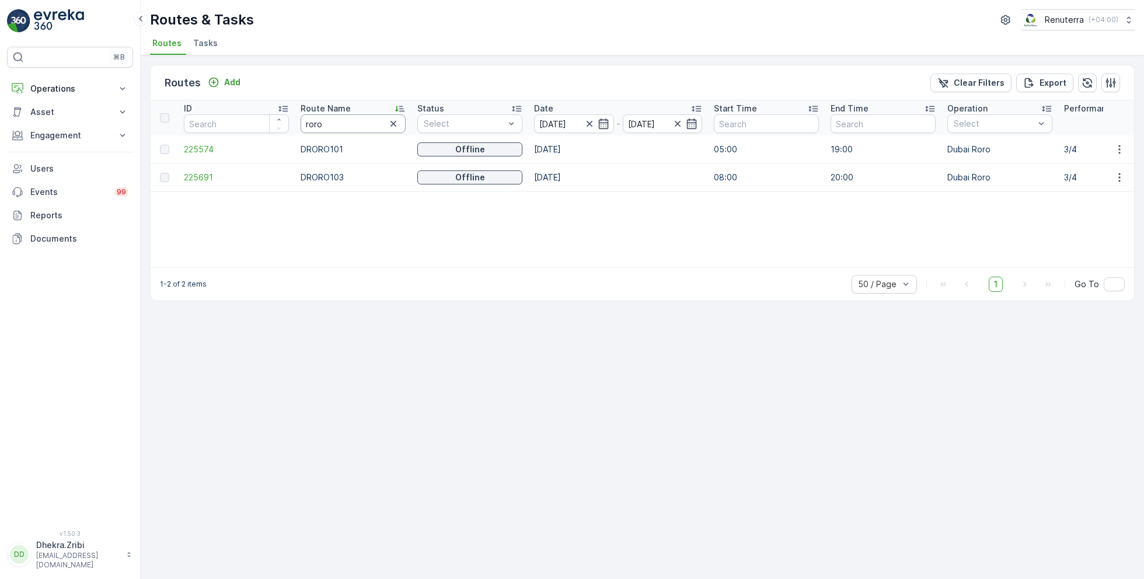
click at [331, 119] on input "roro" at bounding box center [353, 123] width 105 height 19
type input "hat"
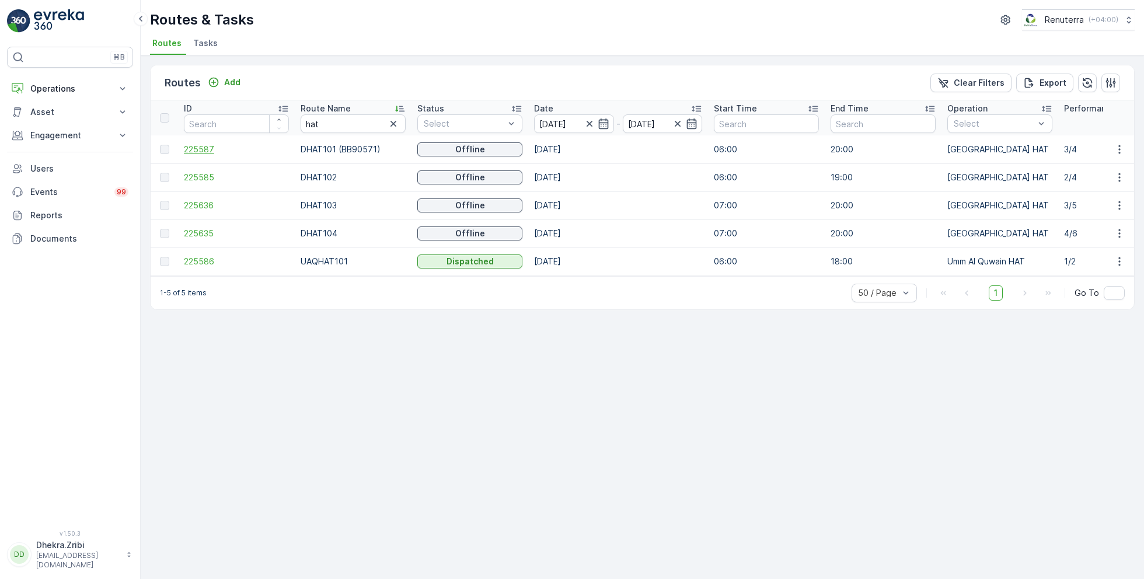
click at [204, 146] on span "225587" at bounding box center [236, 150] width 105 height 12
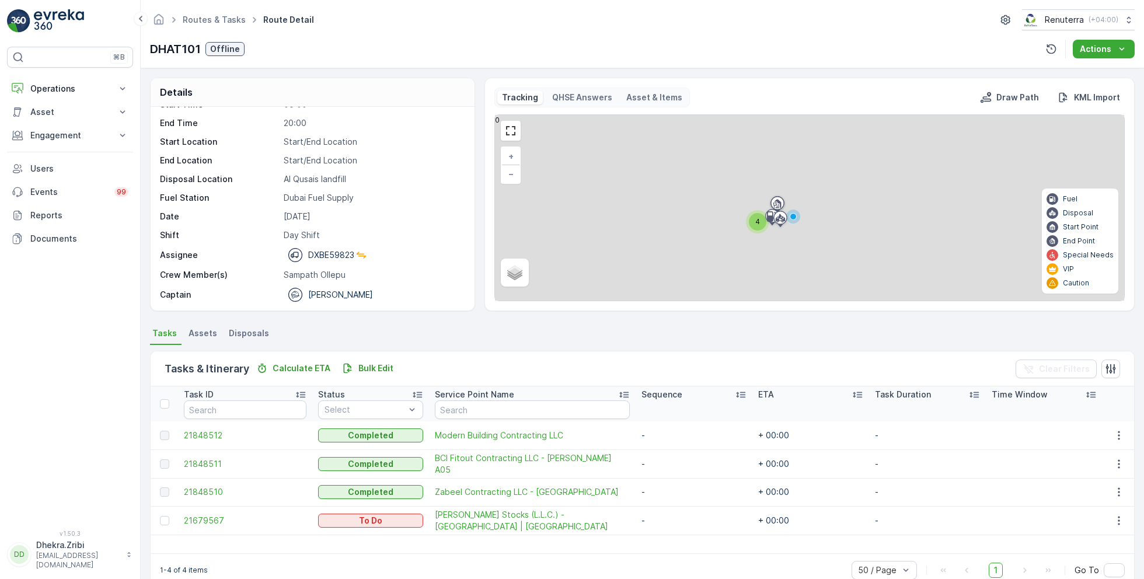
scroll to position [22, 0]
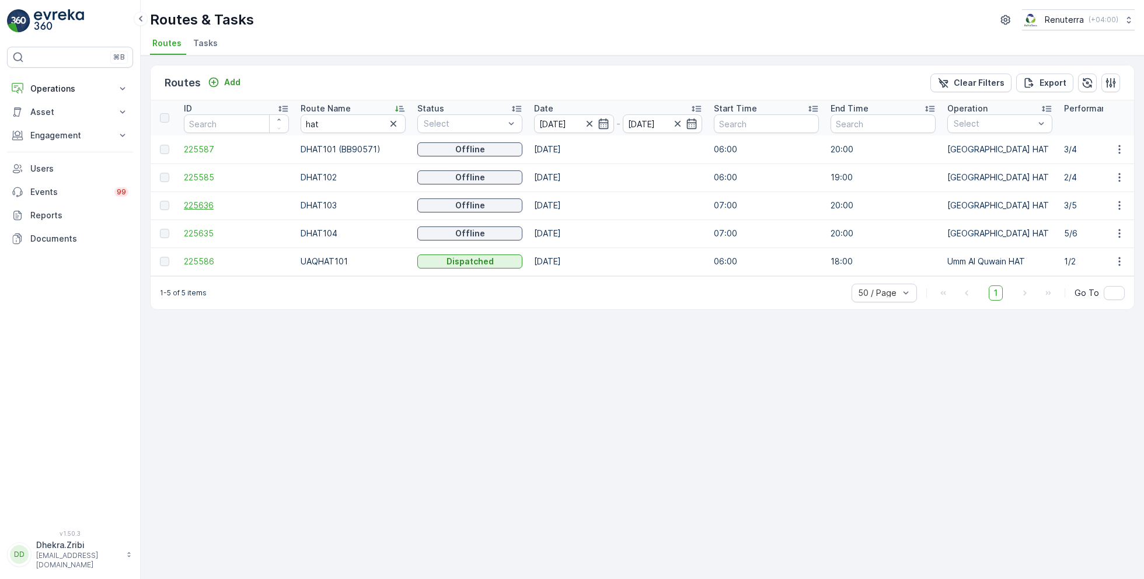
click at [195, 204] on span "225636" at bounding box center [236, 206] width 105 height 12
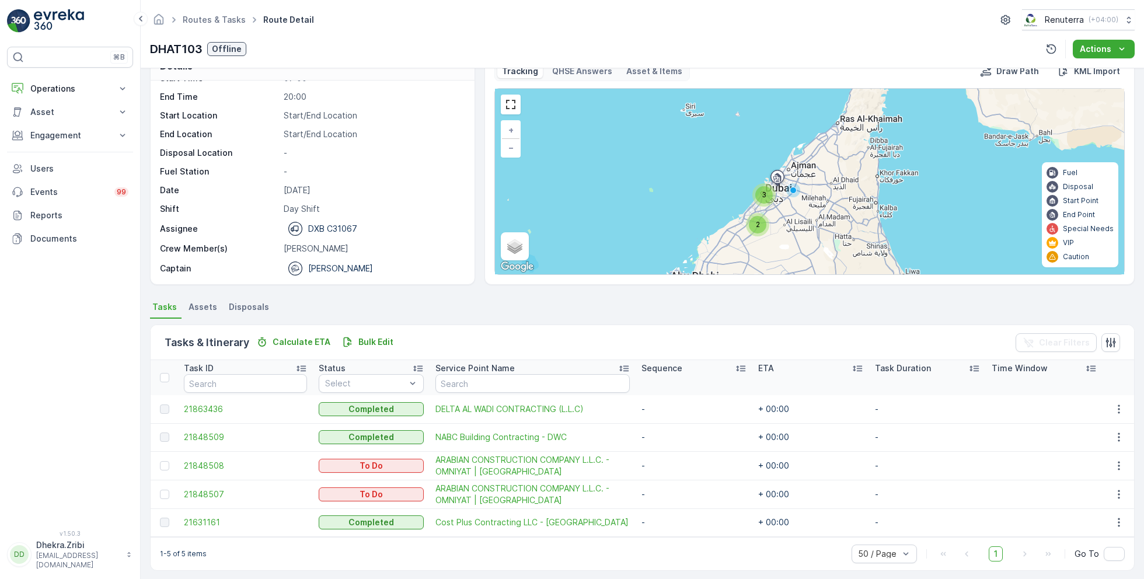
scroll to position [32, 0]
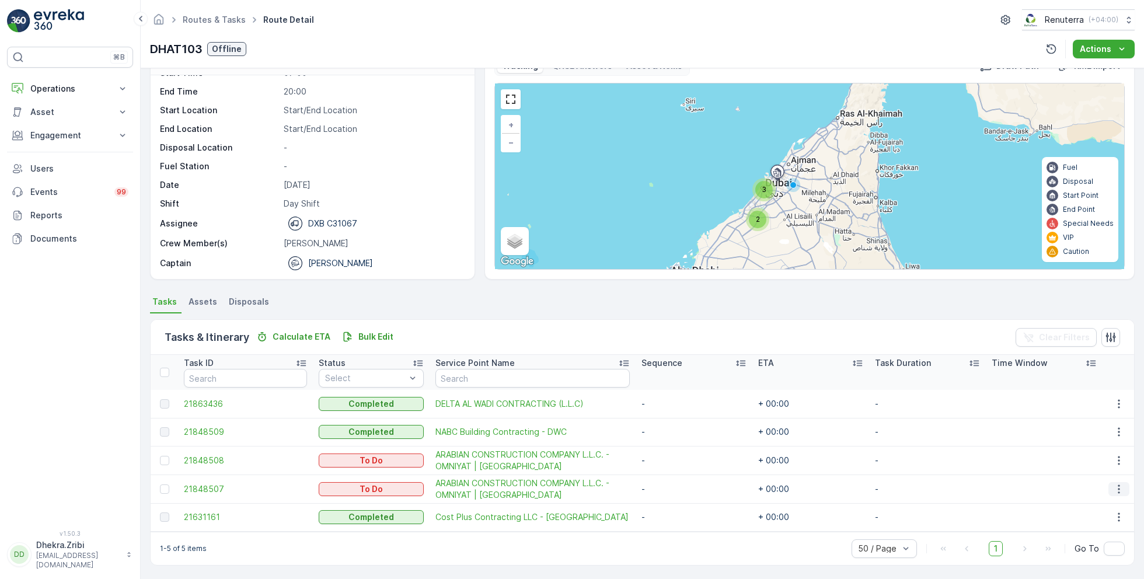
click at [1117, 487] on icon "button" at bounding box center [1118, 488] width 2 height 9
click at [1092, 445] on span "Remove from Route" at bounding box center [1100, 449] width 79 height 12
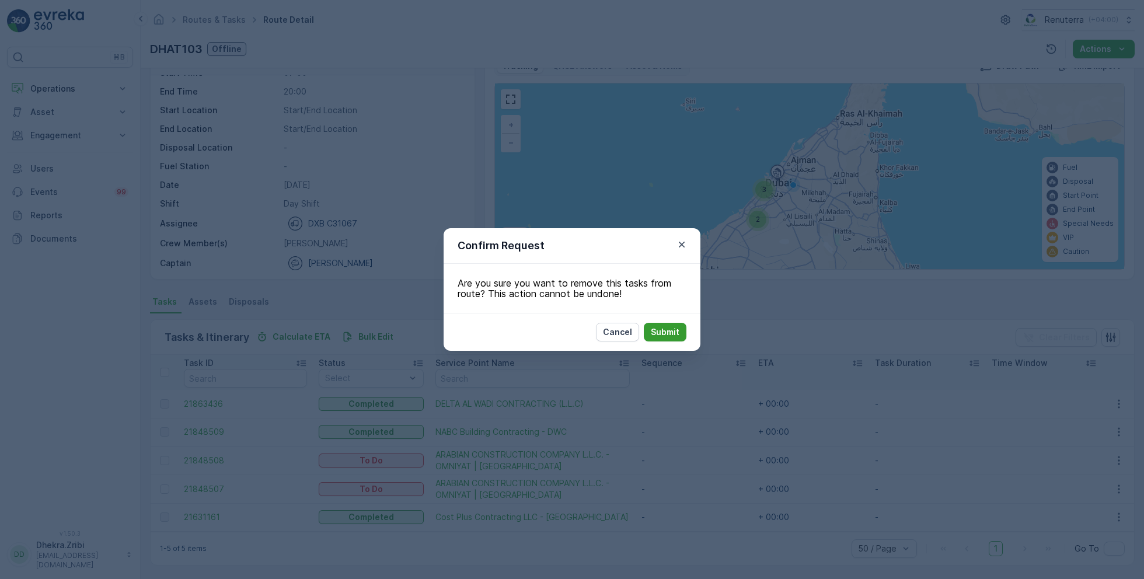
click at [672, 331] on p "Submit" at bounding box center [665, 332] width 29 height 12
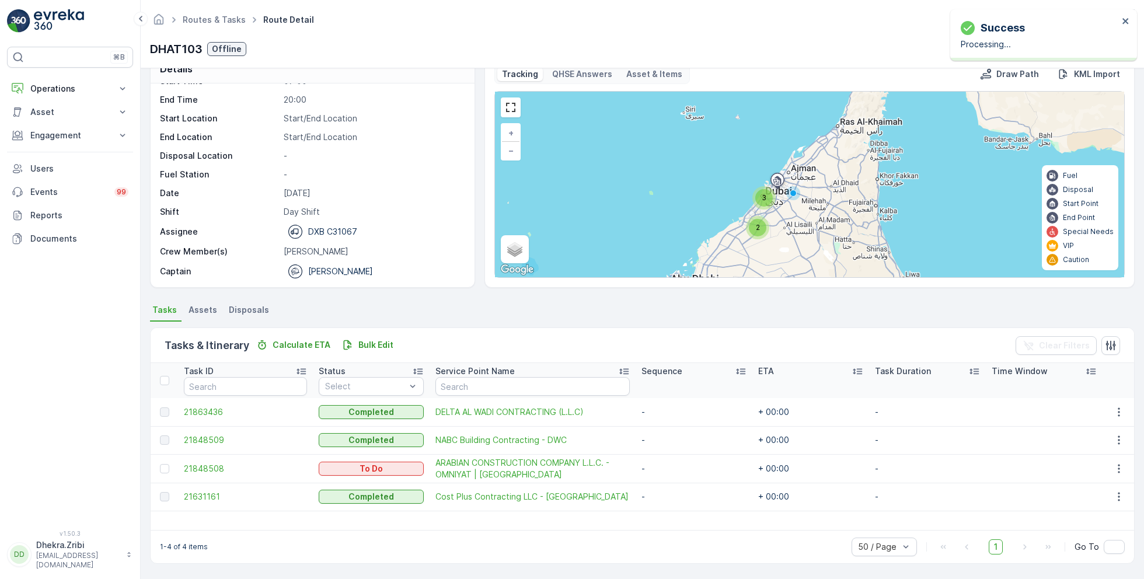
scroll to position [22, 0]
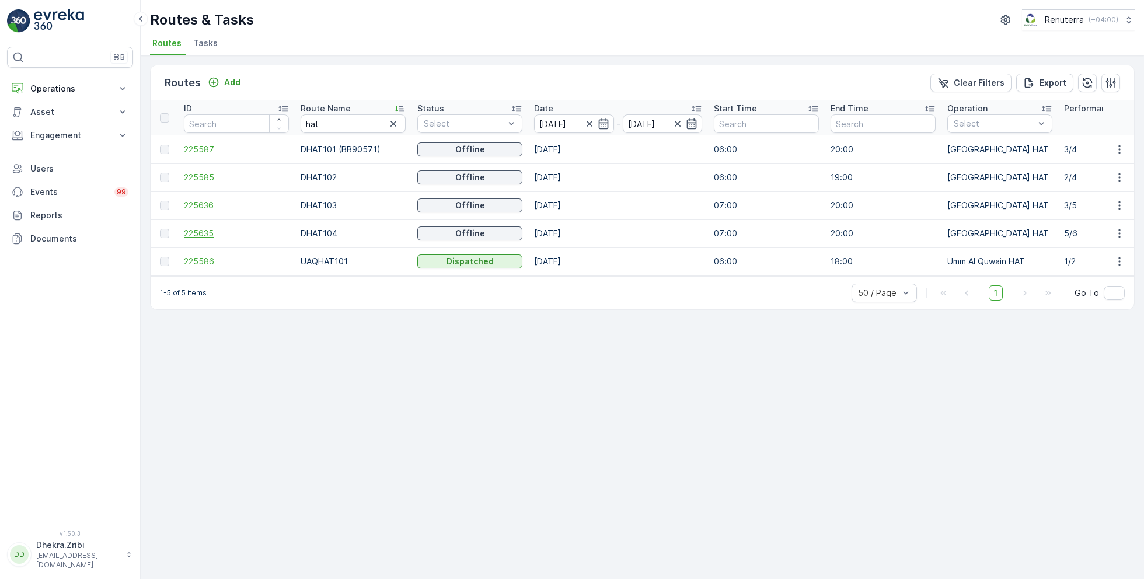
click at [207, 231] on span "225635" at bounding box center [236, 234] width 105 height 12
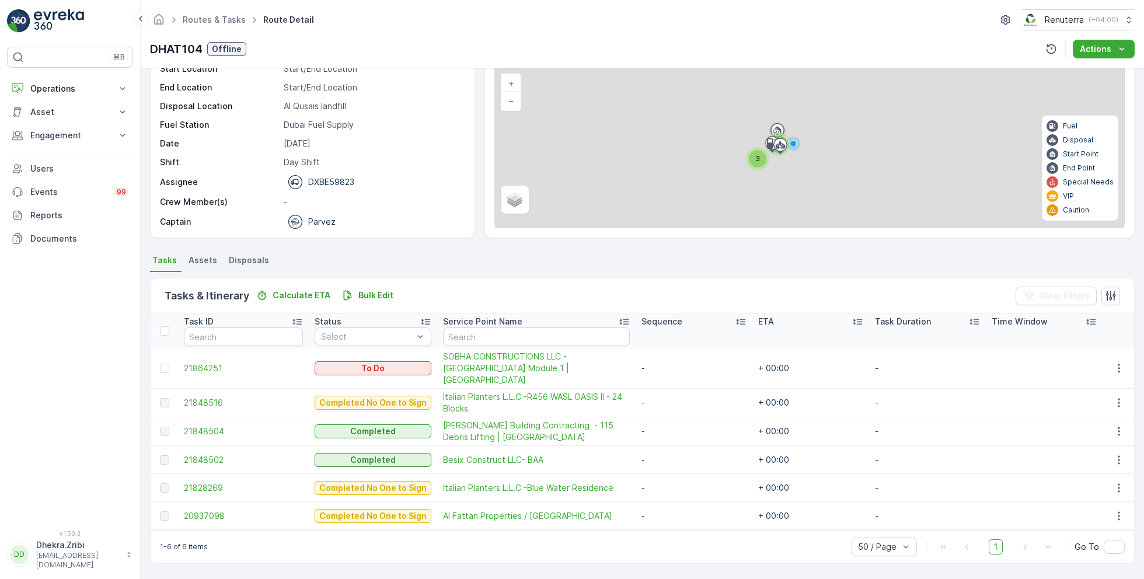
scroll to position [60, 0]
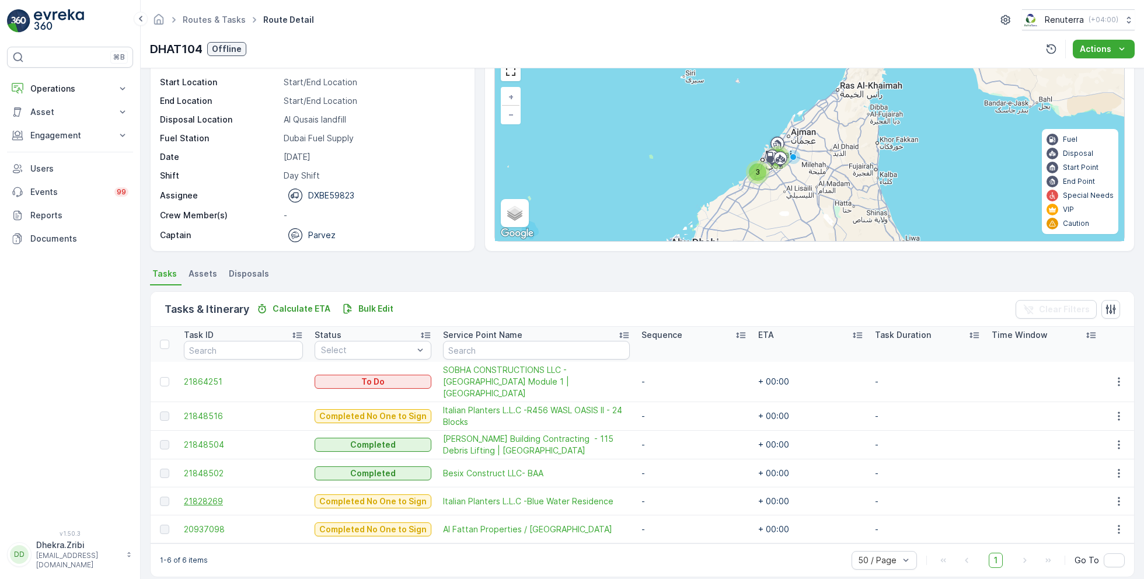
click at [207, 495] on span "21828269" at bounding box center [243, 501] width 119 height 12
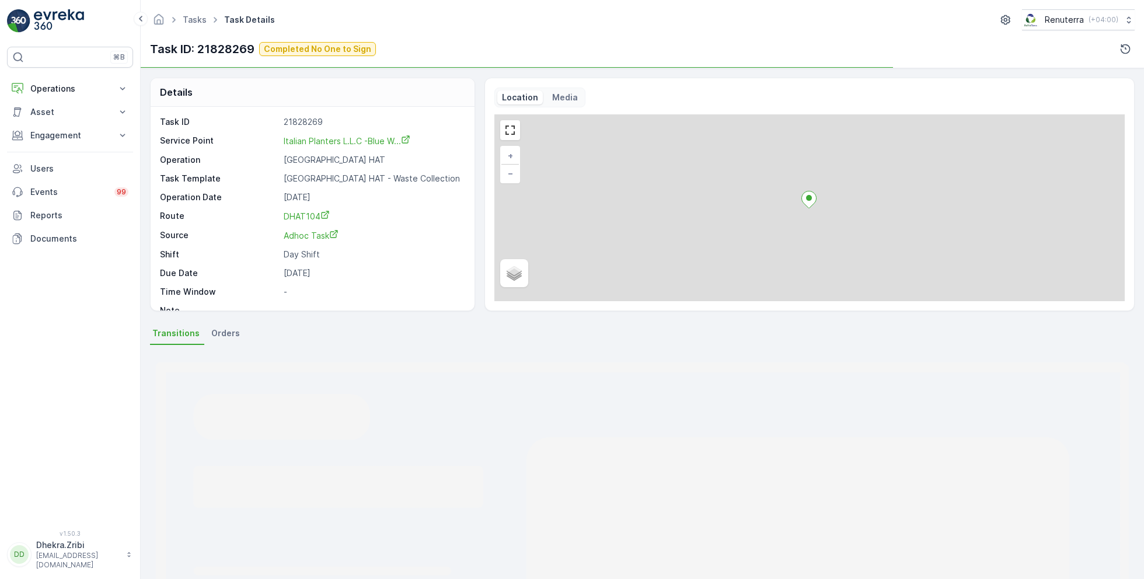
scroll to position [15, 0]
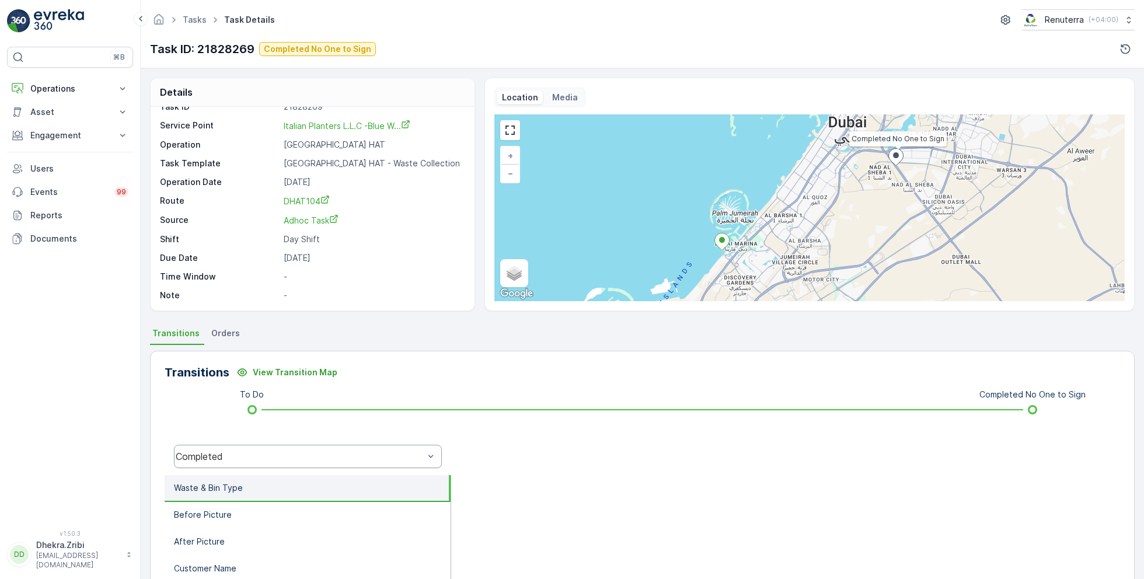
click at [249, 447] on div "Completed" at bounding box center [308, 456] width 268 height 23
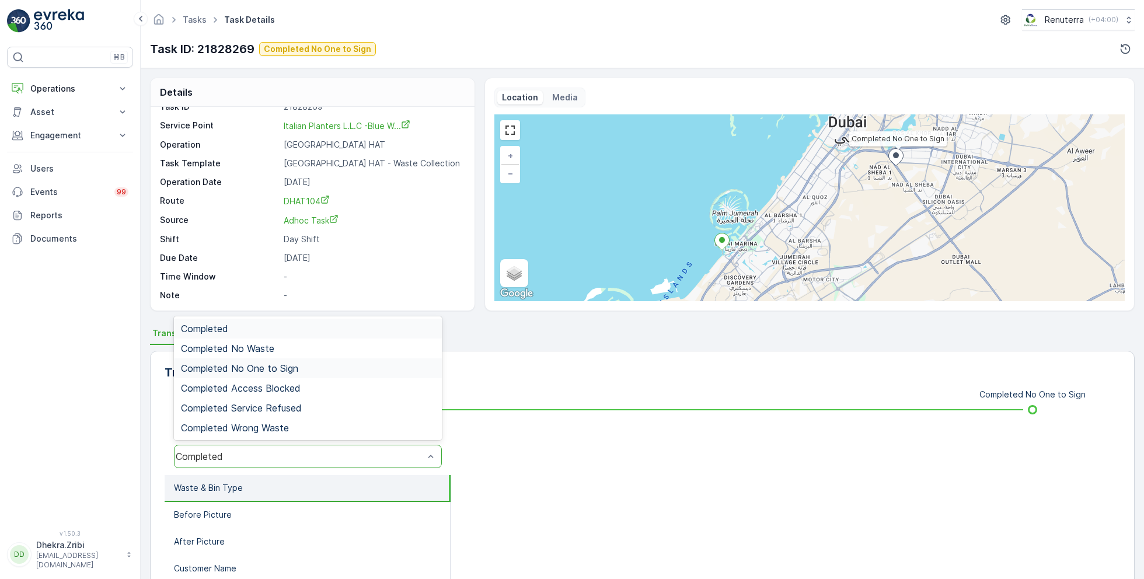
click at [275, 366] on span "Completed No One to Sign" at bounding box center [239, 368] width 117 height 11
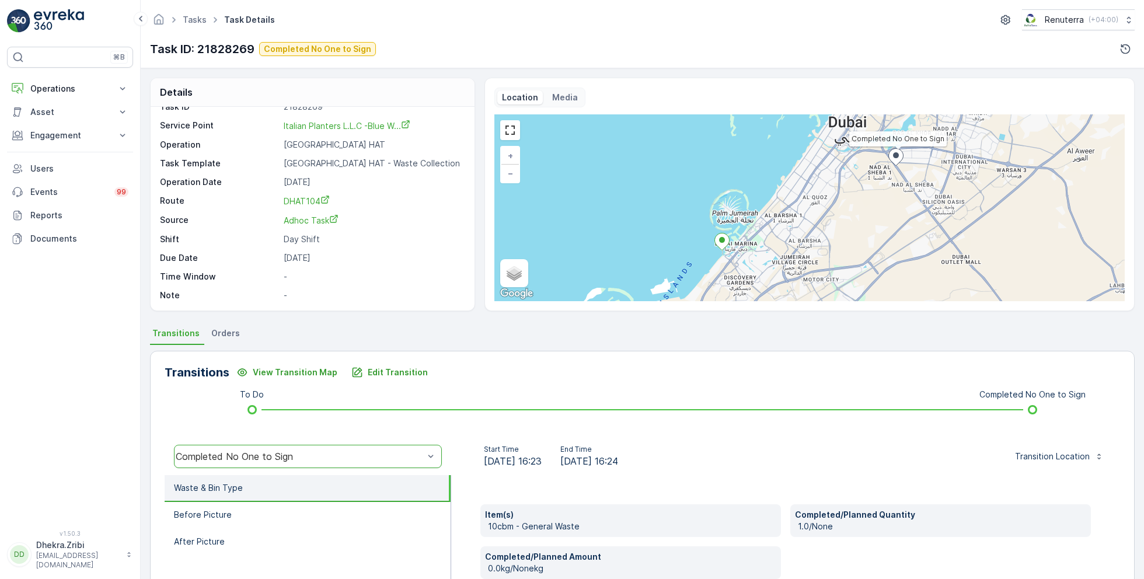
scroll to position [0, 0]
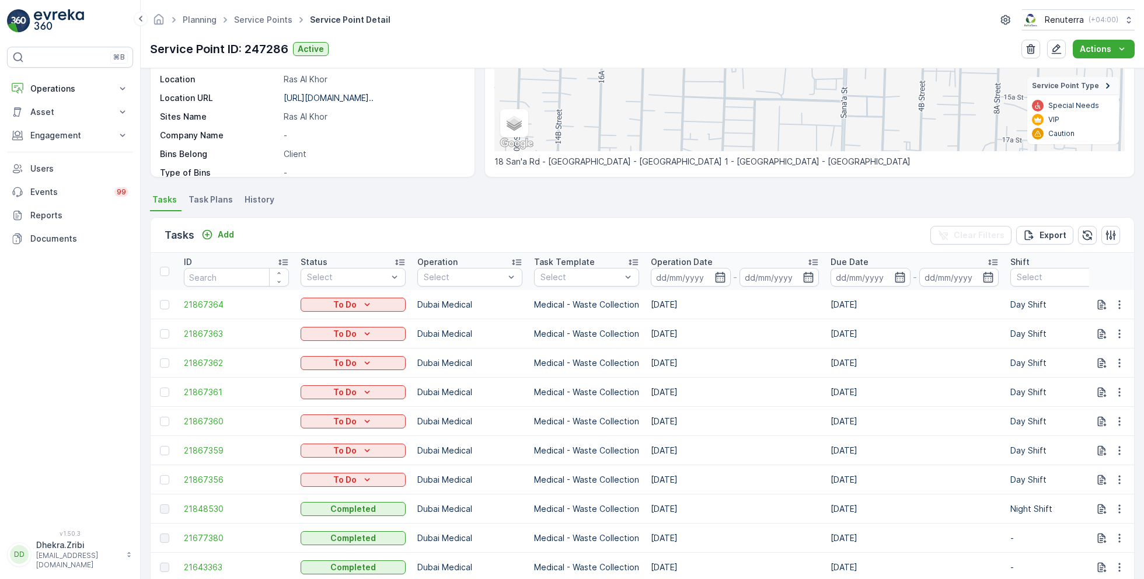
scroll to position [213, 0]
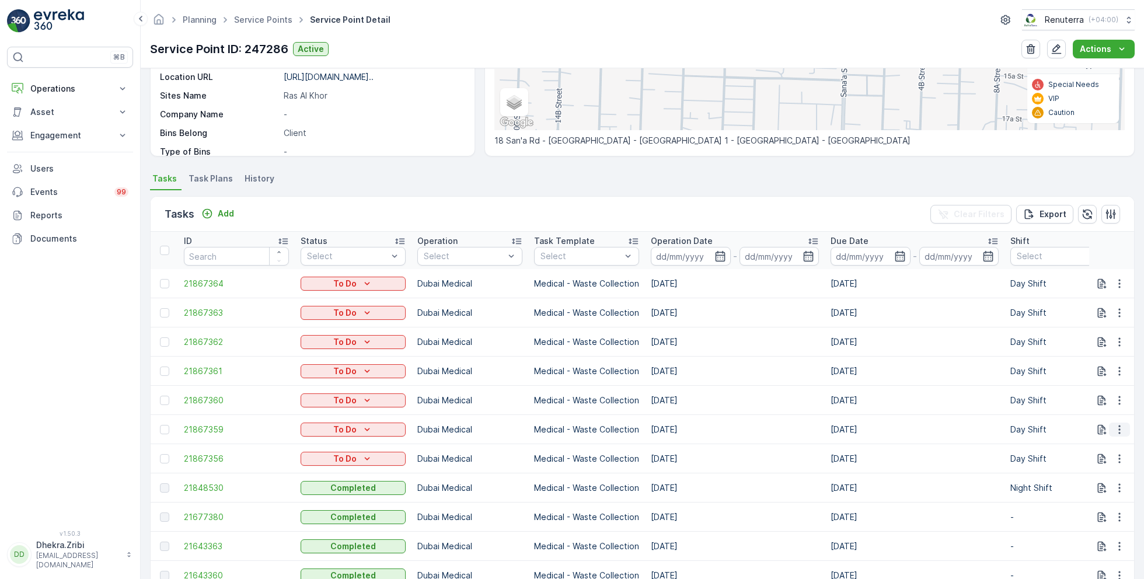
click at [1121, 429] on icon "button" at bounding box center [1119, 430] width 12 height 12
click at [1094, 475] on span "Change Route" at bounding box center [1089, 479] width 57 height 12
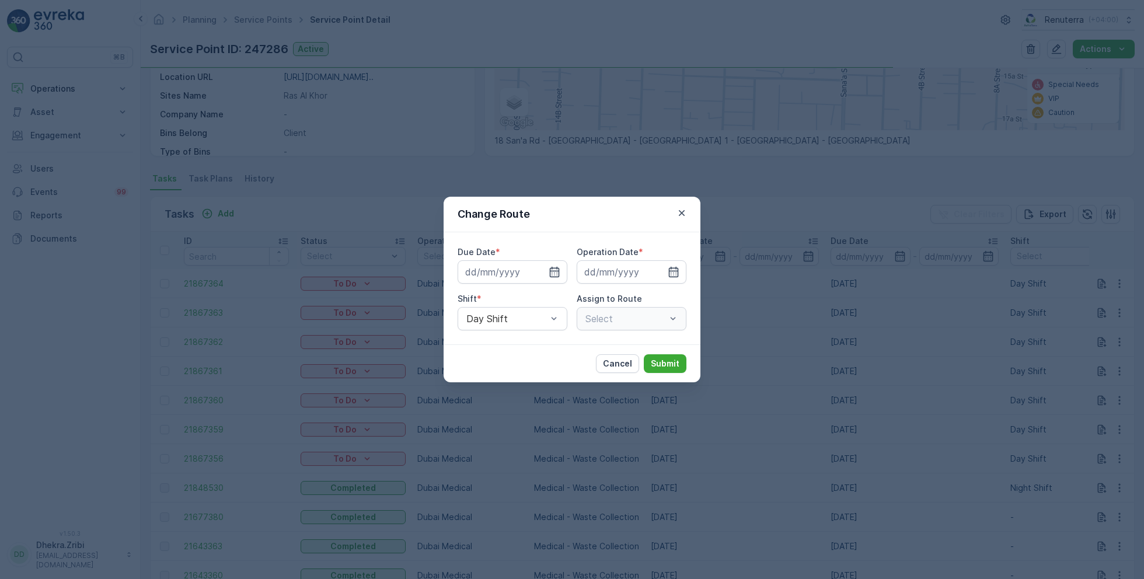
type input "[DATE]"
click at [681, 208] on icon "button" at bounding box center [682, 213] width 12 height 12
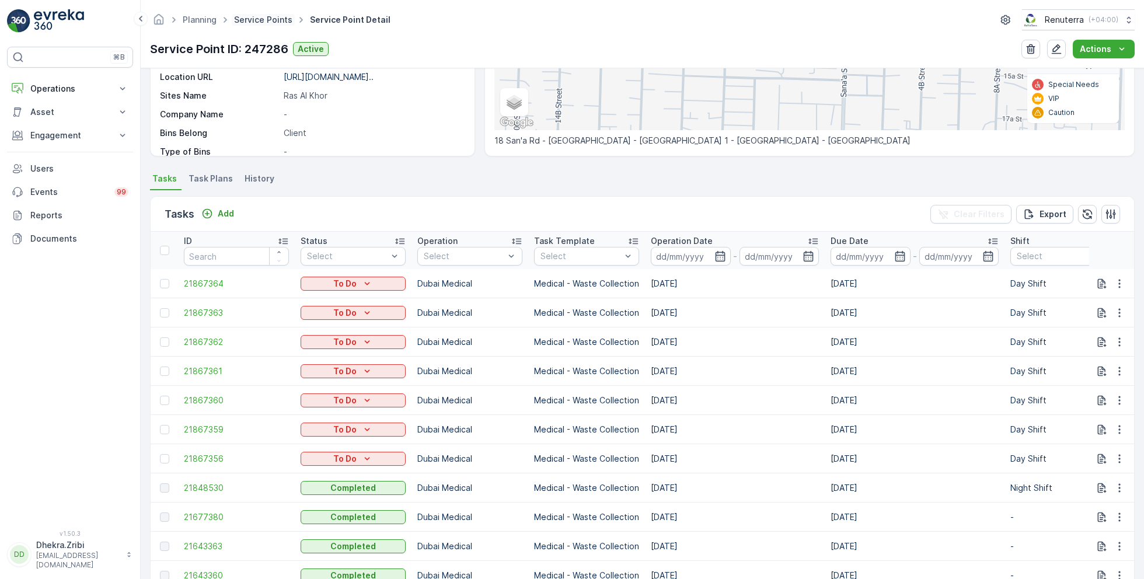
click at [266, 22] on link "Service Points" at bounding box center [263, 20] width 58 height 10
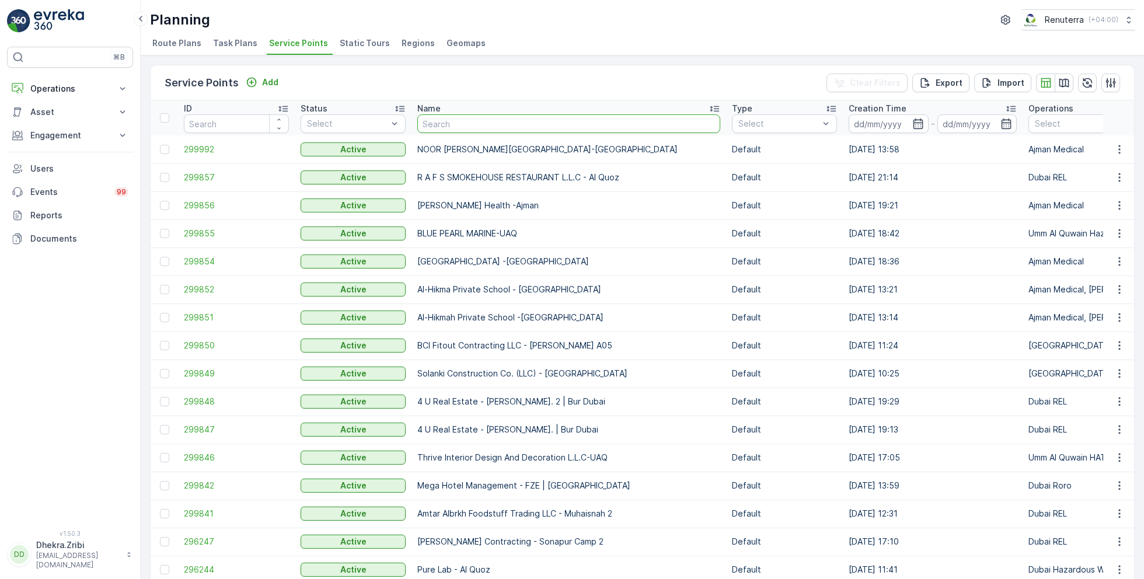
click at [452, 118] on input "text" at bounding box center [568, 123] width 303 height 19
type input "tran"
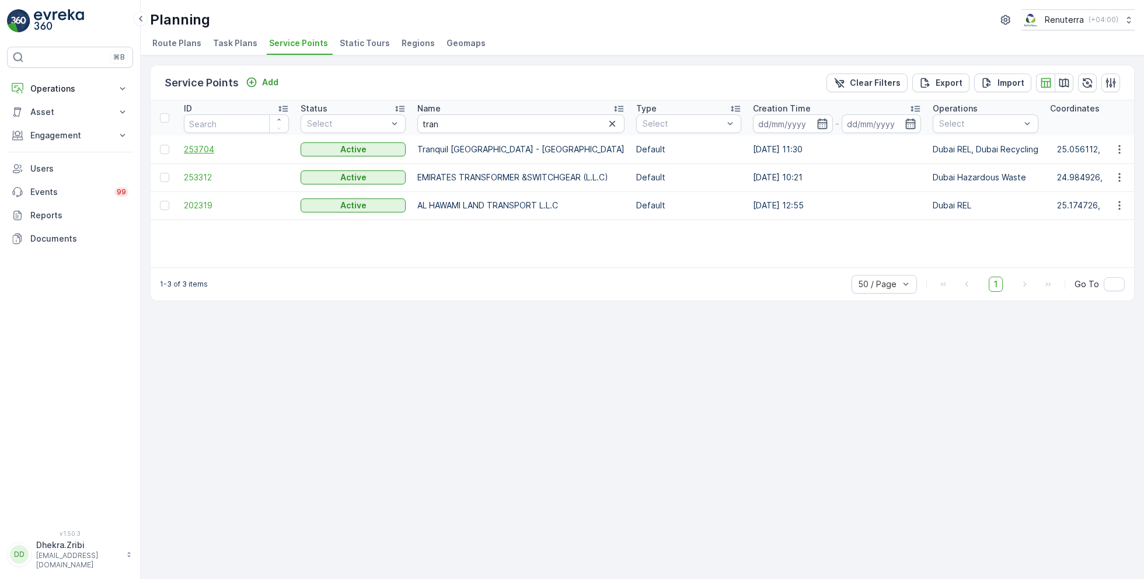
click at [209, 148] on span "253704" at bounding box center [236, 150] width 105 height 12
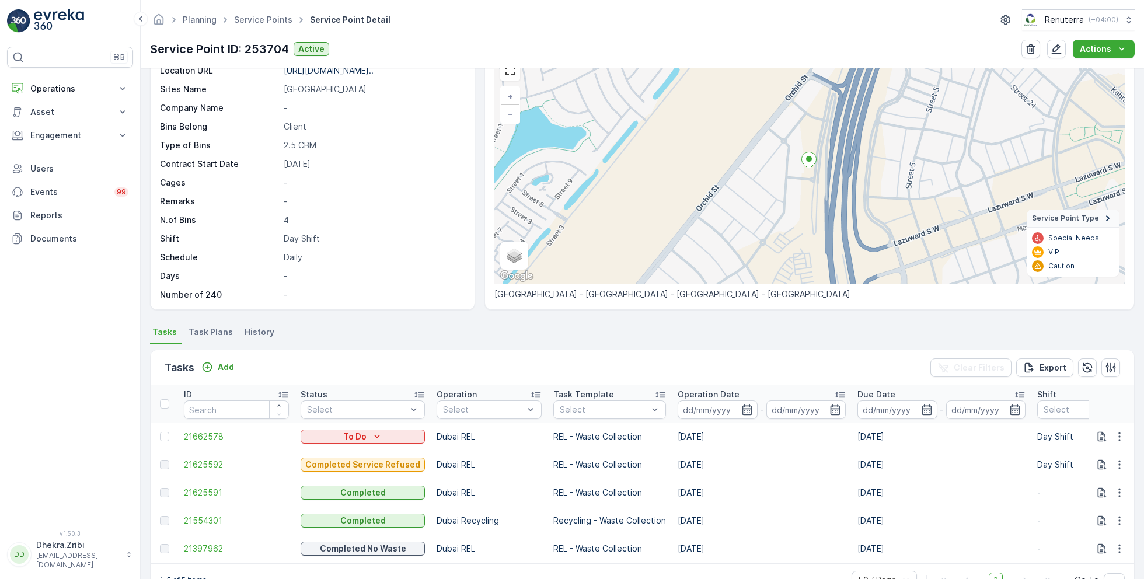
scroll to position [88, 0]
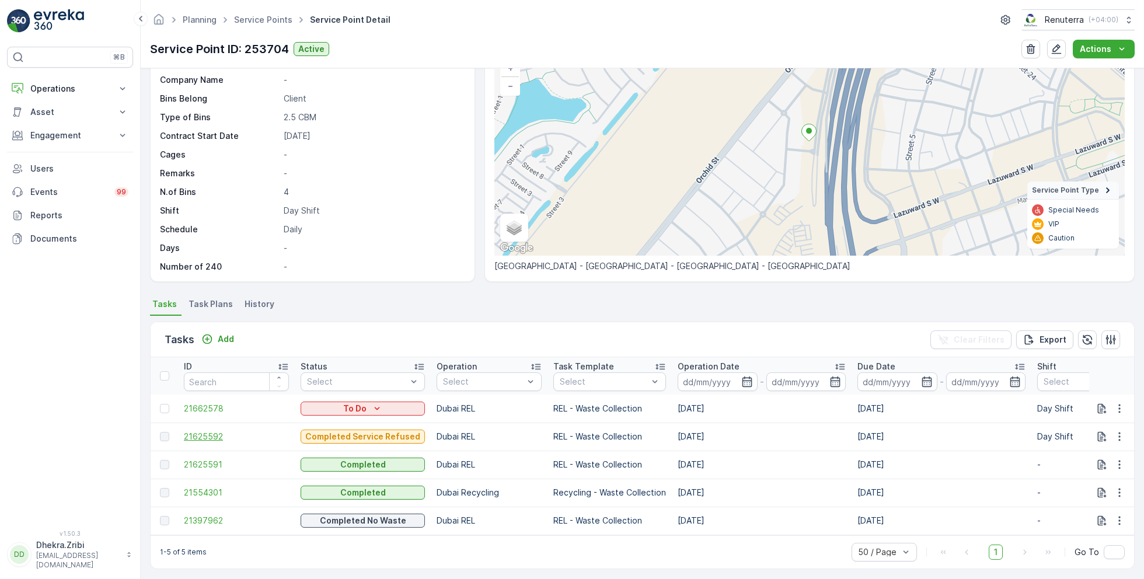
click at [209, 433] on span "21625592" at bounding box center [236, 437] width 105 height 12
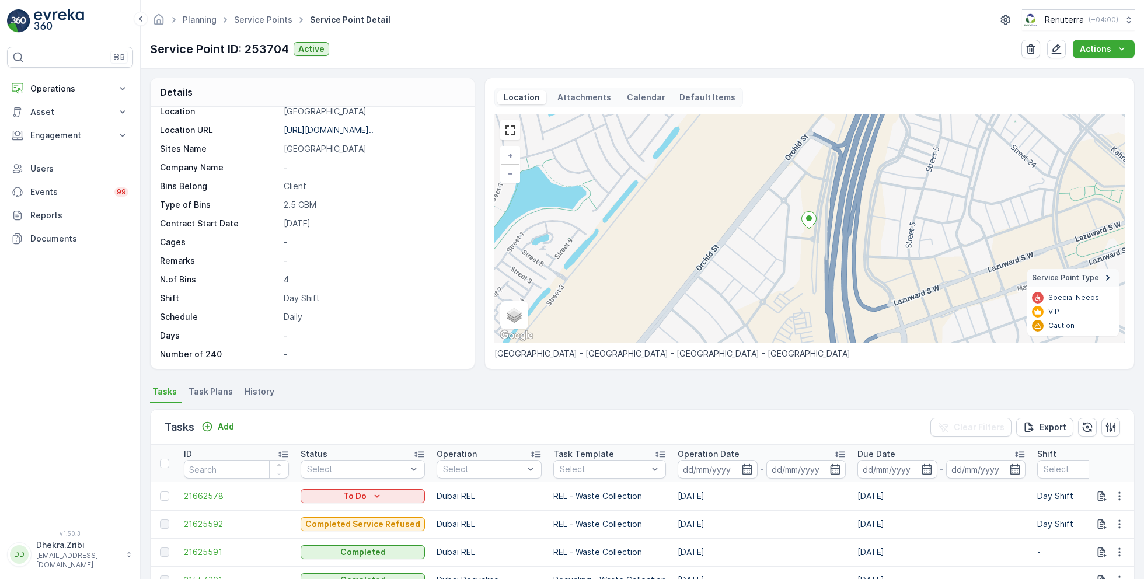
click at [213, 388] on span "Task Plans" at bounding box center [210, 392] width 44 height 12
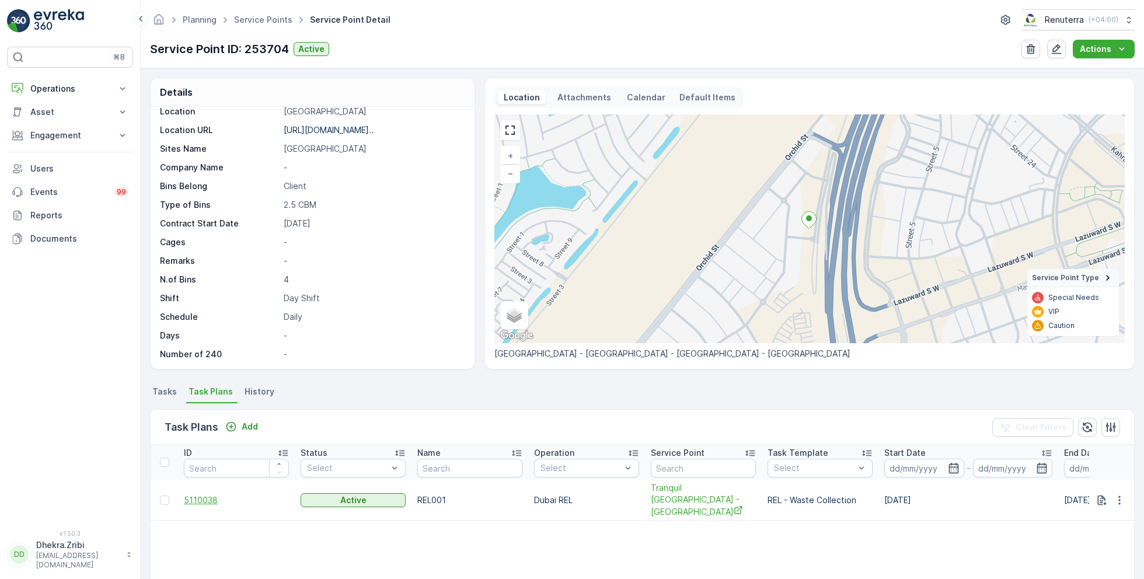
click at [206, 500] on span "5110038" at bounding box center [236, 500] width 105 height 12
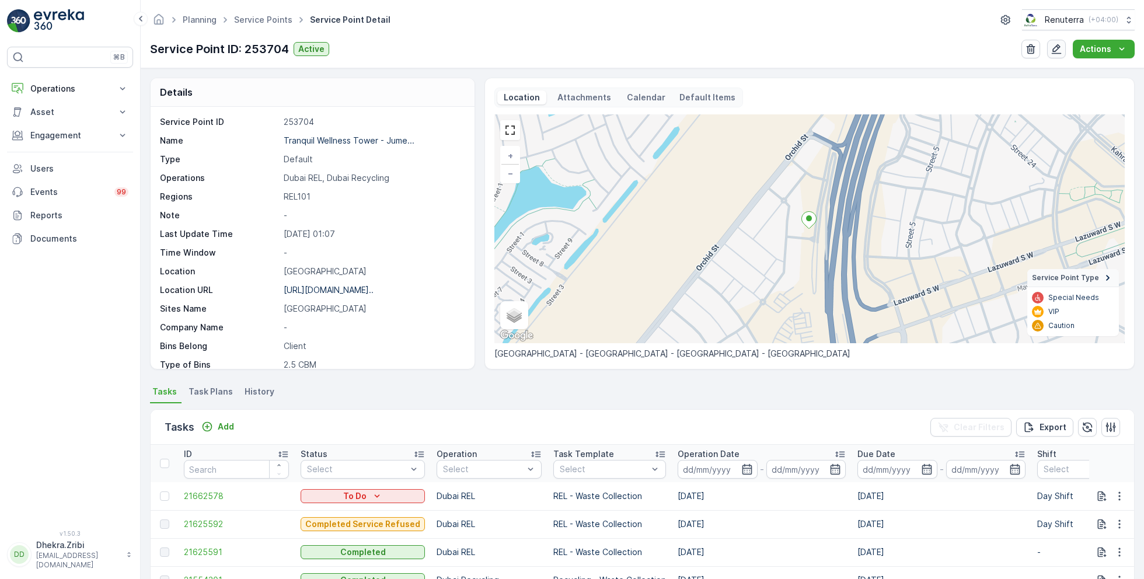
click at [1056, 46] on icon "button" at bounding box center [1056, 49] width 12 height 12
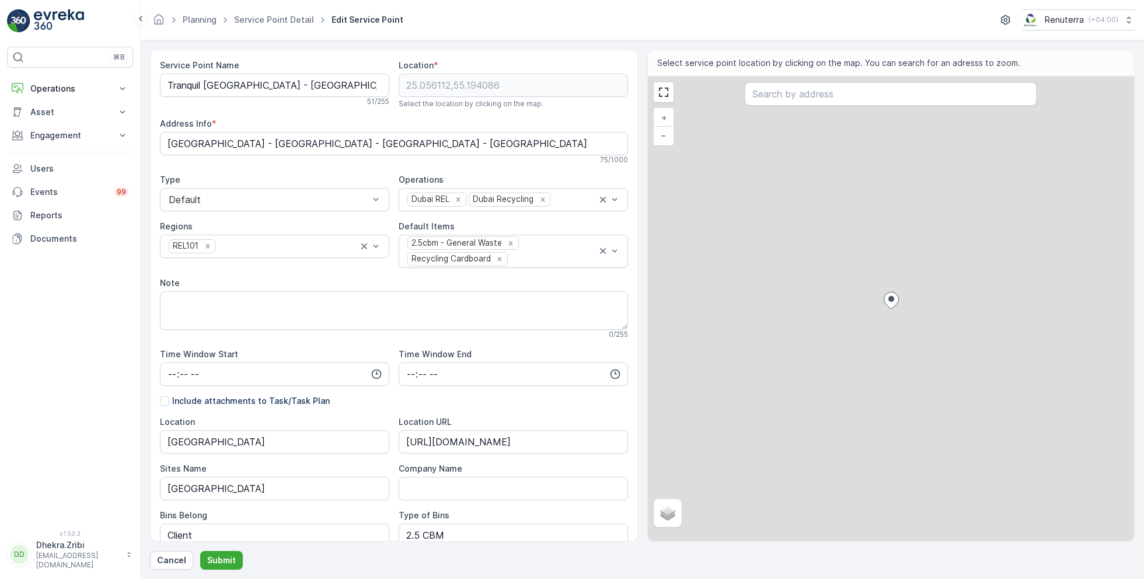
scroll to position [236, 0]
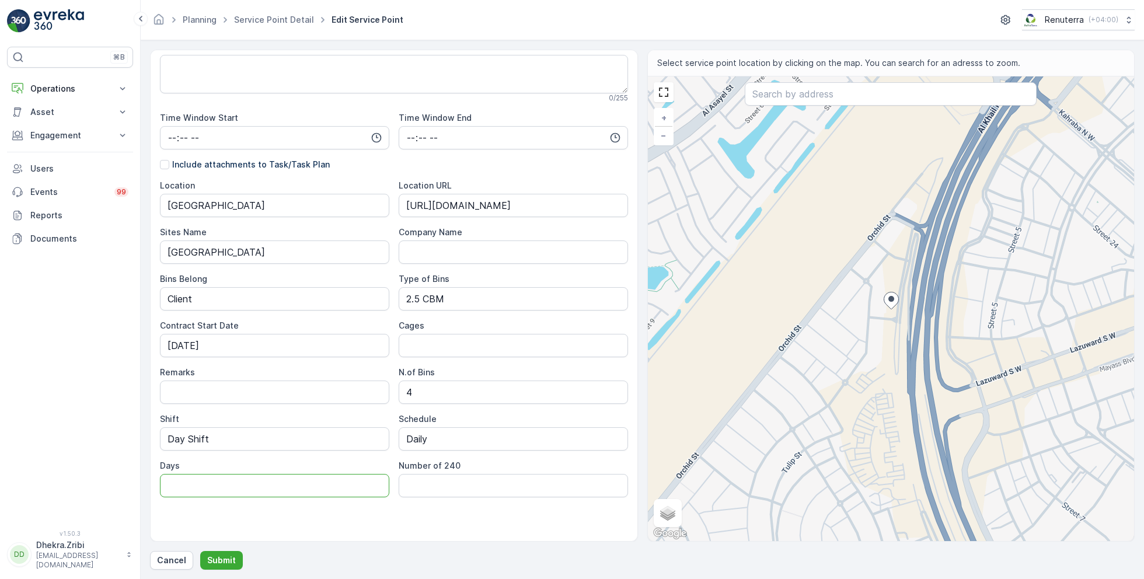
click at [218, 483] on input "Days" at bounding box center [274, 485] width 229 height 23
click at [439, 454] on div "Location Jumeirah Village Triangle Location URL https://maps.app.goo.gl/pgaVcWM…" at bounding box center [394, 338] width 468 height 317
drag, startPoint x: 442, startPoint y: 440, endPoint x: 341, endPoint y: 424, distance: 102.7
click at [341, 424] on div "Location Jumeirah Village Triangle Location URL https://maps.app.goo.gl/pgaVcWM…" at bounding box center [394, 338] width 468 height 317
type input "Weekly 2 Times"
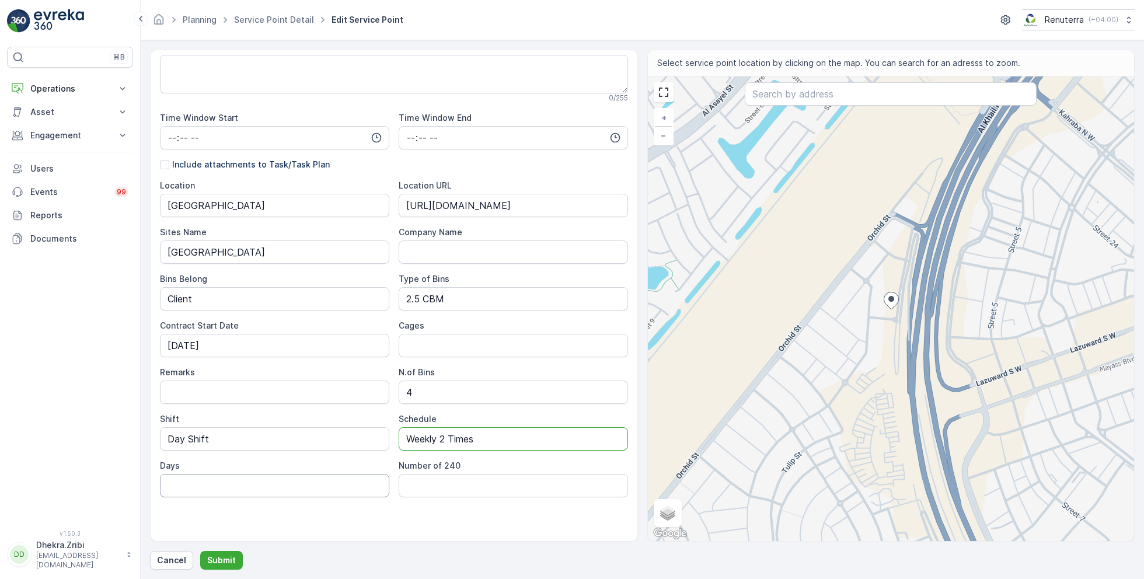
click at [292, 476] on input "Days" at bounding box center [274, 485] width 229 height 23
type input "Wed & Sat"
click at [226, 560] on p "Submit" at bounding box center [221, 560] width 29 height 12
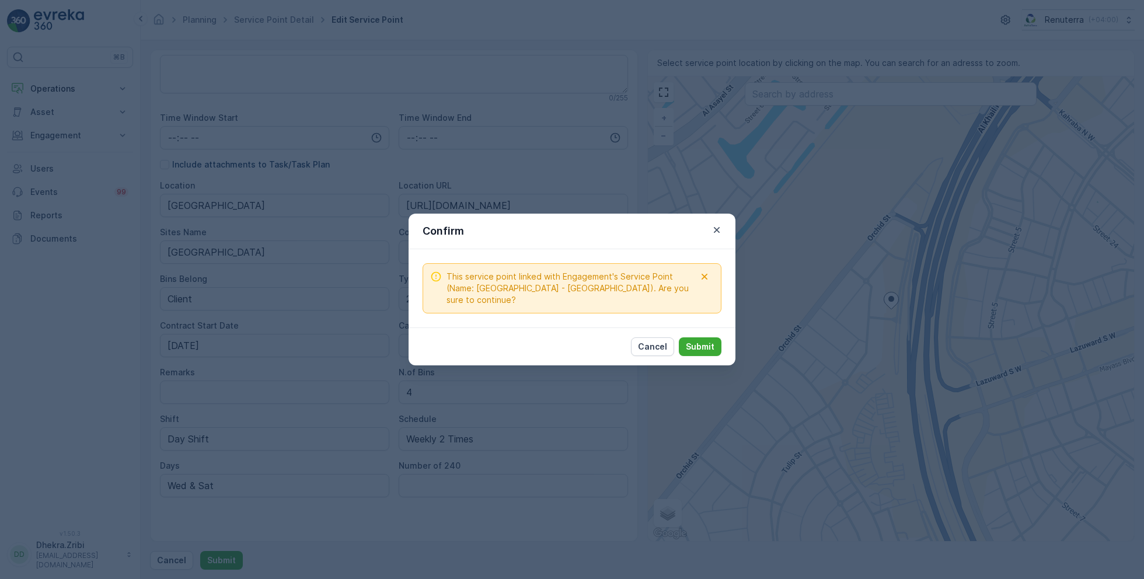
click at [705, 334] on div "Cancel Submit" at bounding box center [571, 346] width 327 height 38
click at [705, 351] on p "Submit" at bounding box center [700, 347] width 29 height 12
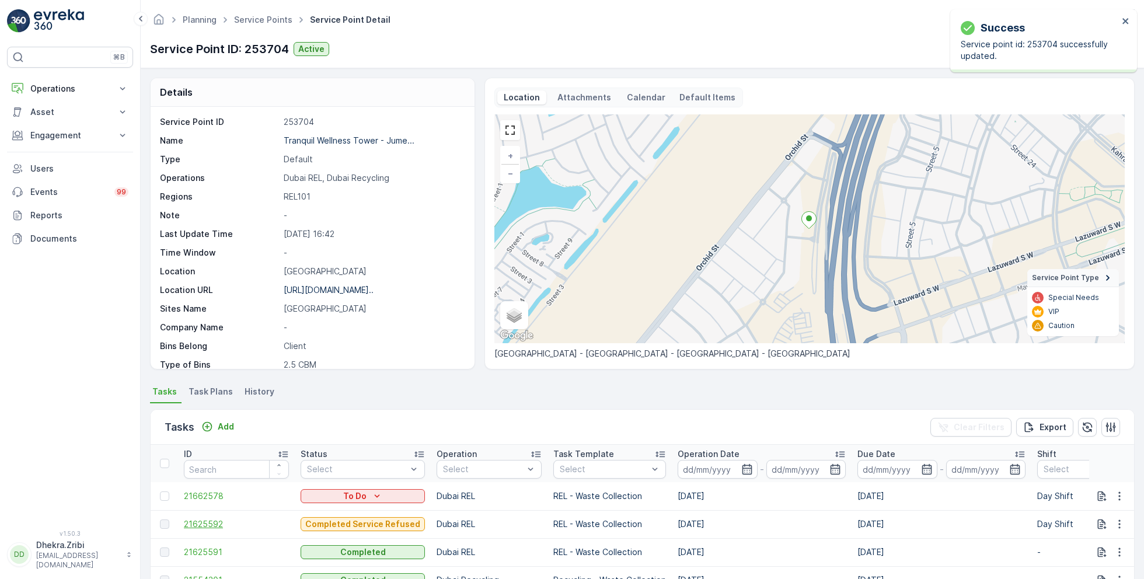
click at [201, 525] on span "21625592" at bounding box center [236, 524] width 105 height 12
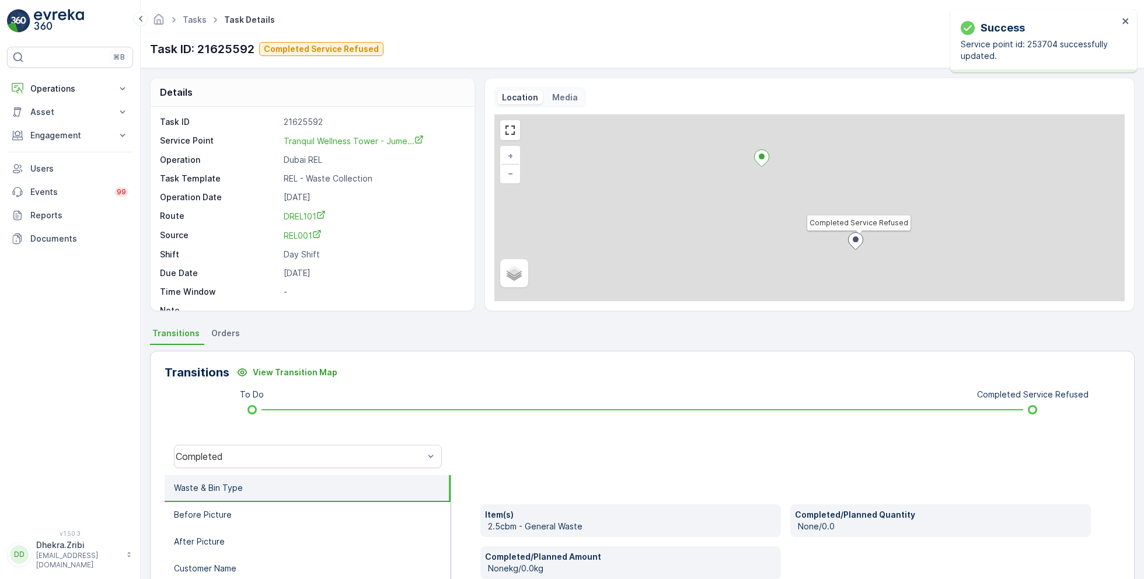
scroll to position [15, 0]
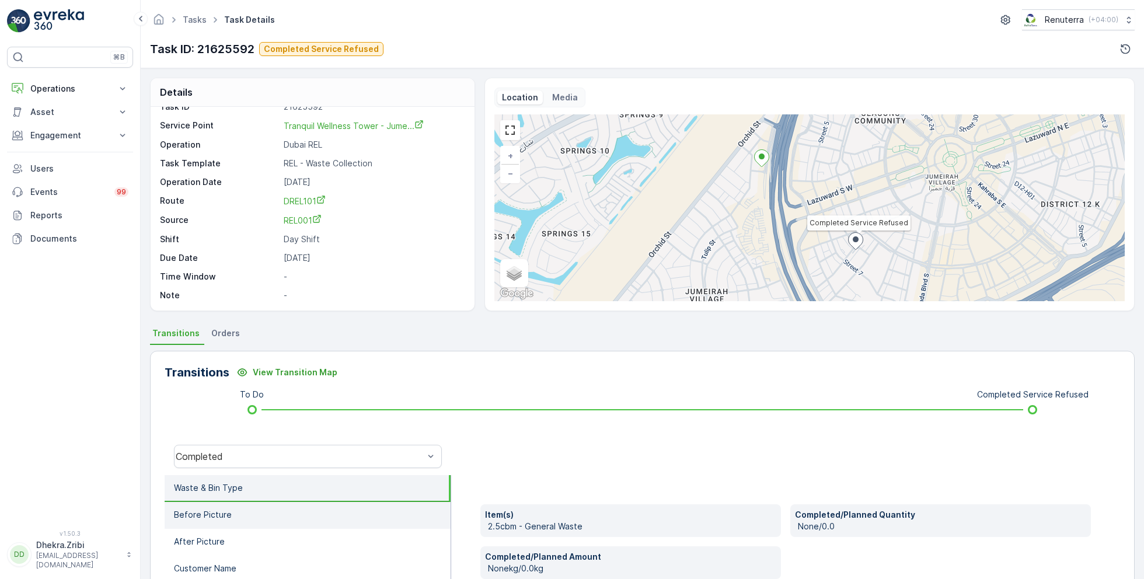
click at [242, 517] on li "Before Picture" at bounding box center [308, 515] width 286 height 27
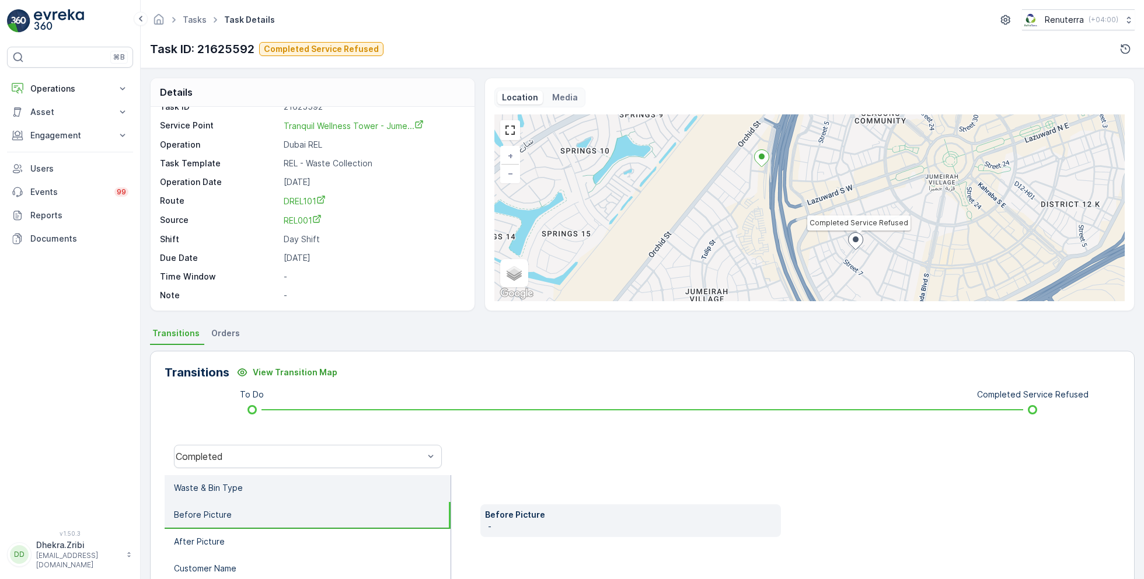
click at [236, 482] on p "Waste & Bin Type" at bounding box center [208, 488] width 69 height 12
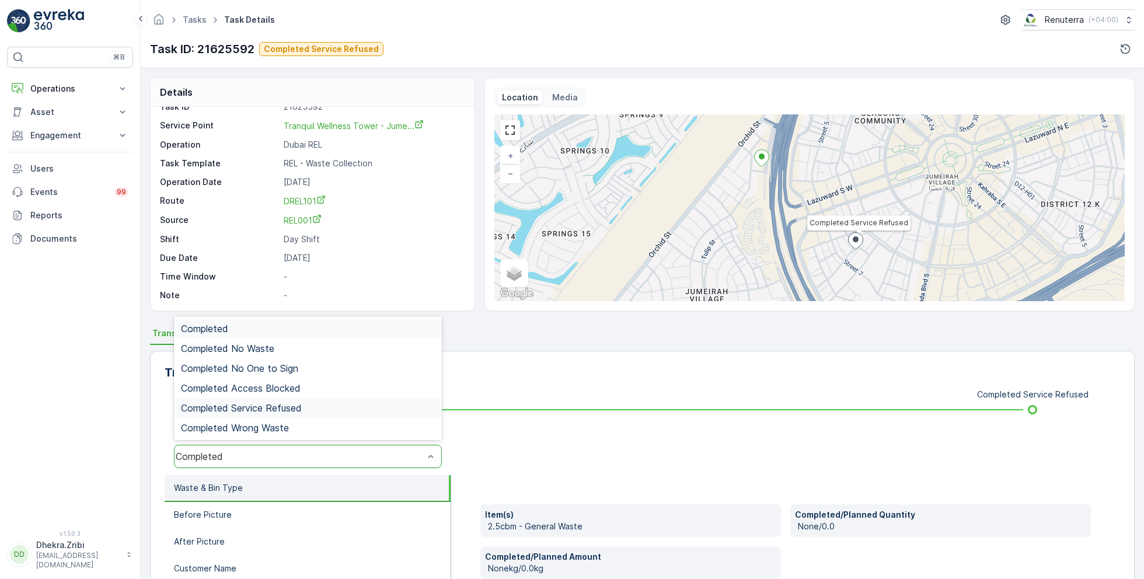
click at [275, 411] on span "Completed Service Refused" at bounding box center [241, 408] width 121 height 11
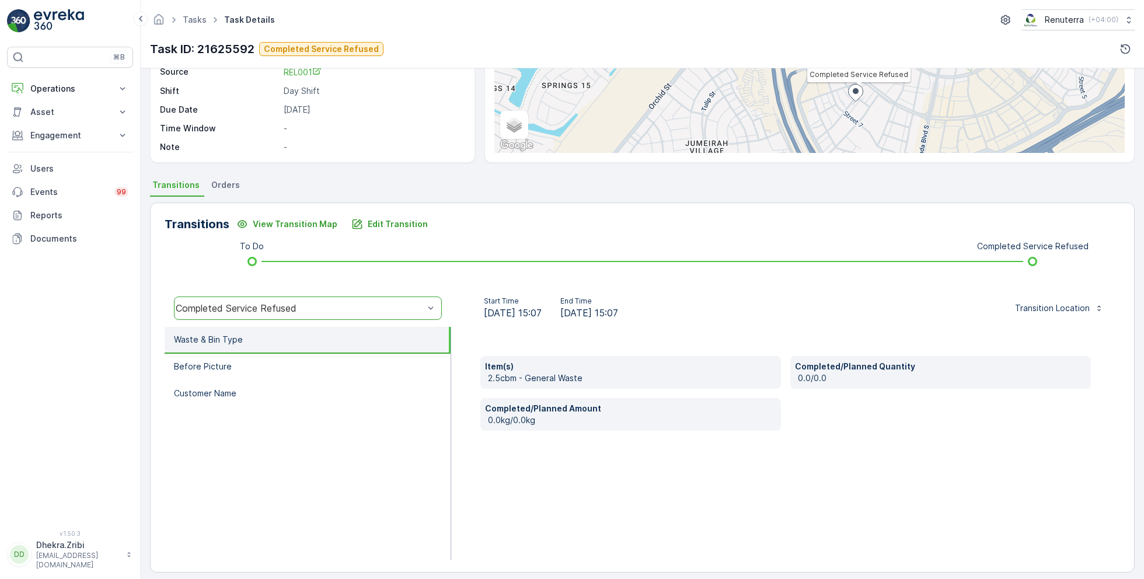
scroll to position [156, 0]
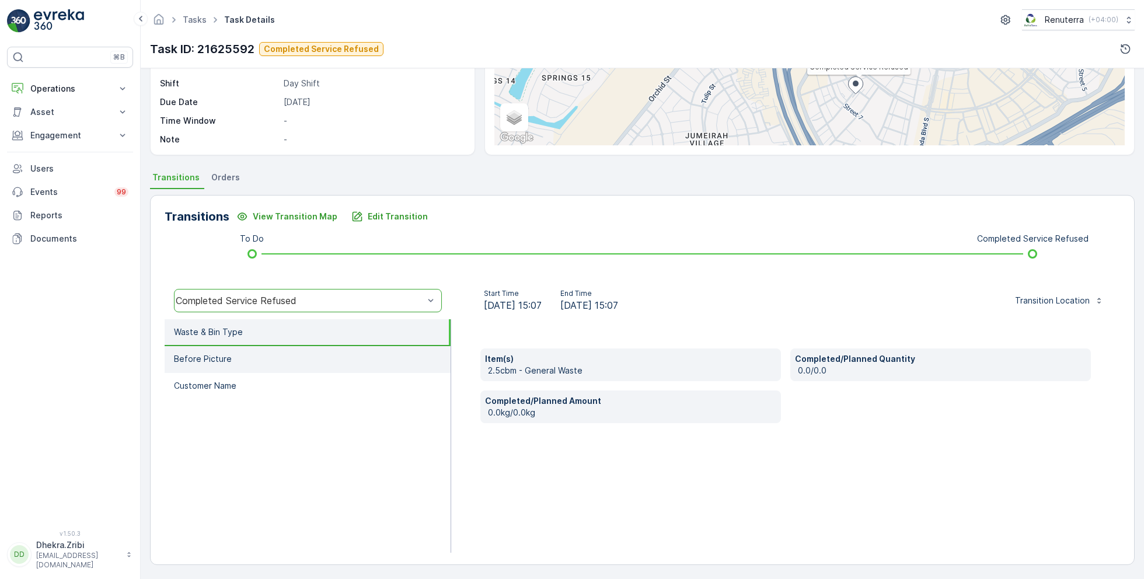
click at [261, 361] on li "Before Picture" at bounding box center [308, 359] width 286 height 27
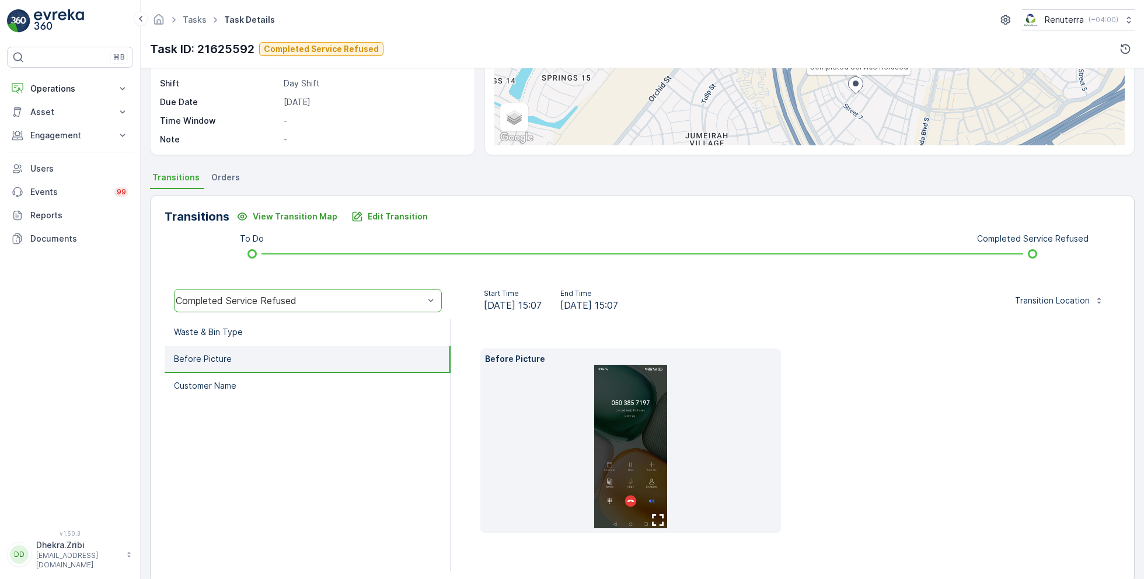
click at [644, 432] on img at bounding box center [630, 446] width 73 height 163
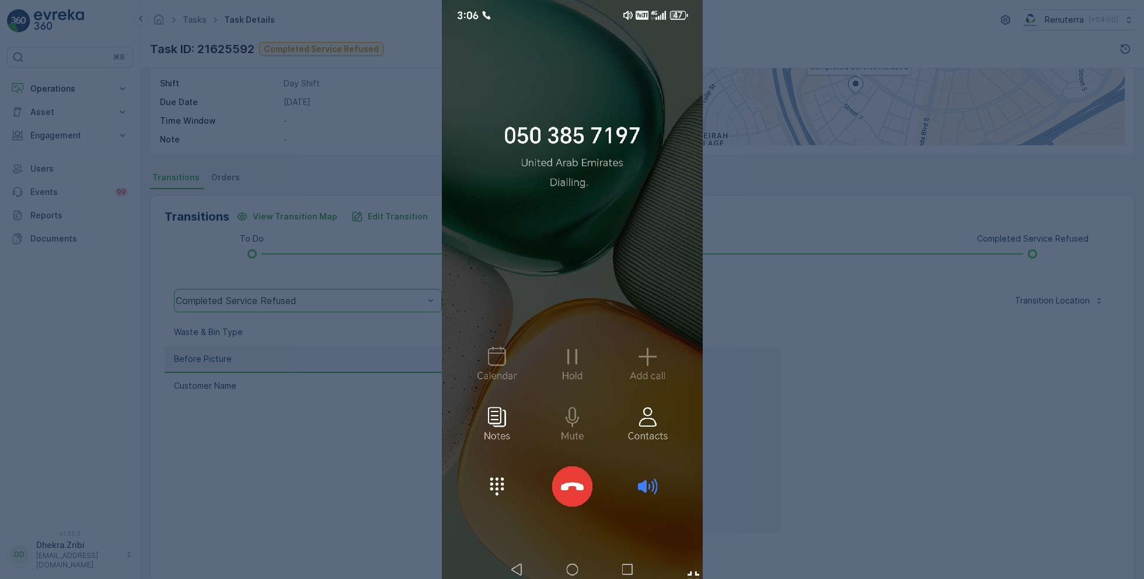
click at [812, 415] on div at bounding box center [572, 289] width 1144 height 579
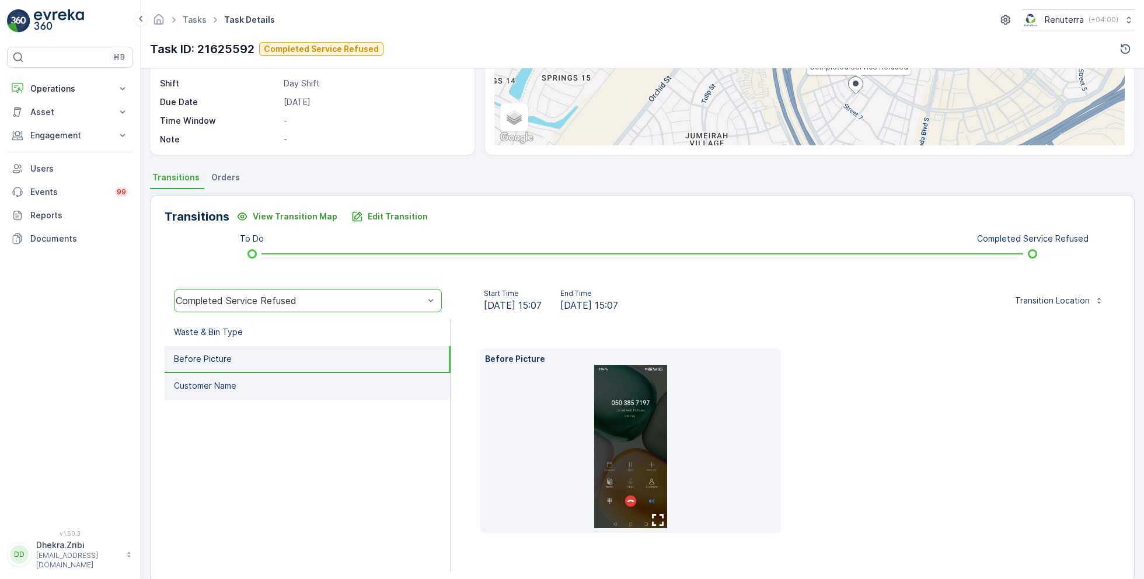
click at [238, 385] on li "Customer Name" at bounding box center [308, 386] width 286 height 27
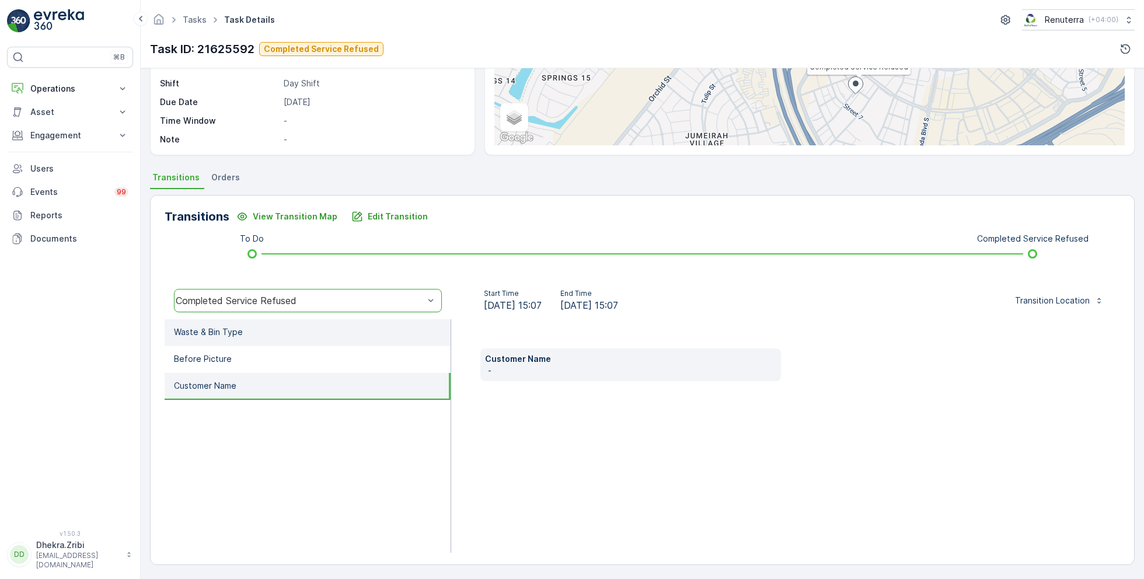
click at [241, 339] on li "Waste & Bin Type" at bounding box center [308, 332] width 286 height 27
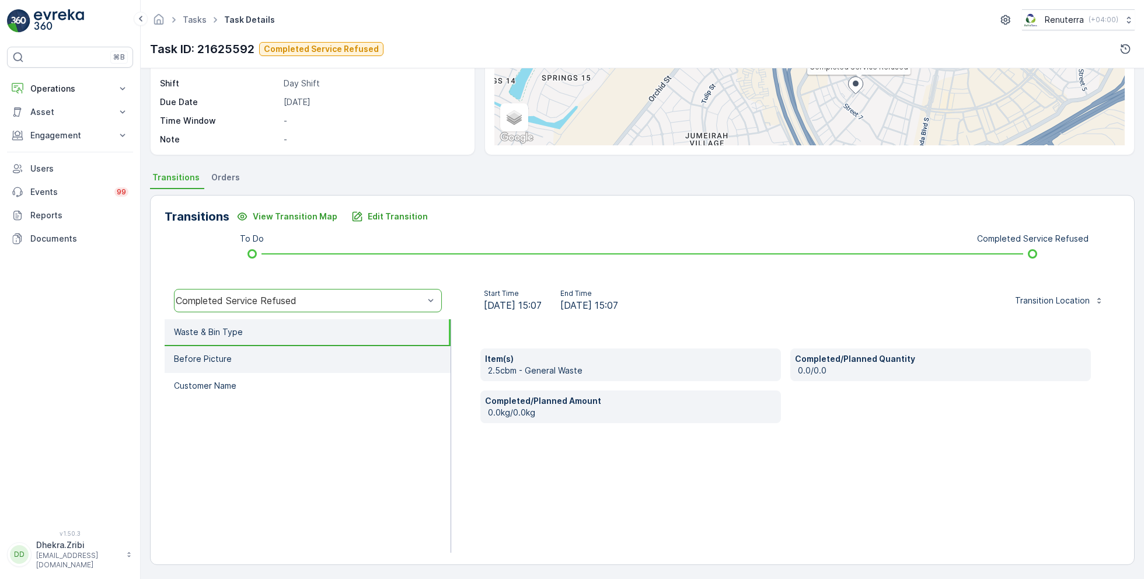
click at [233, 355] on li "Before Picture" at bounding box center [308, 359] width 286 height 27
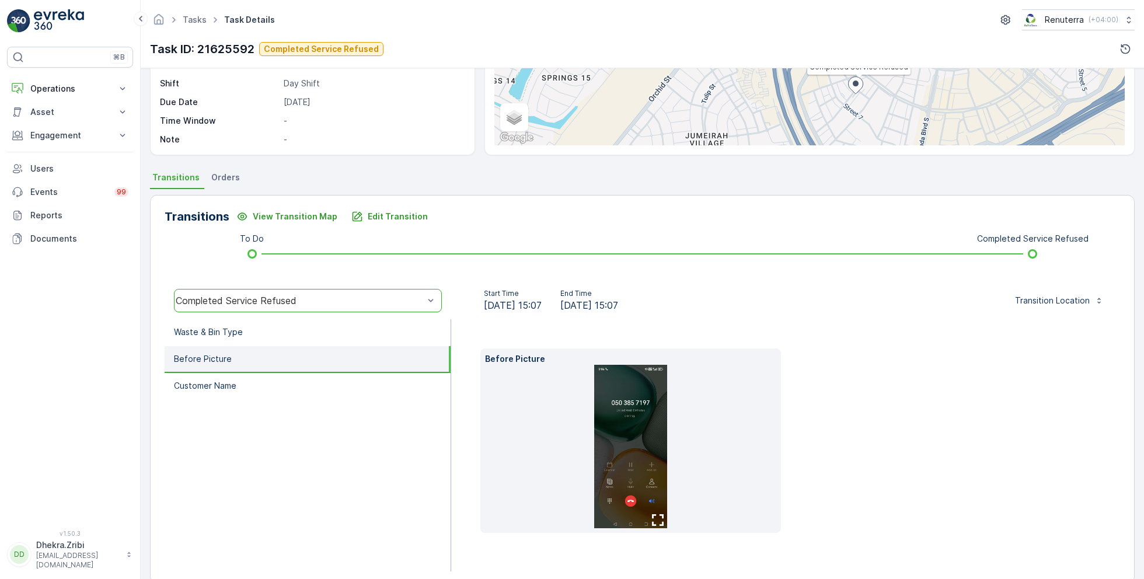
click at [610, 411] on img at bounding box center [630, 446] width 73 height 163
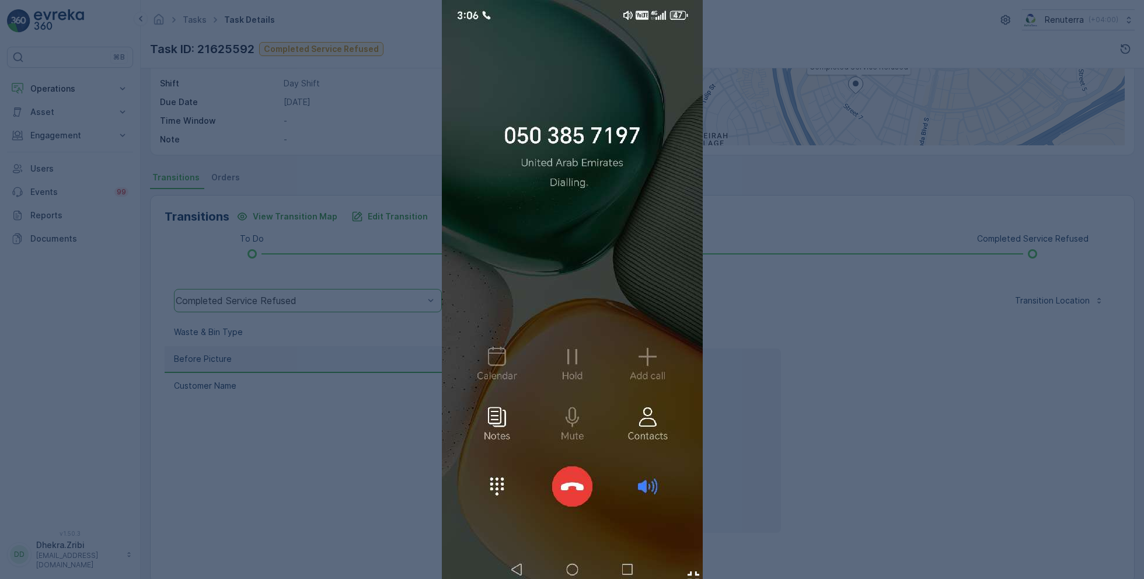
click at [379, 463] on div at bounding box center [572, 289] width 1144 height 579
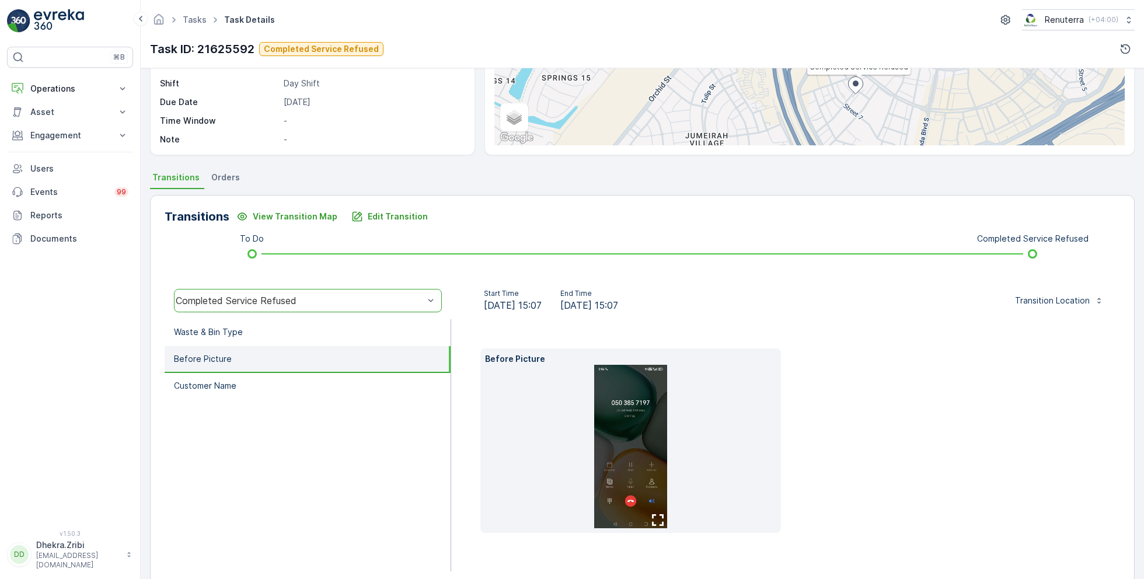
click at [379, 463] on ul "Waste & Bin Type Before Picture Customer Name" at bounding box center [308, 445] width 287 height 252
click at [60, 93] on button "Operations" at bounding box center [70, 88] width 126 height 23
click at [57, 123] on p "Planning" at bounding box center [46, 125] width 33 height 12
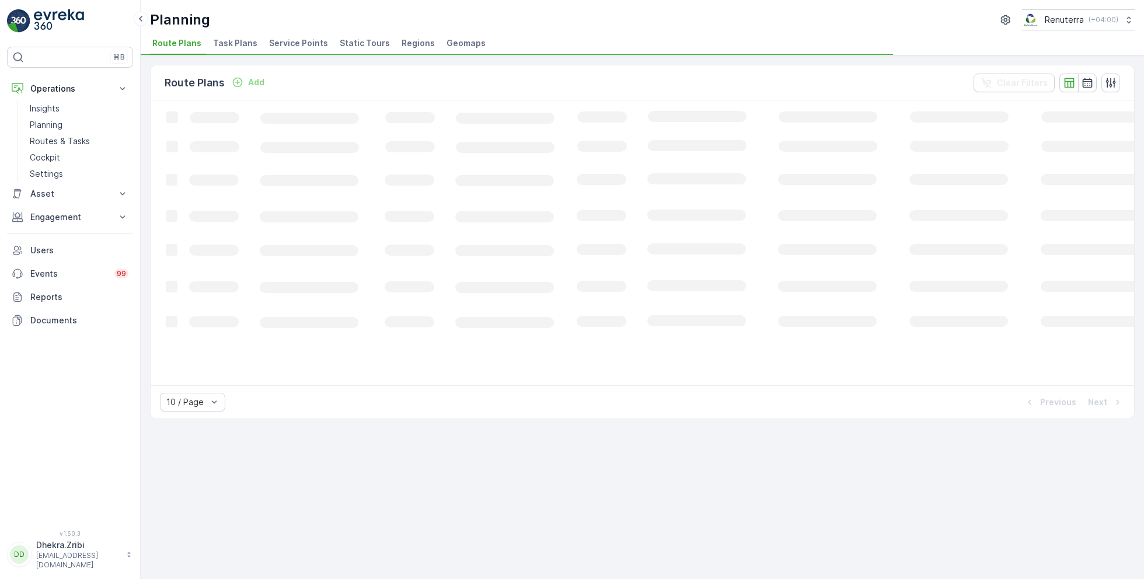
click at [275, 50] on li "Service Points" at bounding box center [300, 45] width 66 height 20
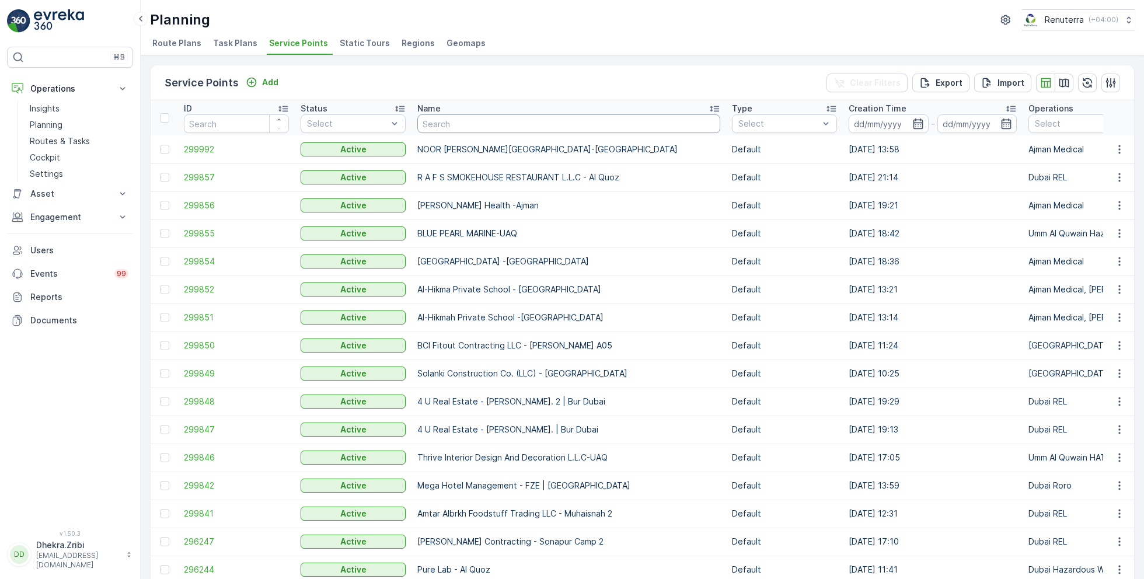
click at [464, 127] on input "text" at bounding box center [568, 123] width 303 height 19
type input "nephro"
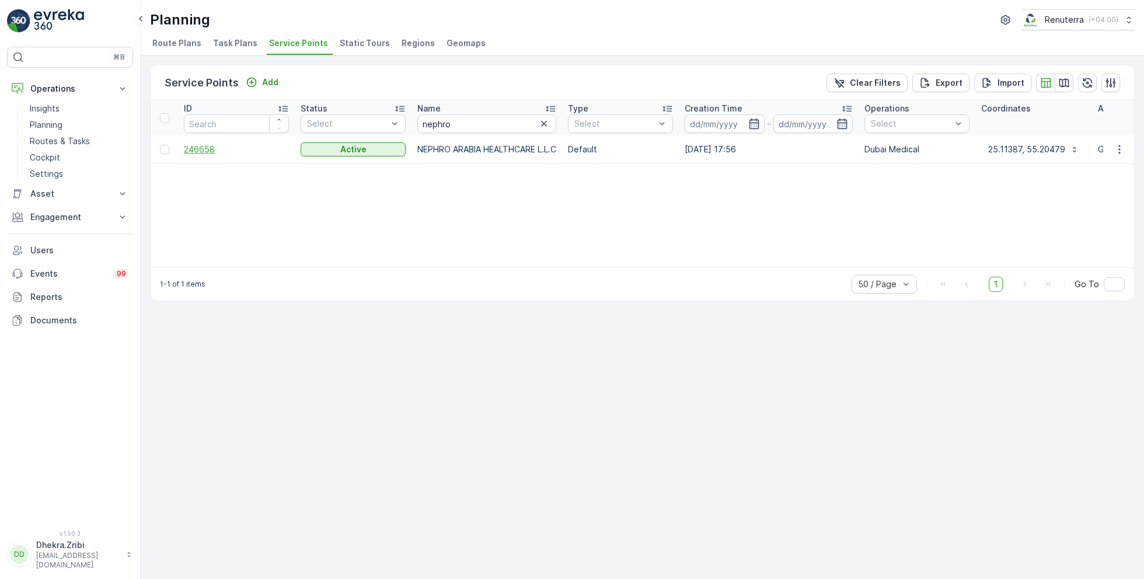
click at [195, 144] on span "246658" at bounding box center [236, 150] width 105 height 12
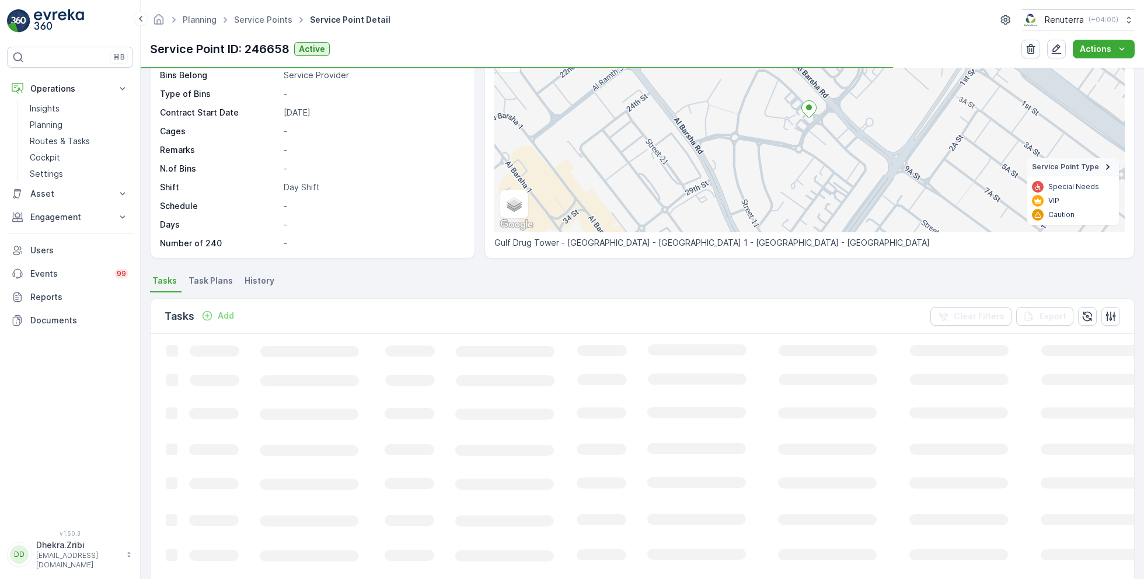
scroll to position [112, 0]
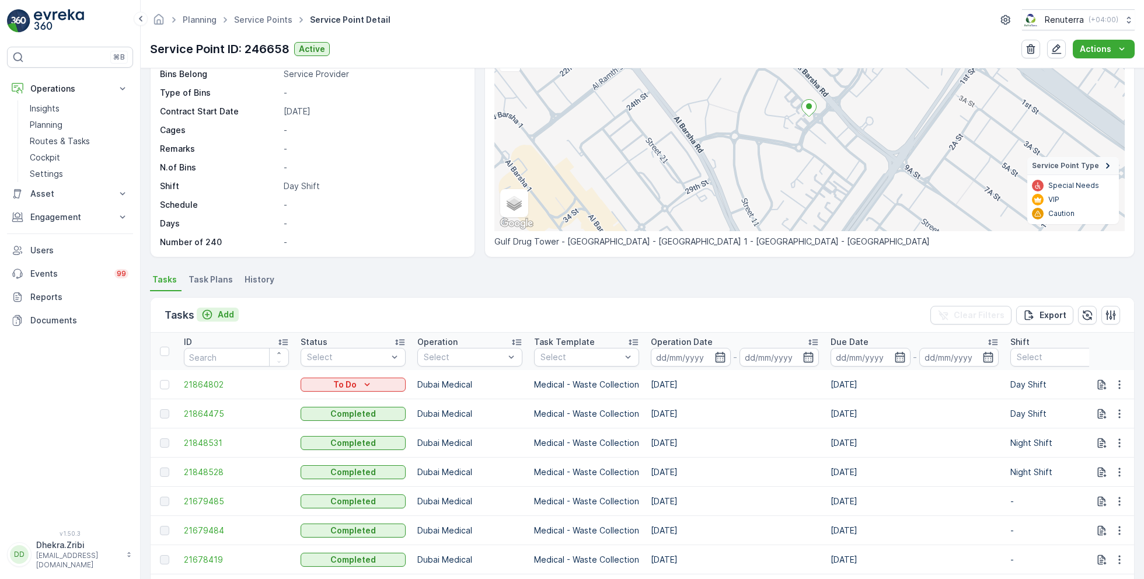
click at [228, 312] on p "Add" at bounding box center [226, 315] width 16 height 12
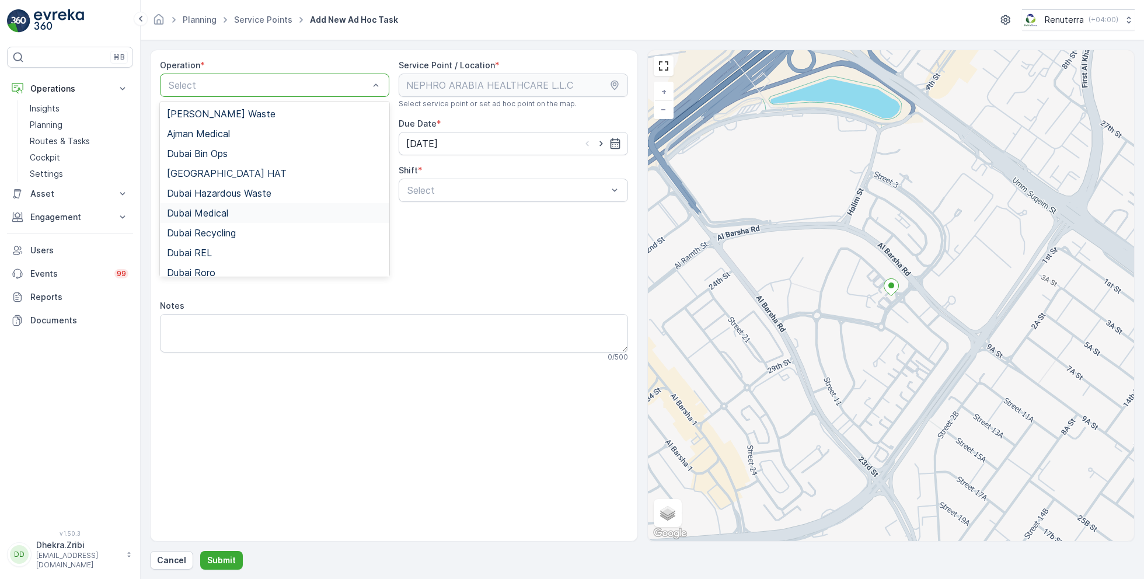
click at [214, 214] on span "Dubai Medical" at bounding box center [197, 213] width 61 height 11
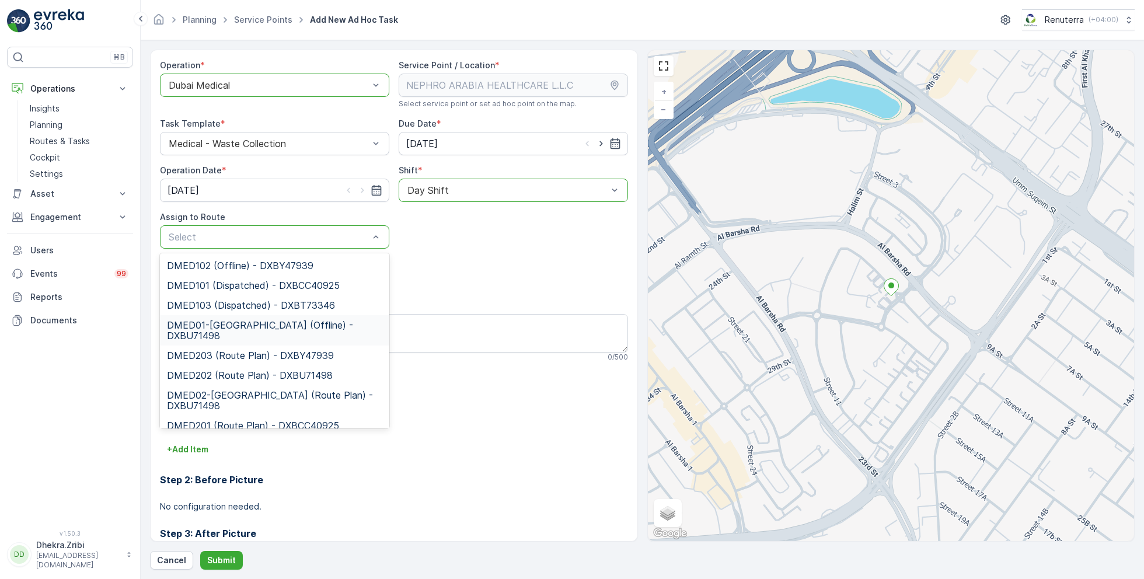
click at [230, 324] on span "DMED01-Khawaneej Yard (Offline) - DXBU71498" at bounding box center [274, 330] width 215 height 21
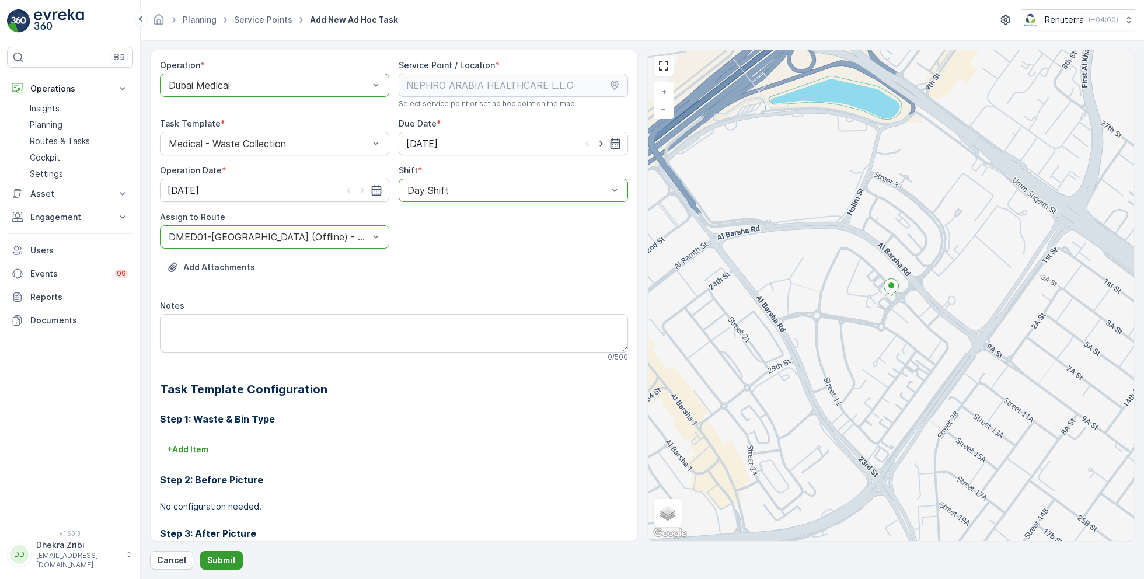
click at [223, 564] on p "Submit" at bounding box center [221, 560] width 29 height 12
